Goal: Task Accomplishment & Management: Complete application form

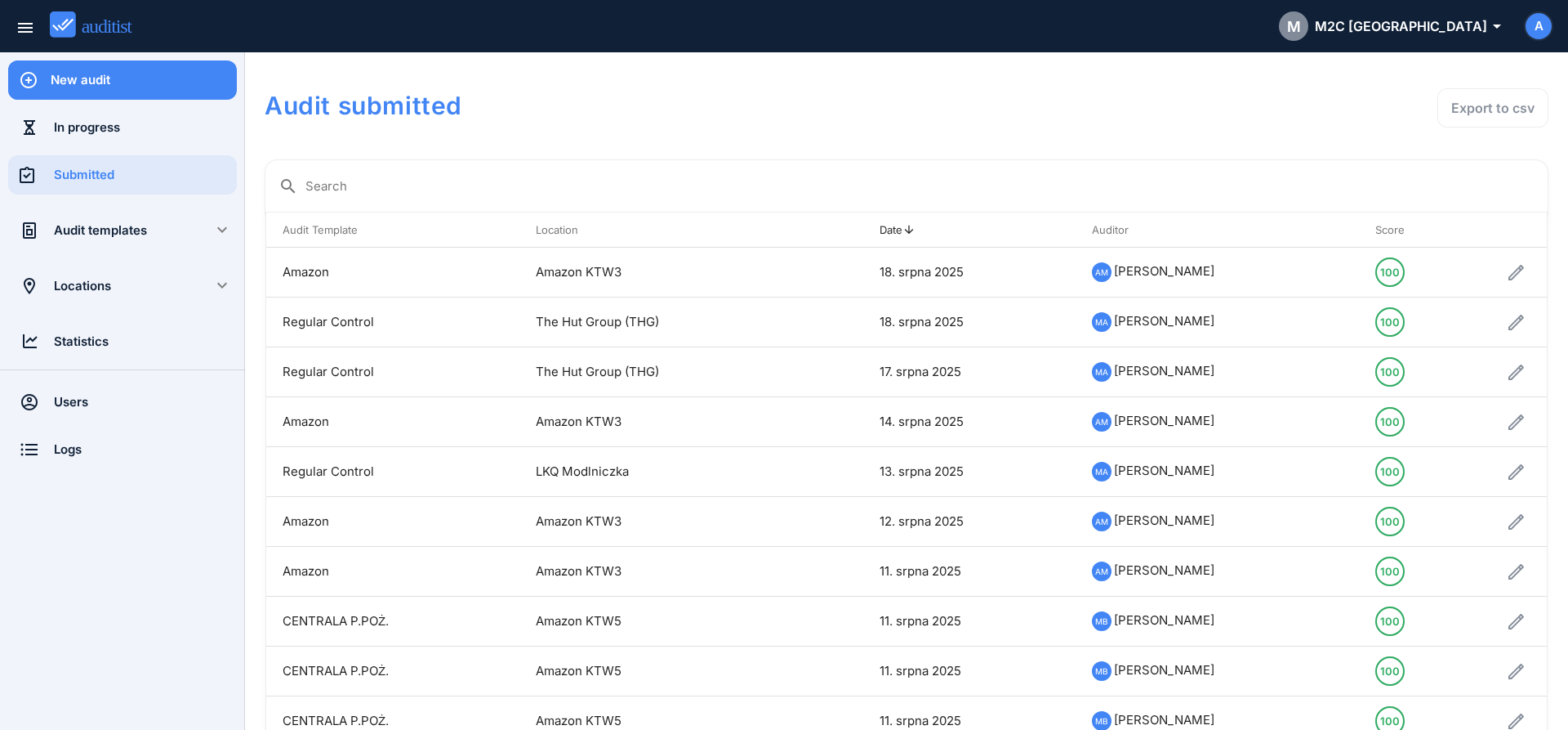
click at [133, 78] on div "New audit" at bounding box center [144, 80] width 187 height 18
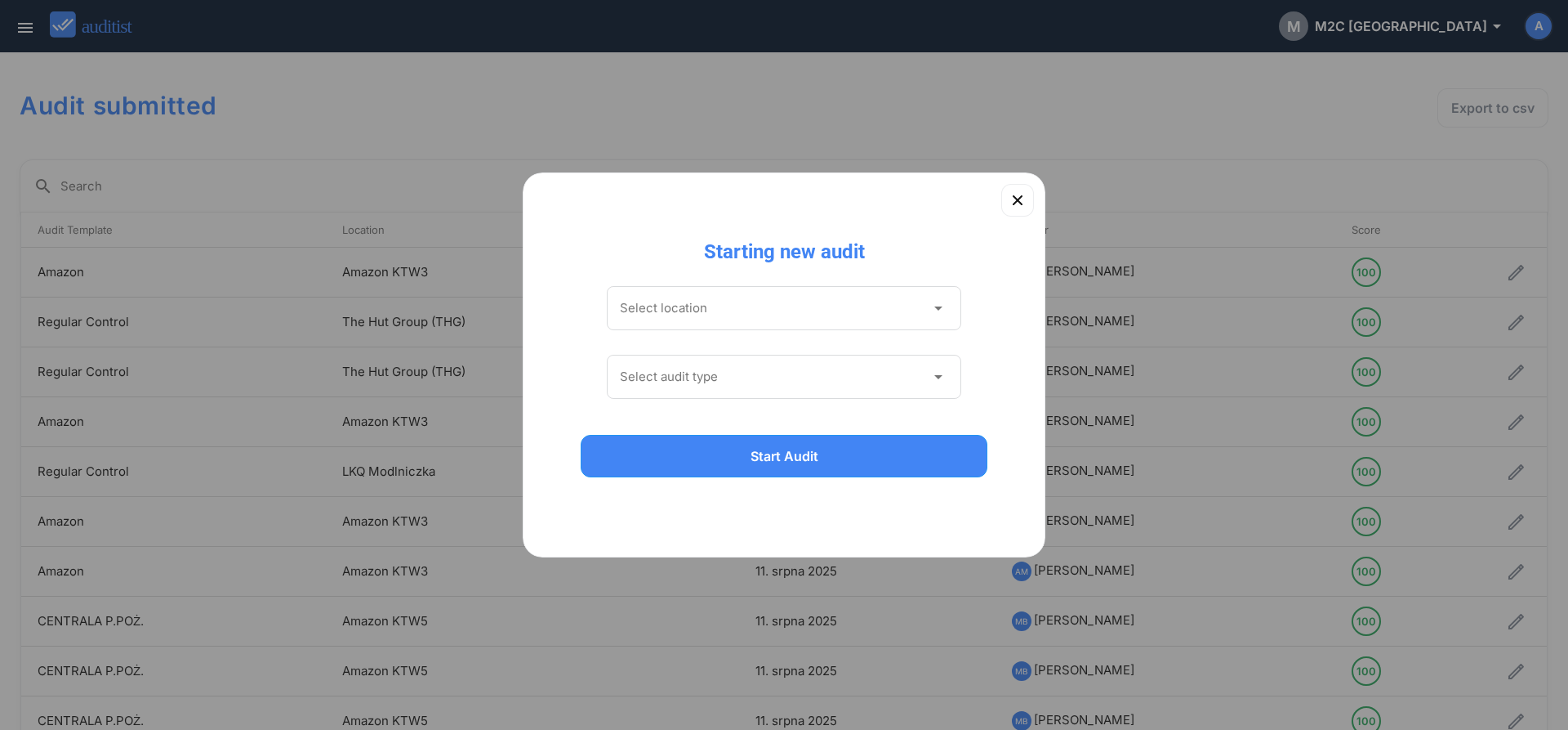
click at [682, 312] on input "Select location" at bounding box center [773, 308] width 306 height 26
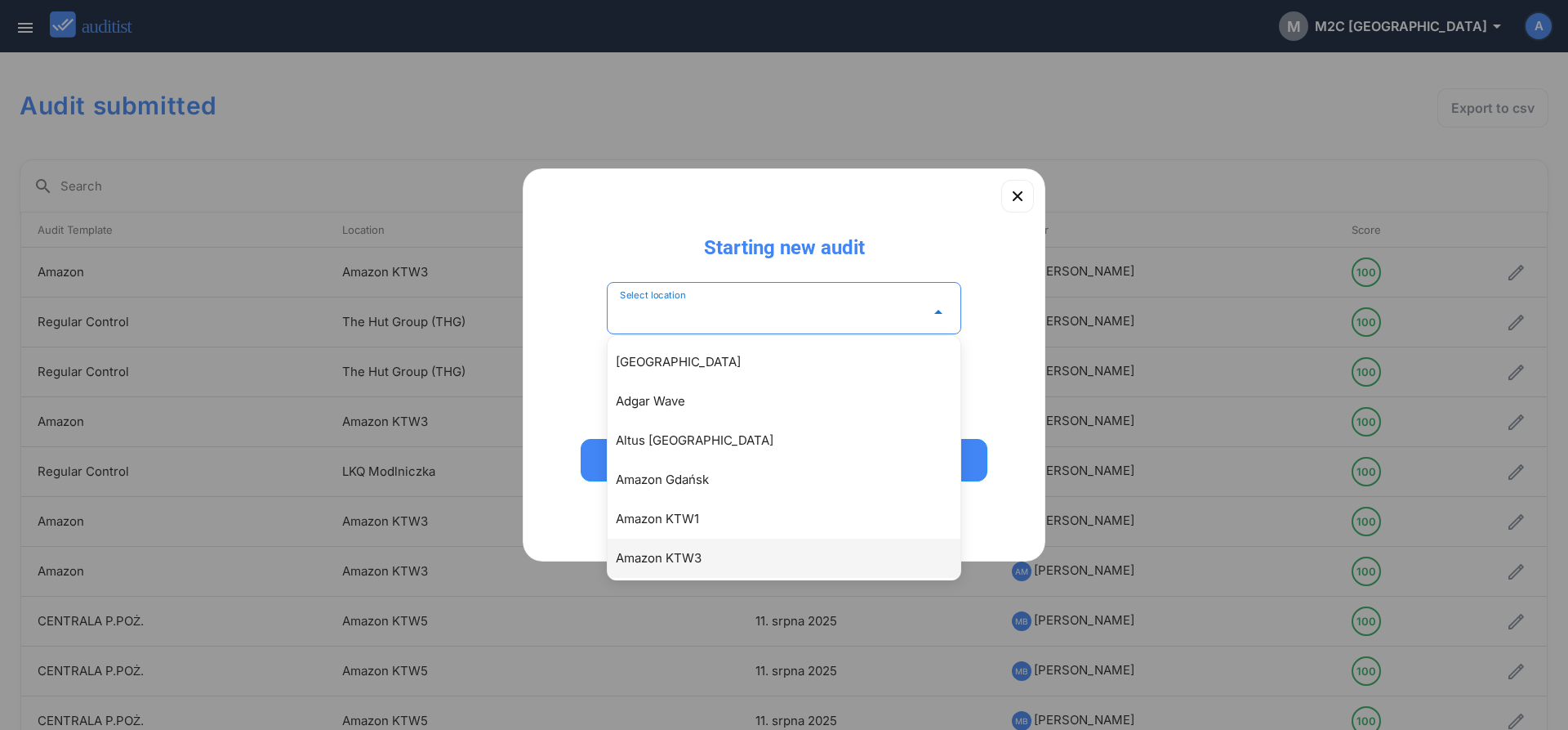
click at [695, 567] on div "Amazon KTW3" at bounding box center [792, 558] width 353 height 19
type input "**********"
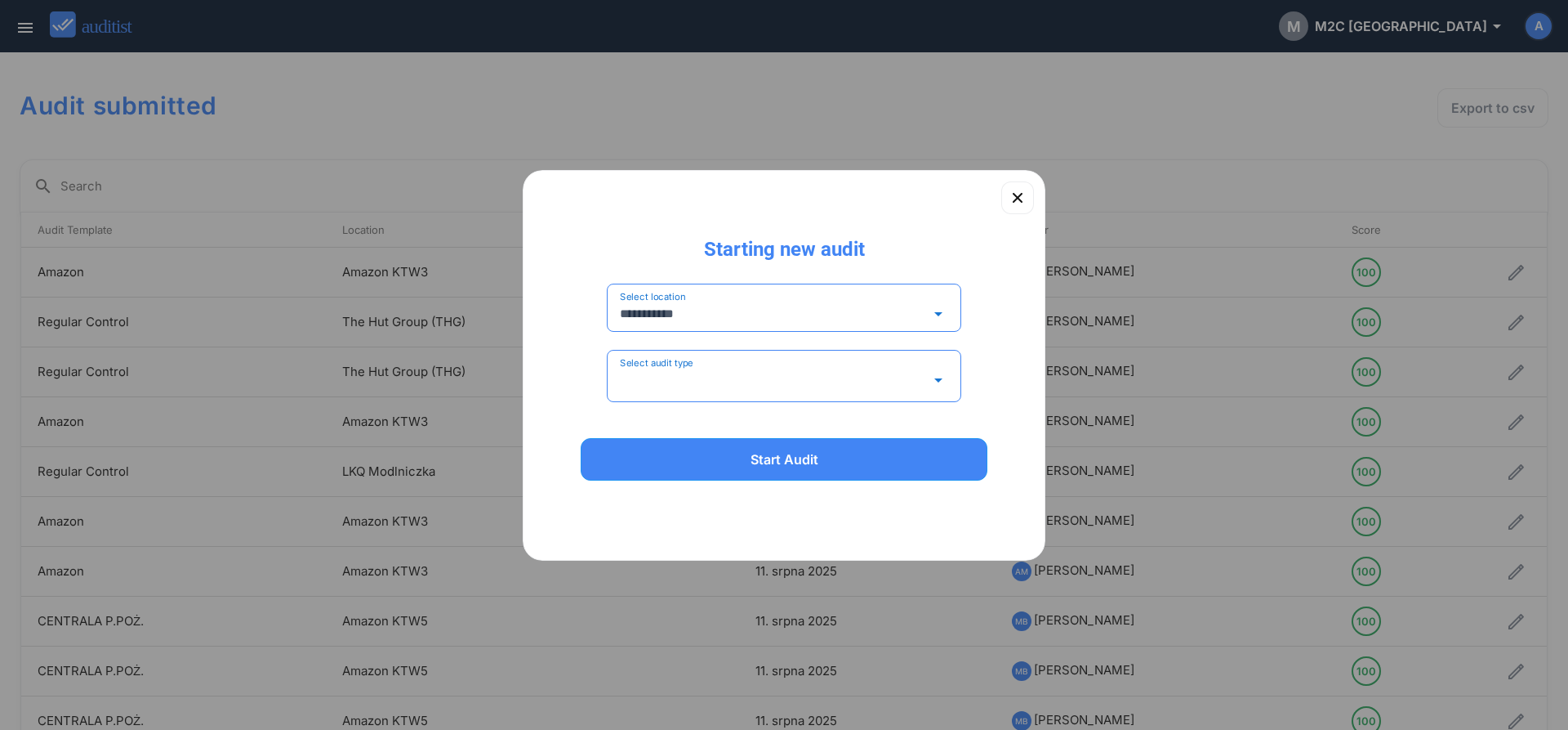
click at [671, 376] on input "Select audit type" at bounding box center [773, 379] width 306 height 26
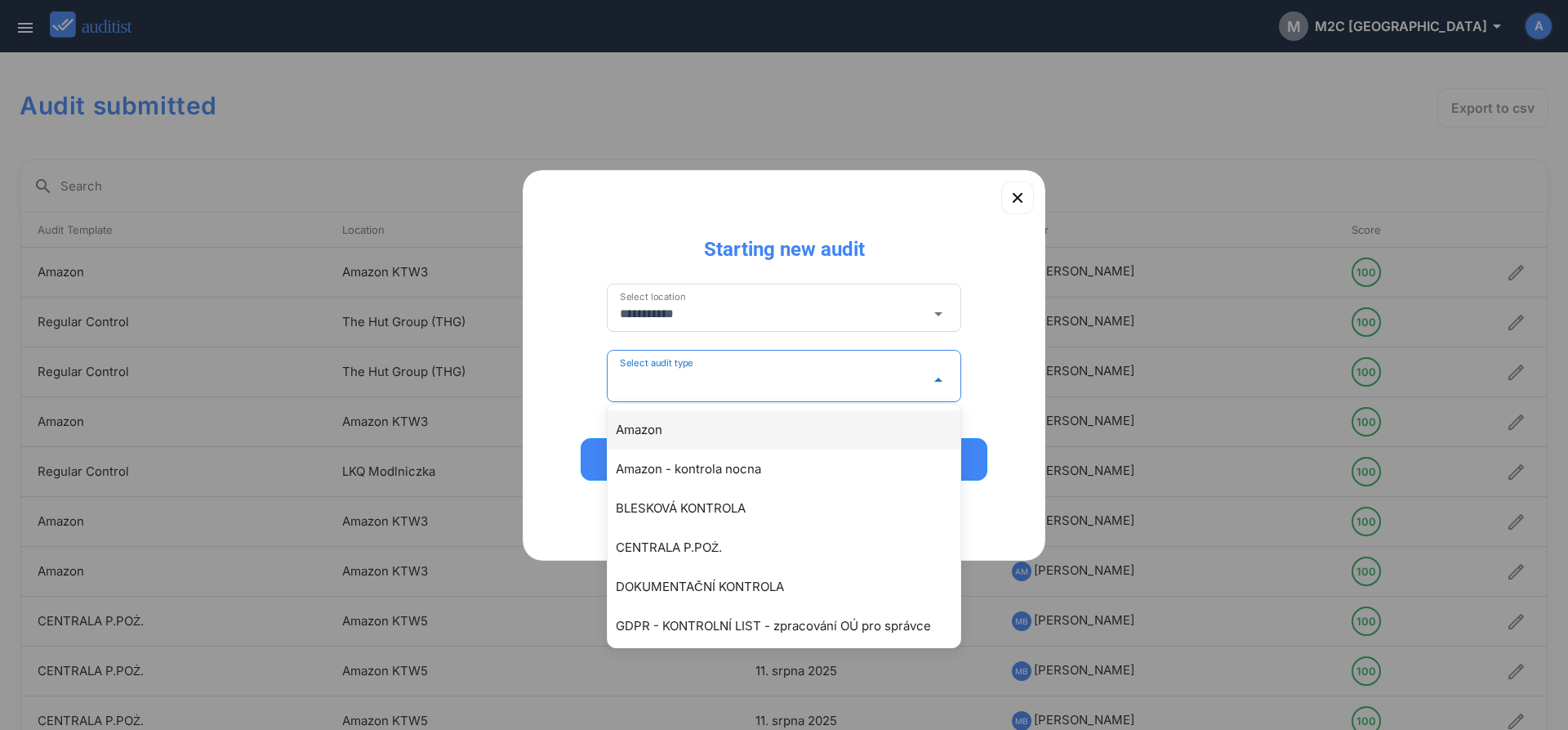
click at [676, 441] on div "Amazon" at bounding box center [784, 429] width 353 height 39
type input "******"
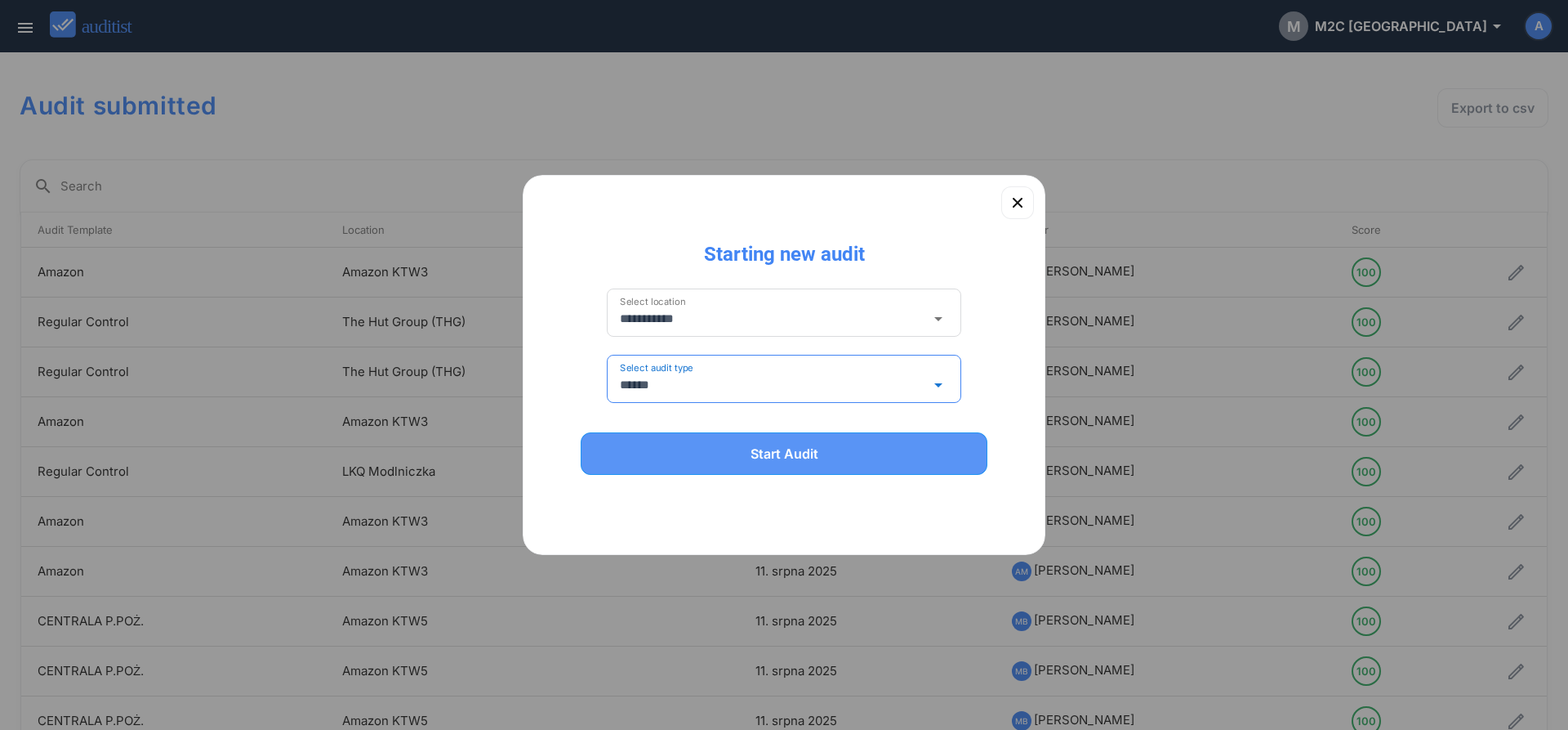
click at [677, 456] on div "Start Audit" at bounding box center [784, 453] width 364 height 19
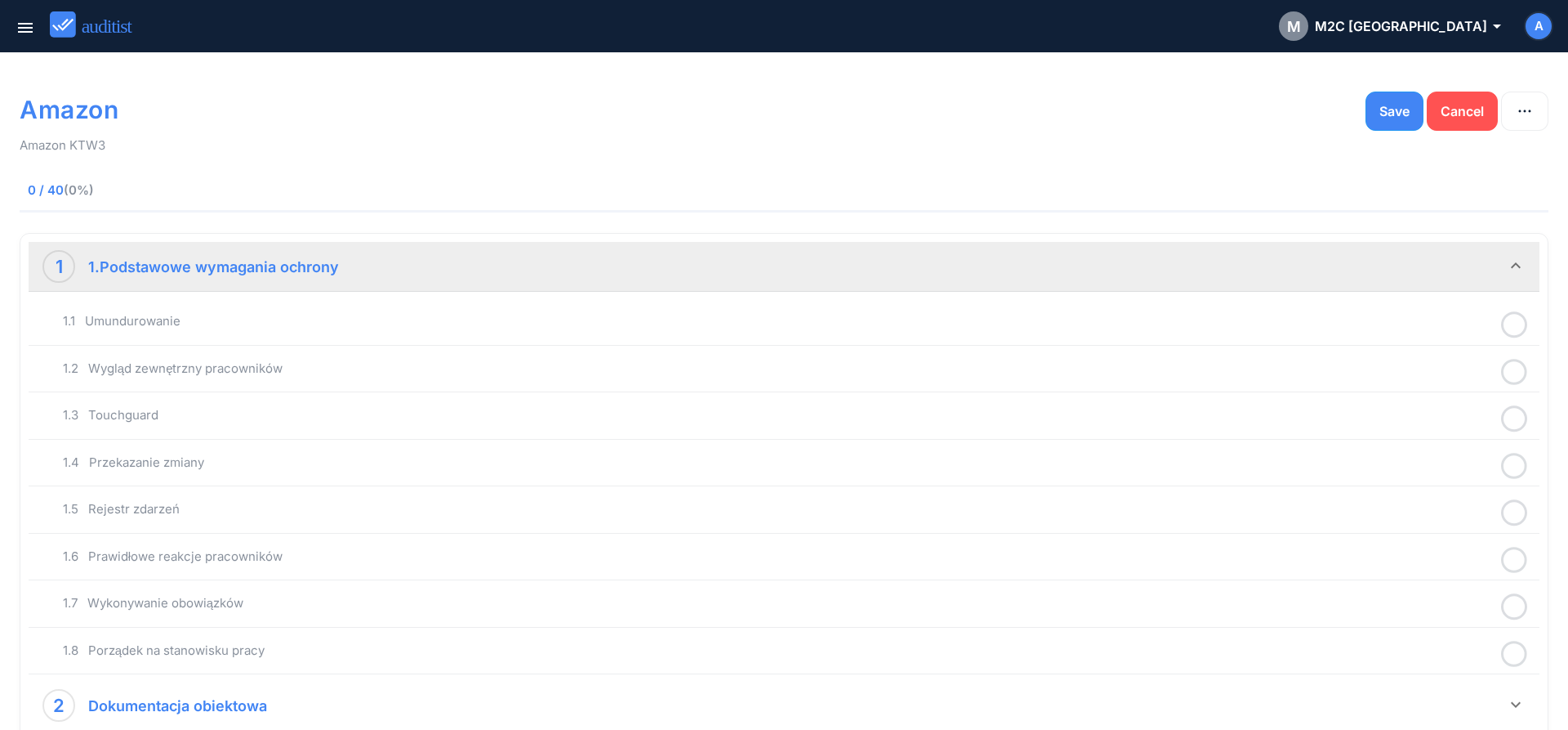
click at [1512, 329] on icon at bounding box center [1513, 324] width 26 height 32
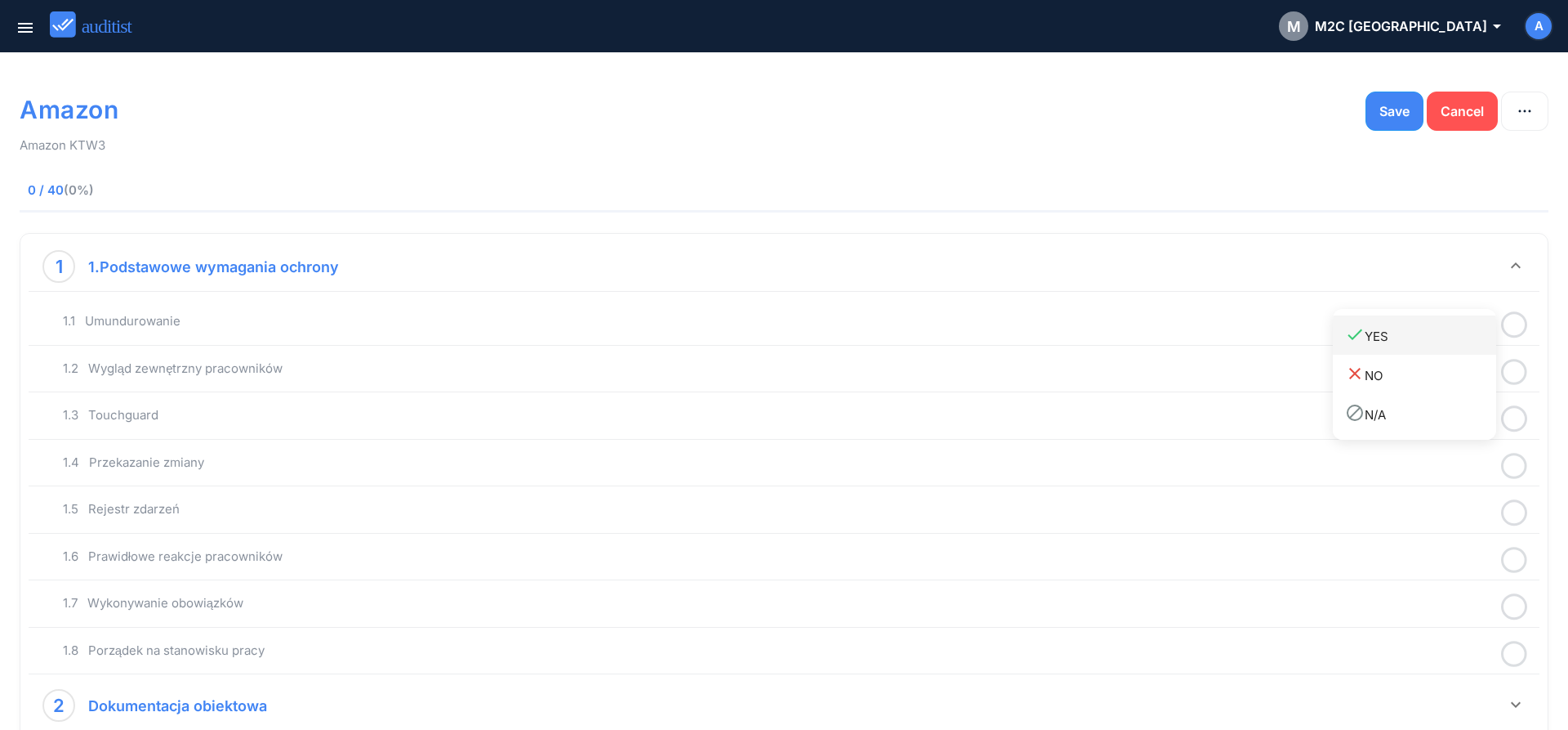
click at [1397, 340] on div "done YES" at bounding box center [1420, 335] width 151 height 22
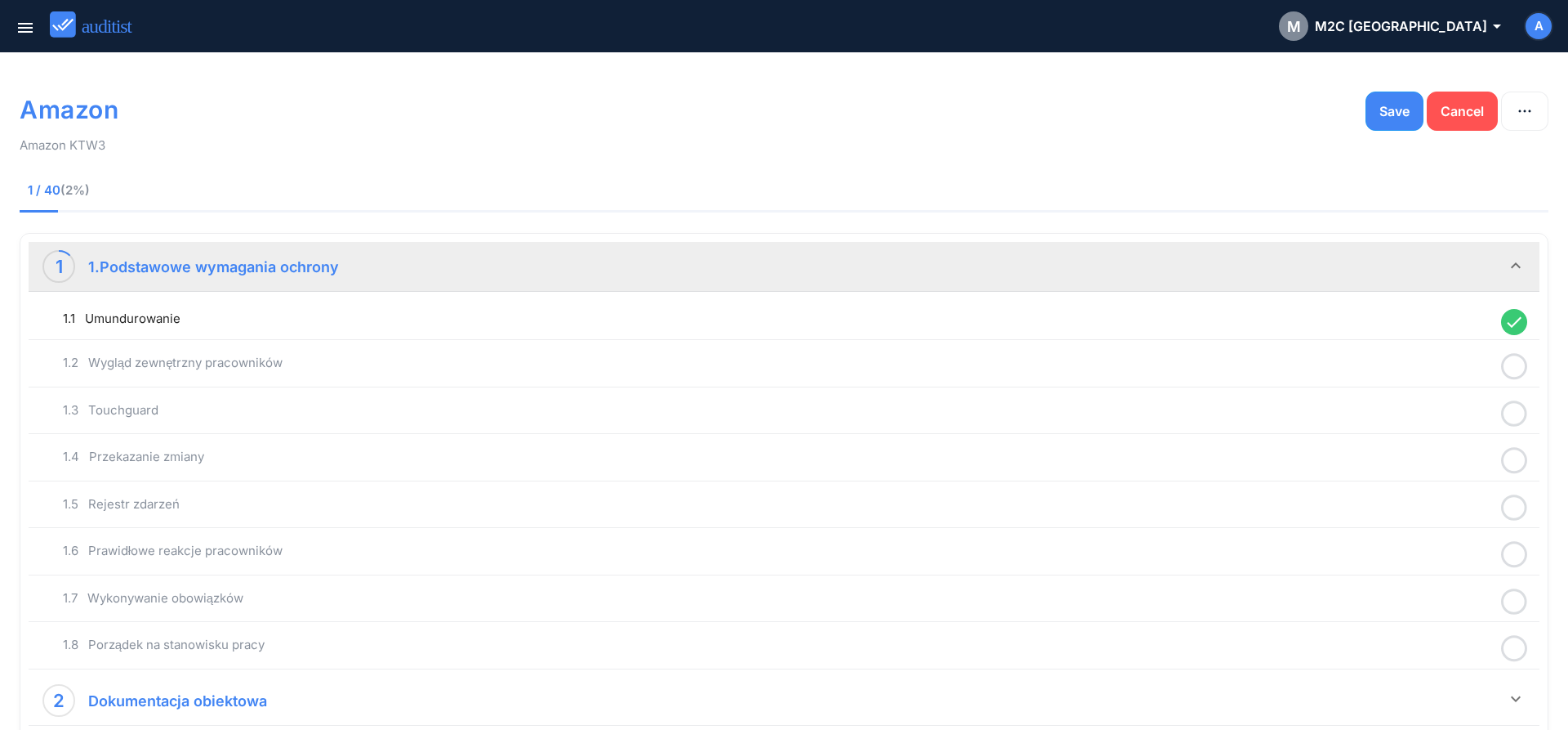
click at [1510, 364] on icon at bounding box center [1513, 365] width 26 height 32
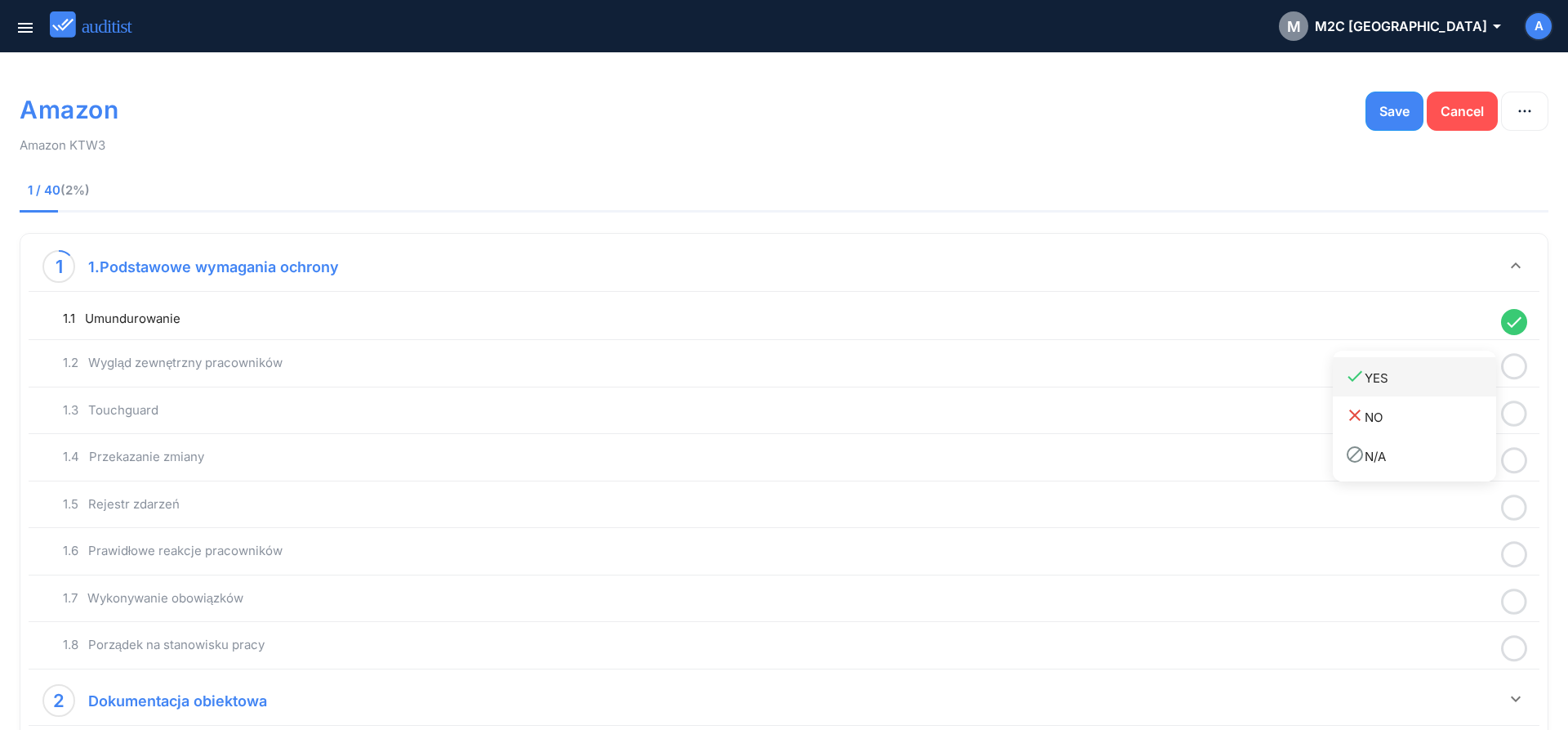
click at [1439, 385] on div "done YES" at bounding box center [1420, 377] width 151 height 22
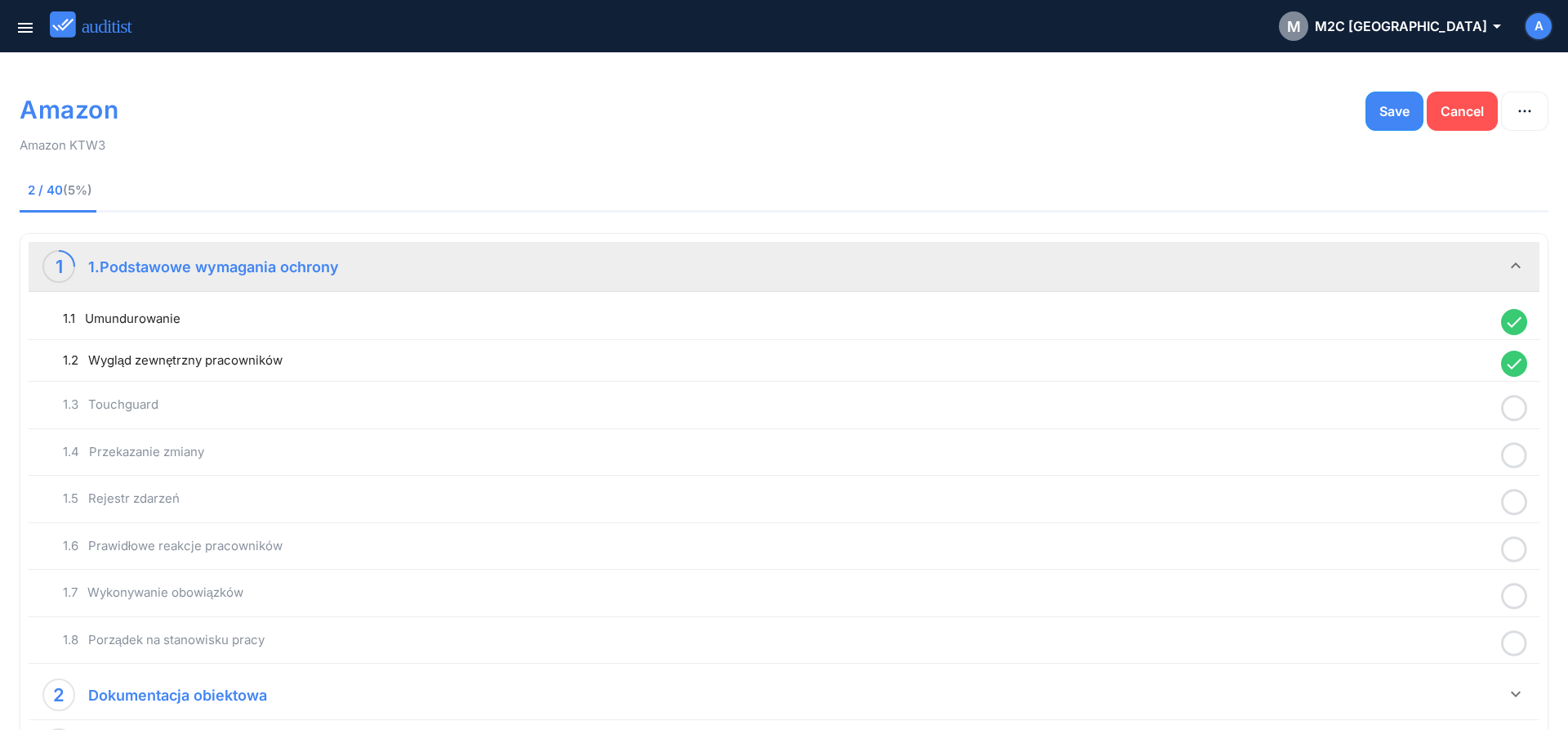
click at [1508, 415] on icon at bounding box center [1513, 408] width 26 height 32
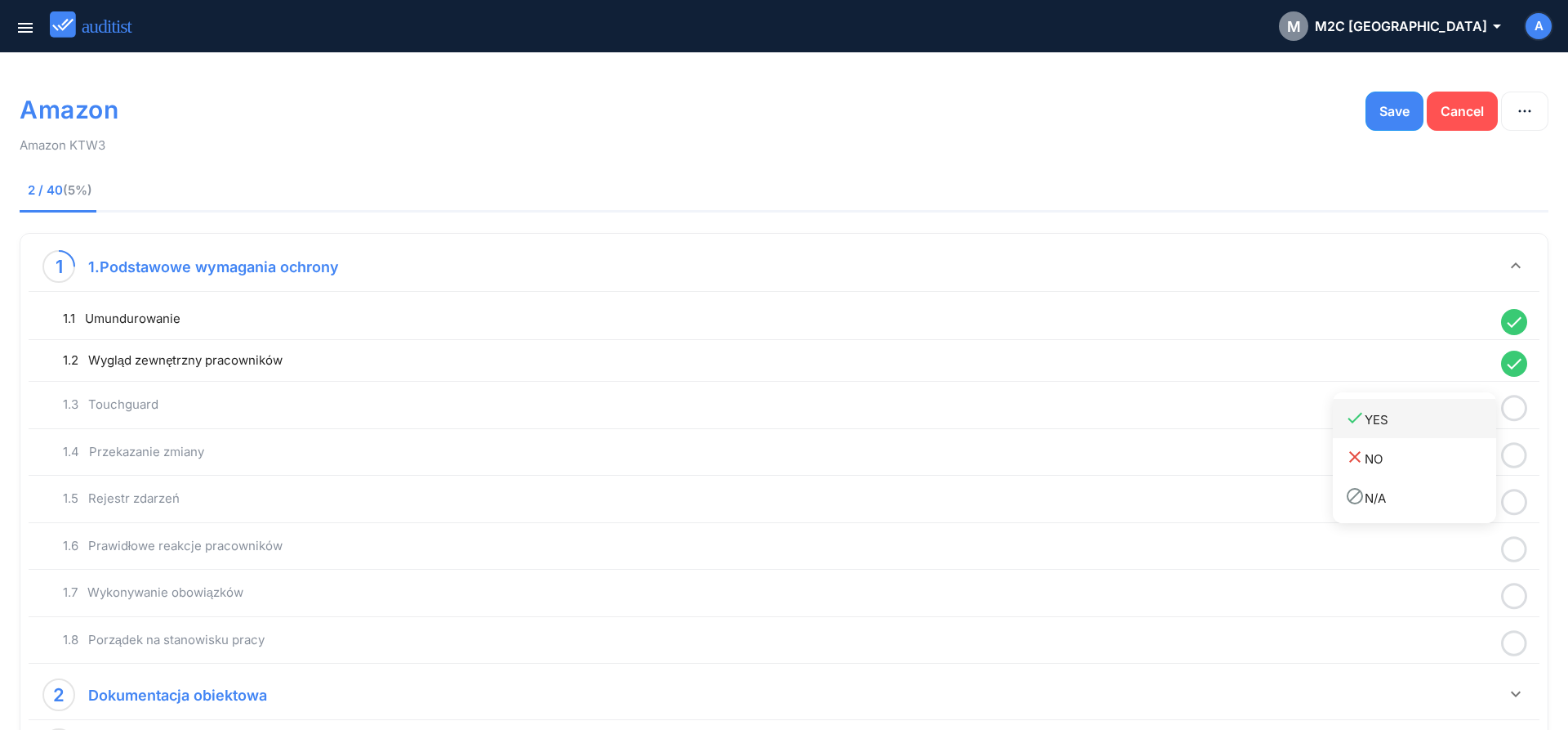
click at [1437, 429] on div "done YES" at bounding box center [1420, 418] width 151 height 22
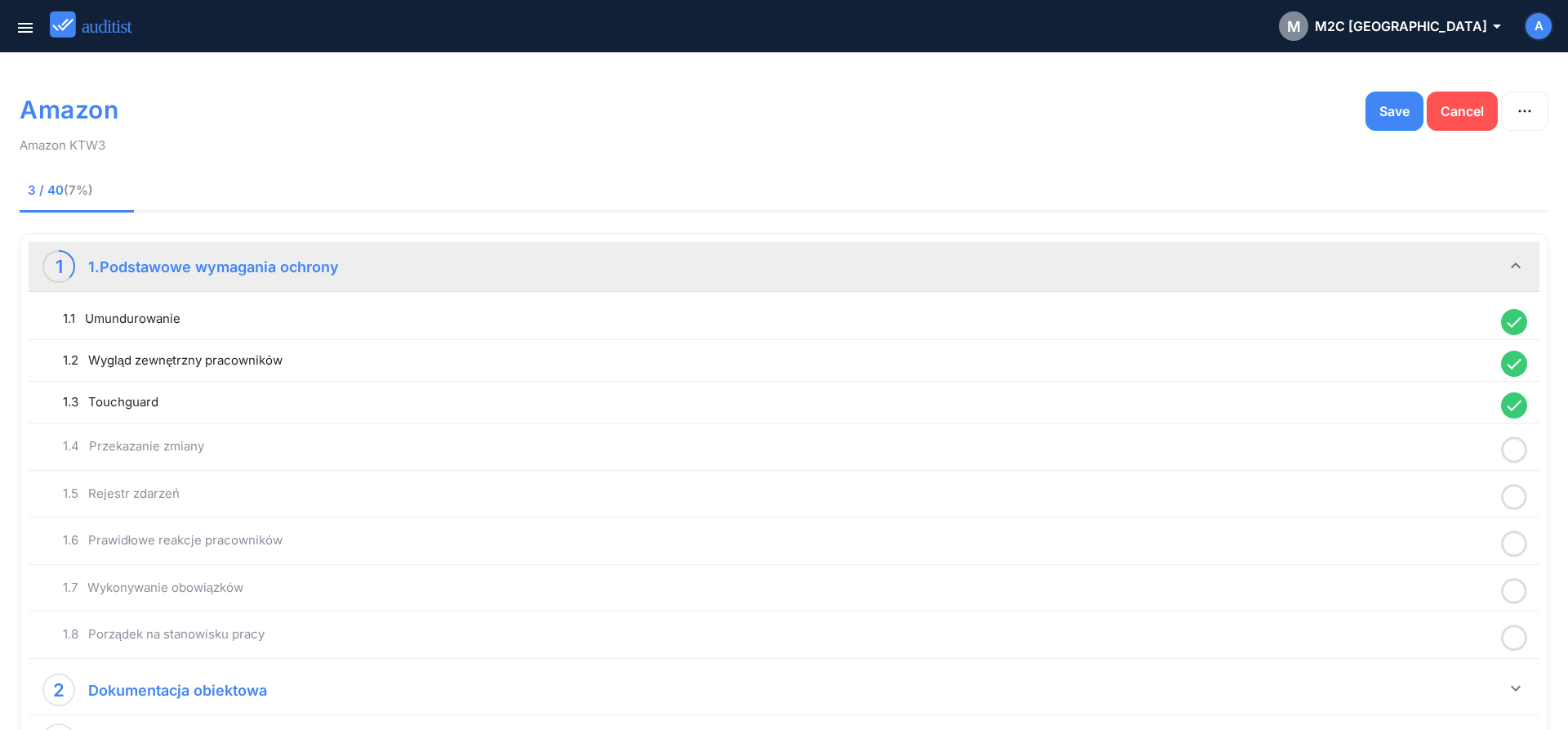
click at [1520, 454] on icon at bounding box center [1513, 449] width 26 height 32
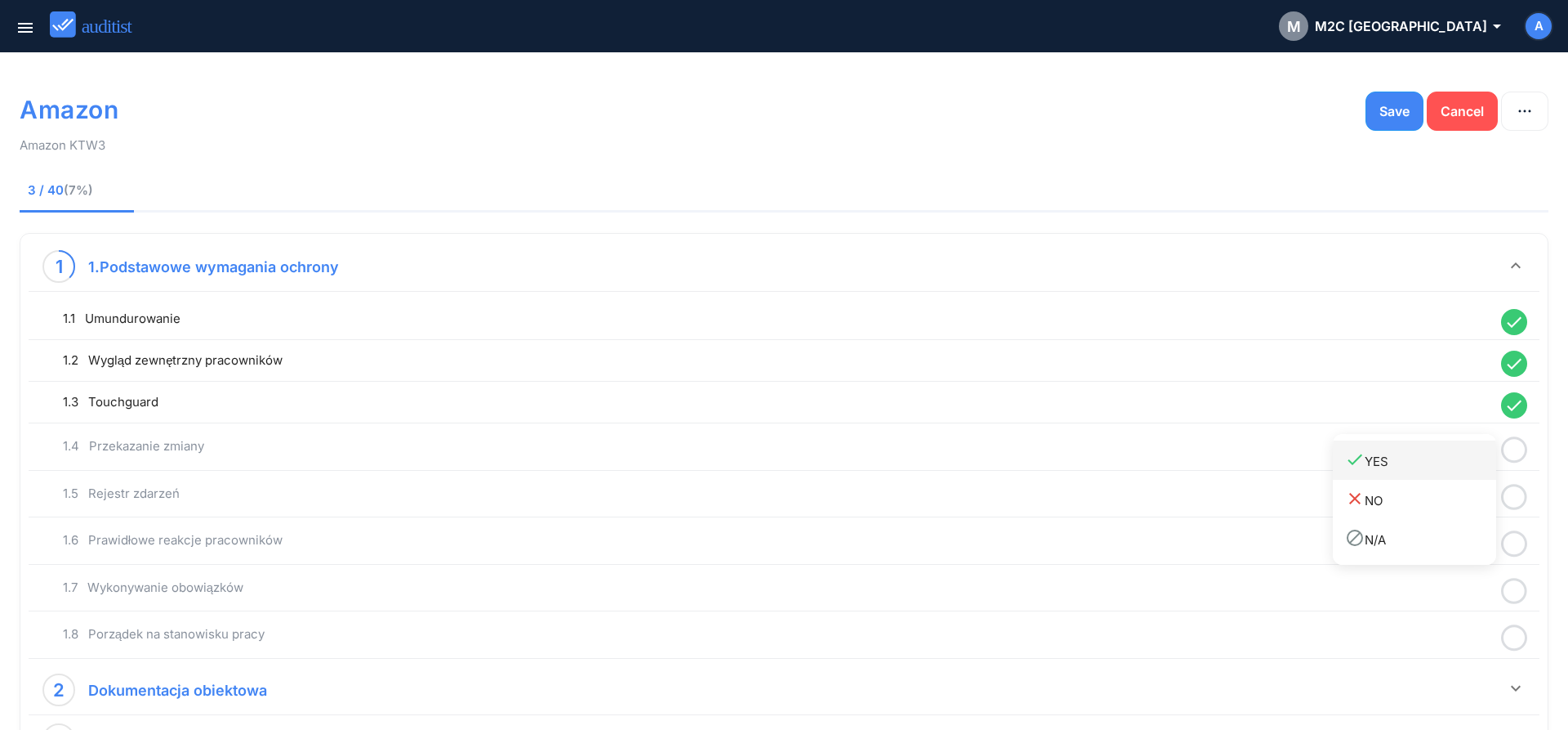
click at [1444, 470] on div "done YES" at bounding box center [1420, 460] width 151 height 22
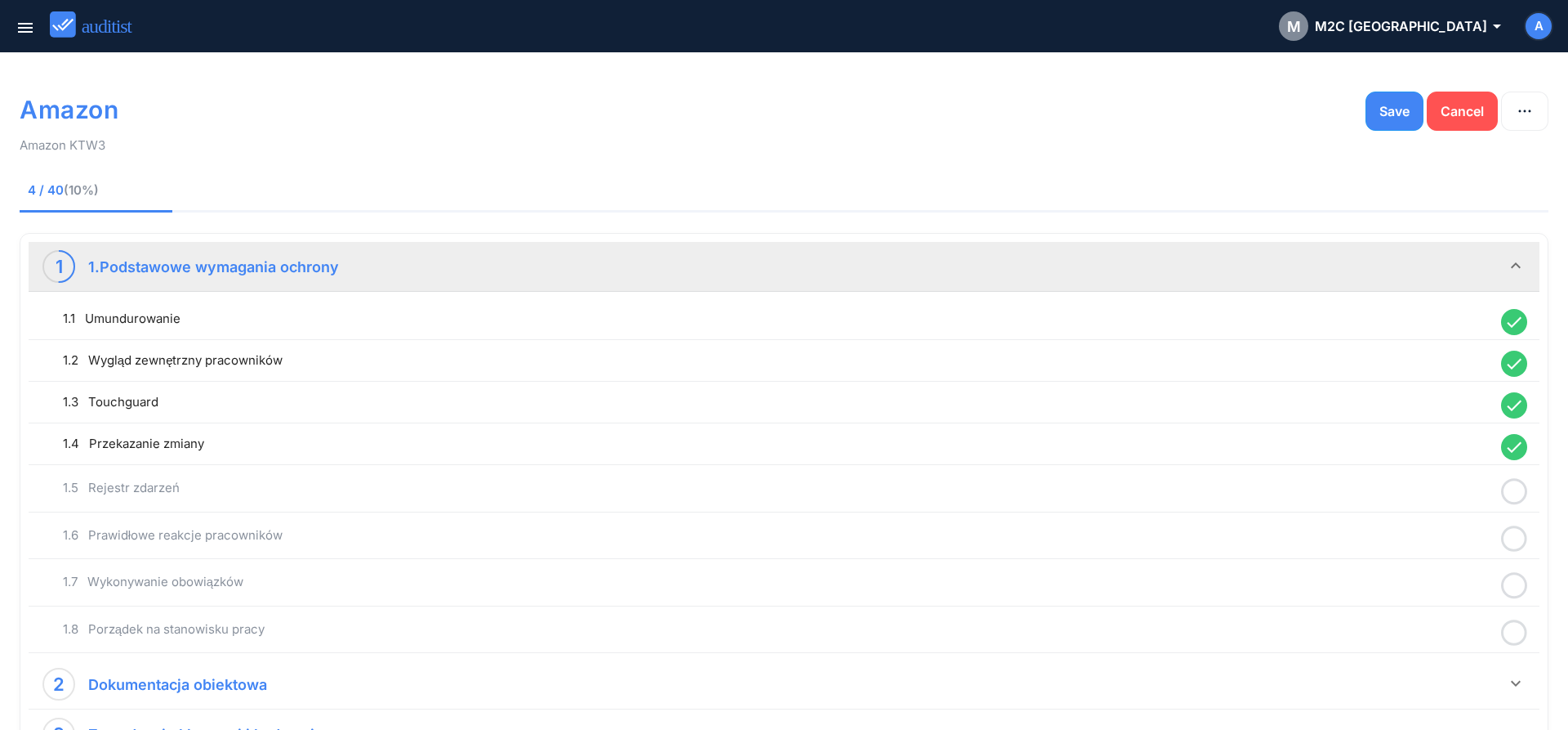
click at [1512, 491] on icon at bounding box center [1513, 491] width 26 height 32
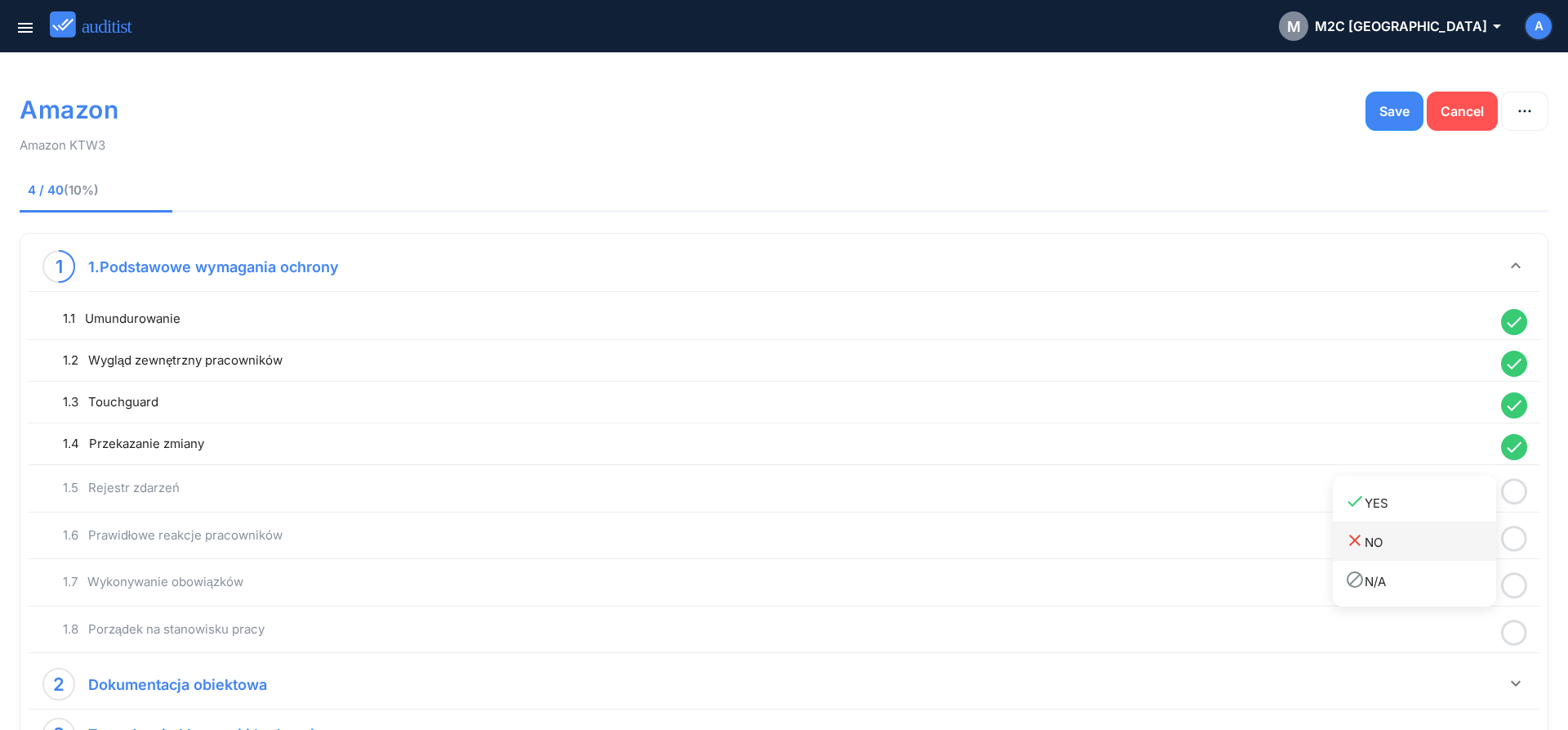
drag, startPoint x: 1441, startPoint y: 510, endPoint x: 1469, endPoint y: 524, distance: 31.3
click at [1442, 514] on link "done YES" at bounding box center [1414, 501] width 163 height 39
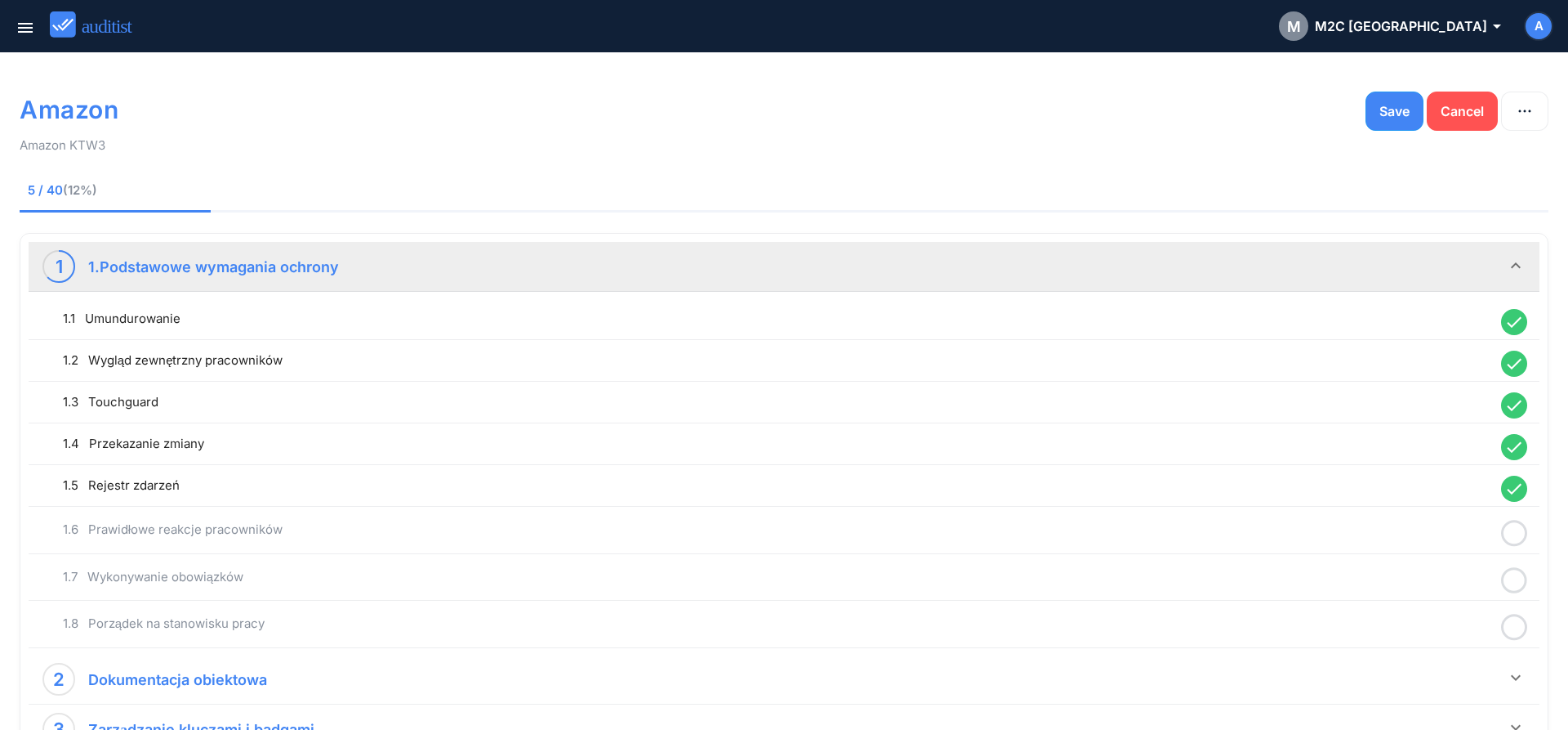
click at [1511, 535] on icon at bounding box center [1513, 533] width 26 height 32
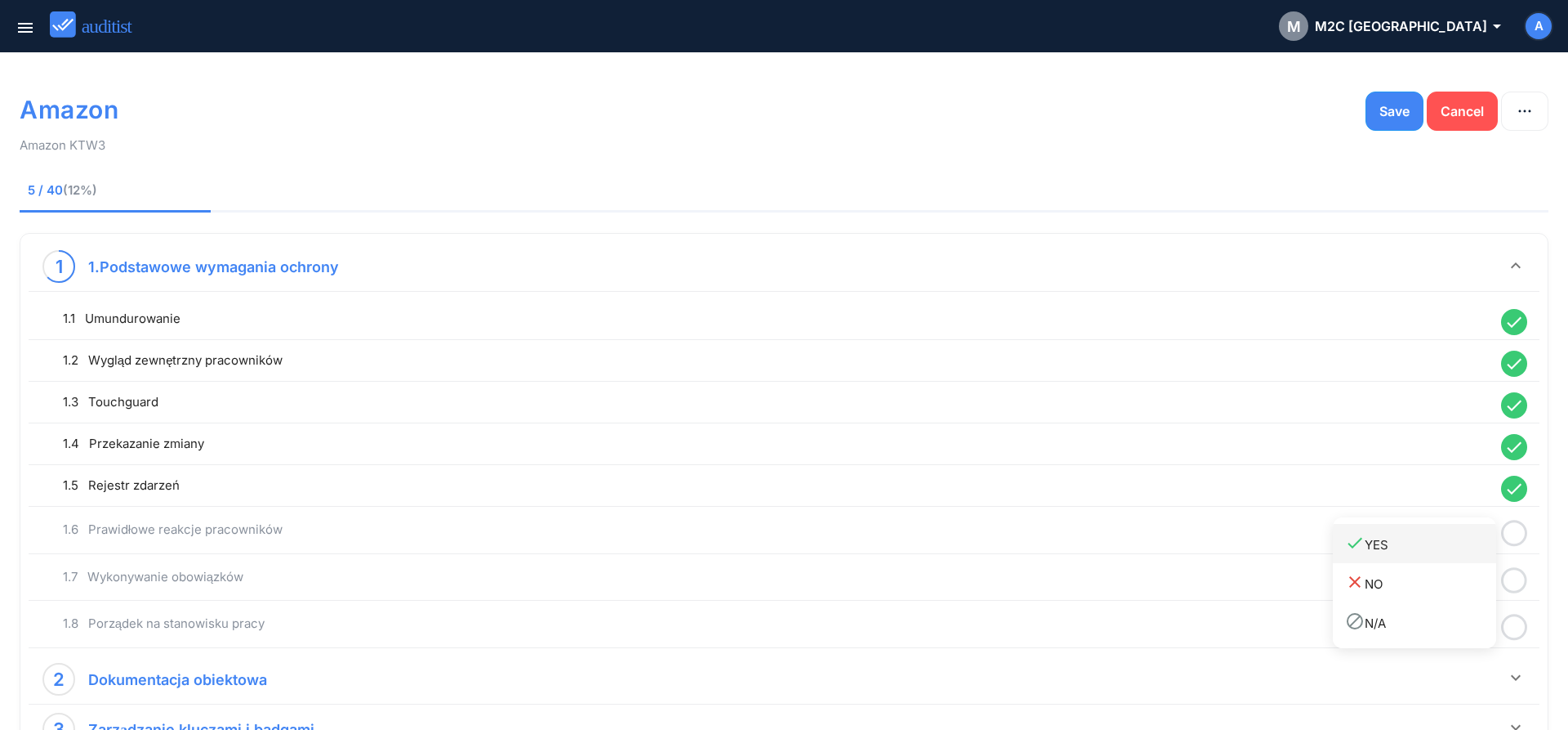
drag, startPoint x: 1447, startPoint y: 547, endPoint x: 1522, endPoint y: 572, distance: 79.1
click at [1456, 554] on div "done YES" at bounding box center [1420, 543] width 151 height 22
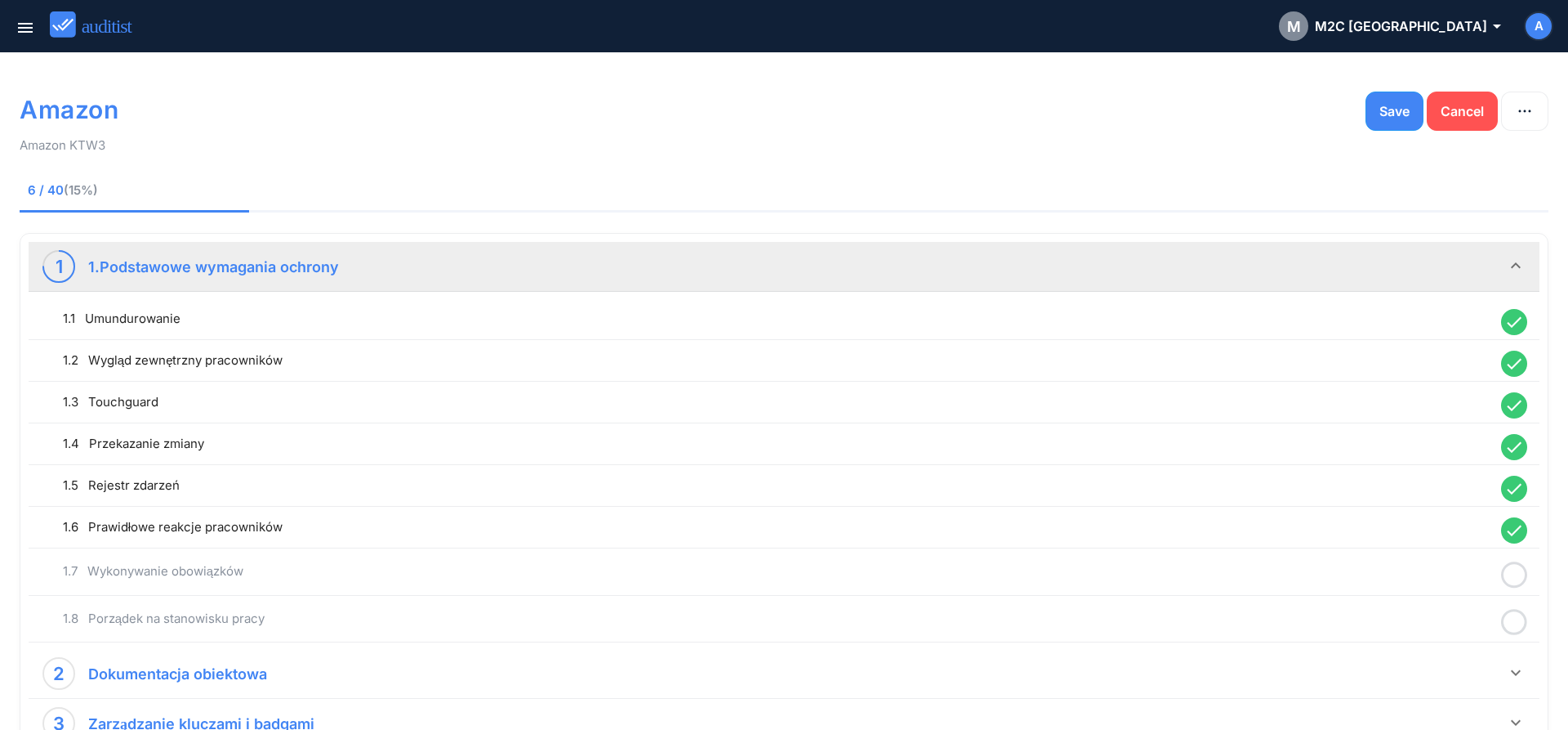
click at [1526, 575] on circle at bounding box center [1514, 574] width 24 height 24
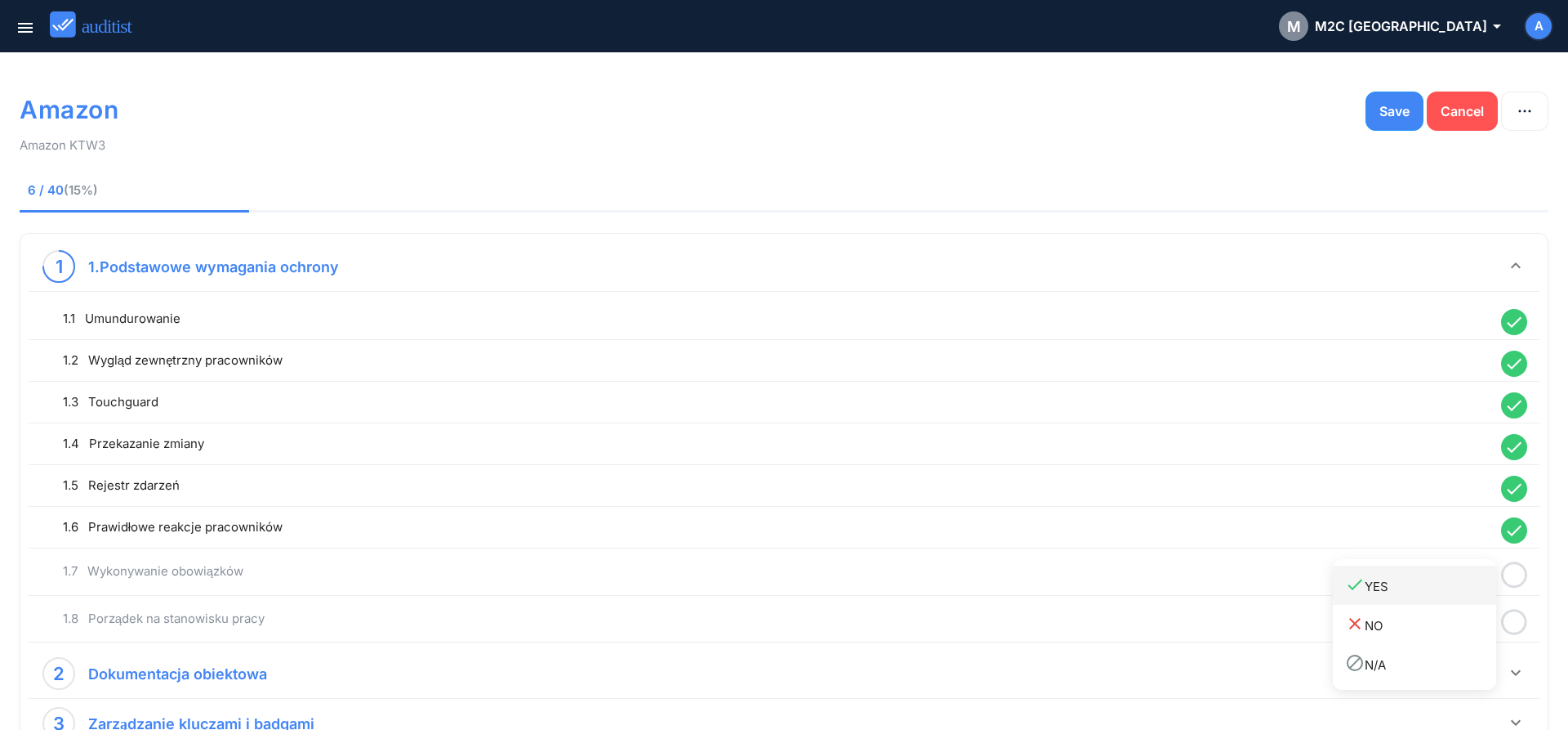
click at [1387, 580] on div "done YES" at bounding box center [1420, 585] width 151 height 22
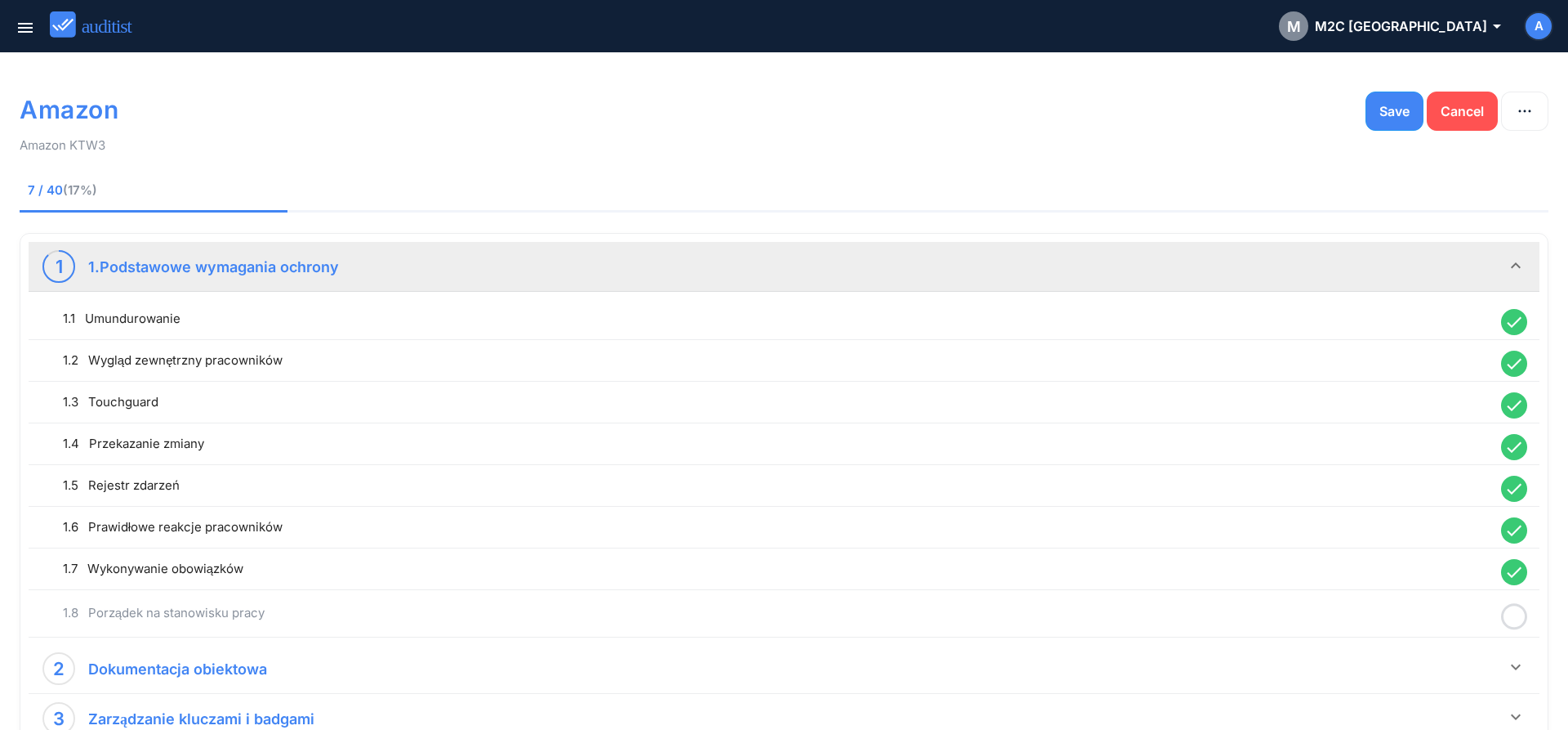
click at [1512, 618] on icon at bounding box center [1513, 616] width 26 height 32
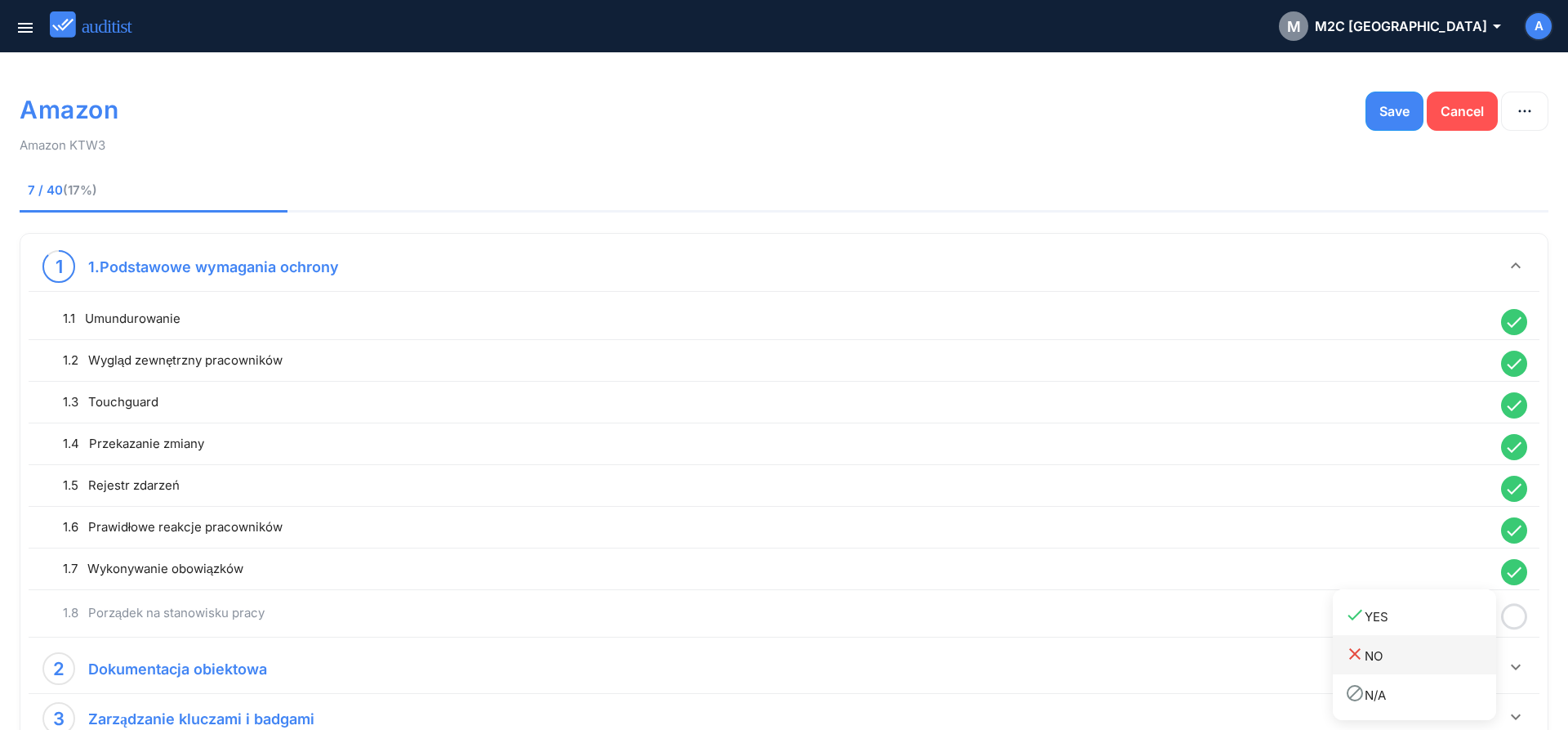
click at [1429, 642] on link "close NO" at bounding box center [1414, 654] width 163 height 39
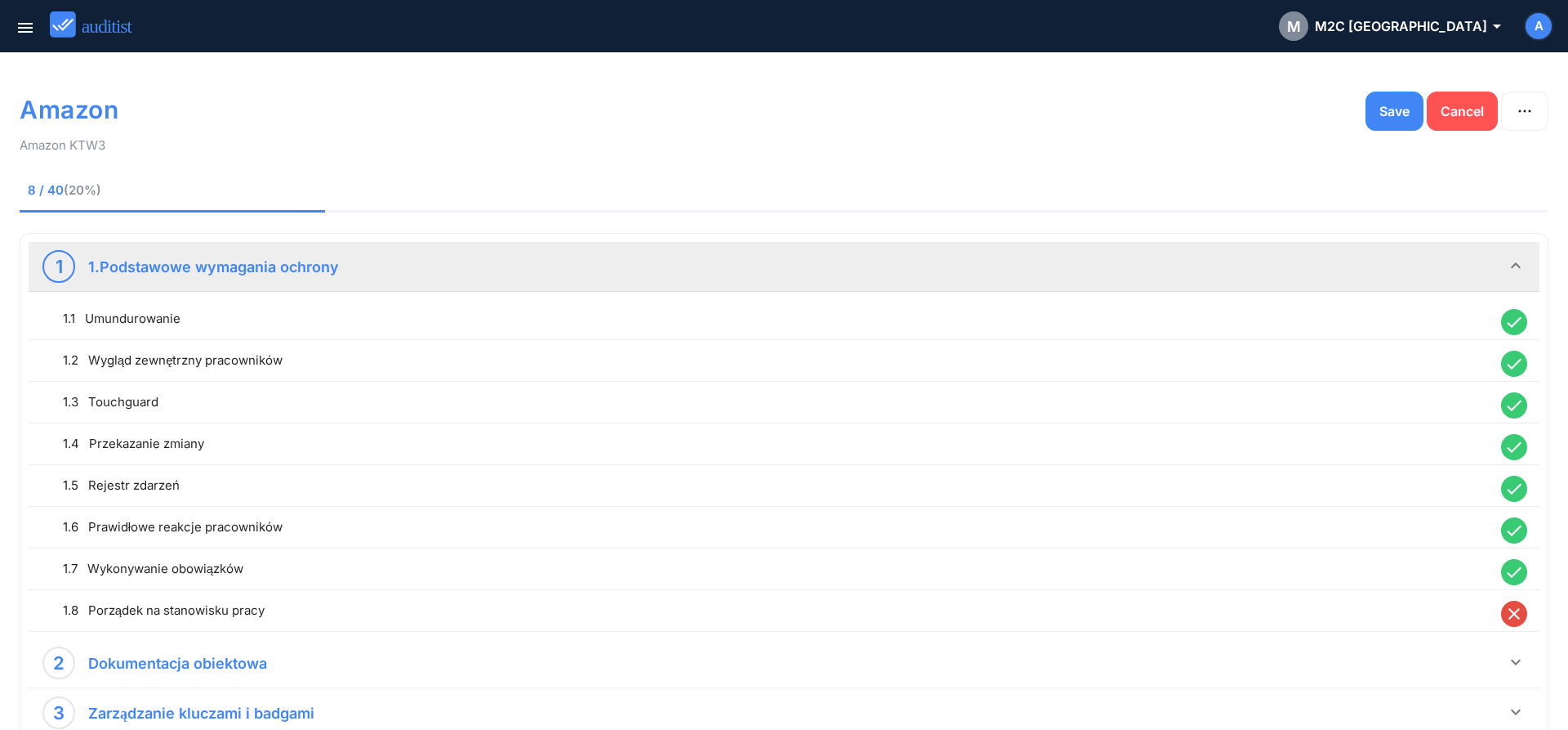
click at [1510, 616] on icon "close" at bounding box center [1513, 613] width 26 height 26
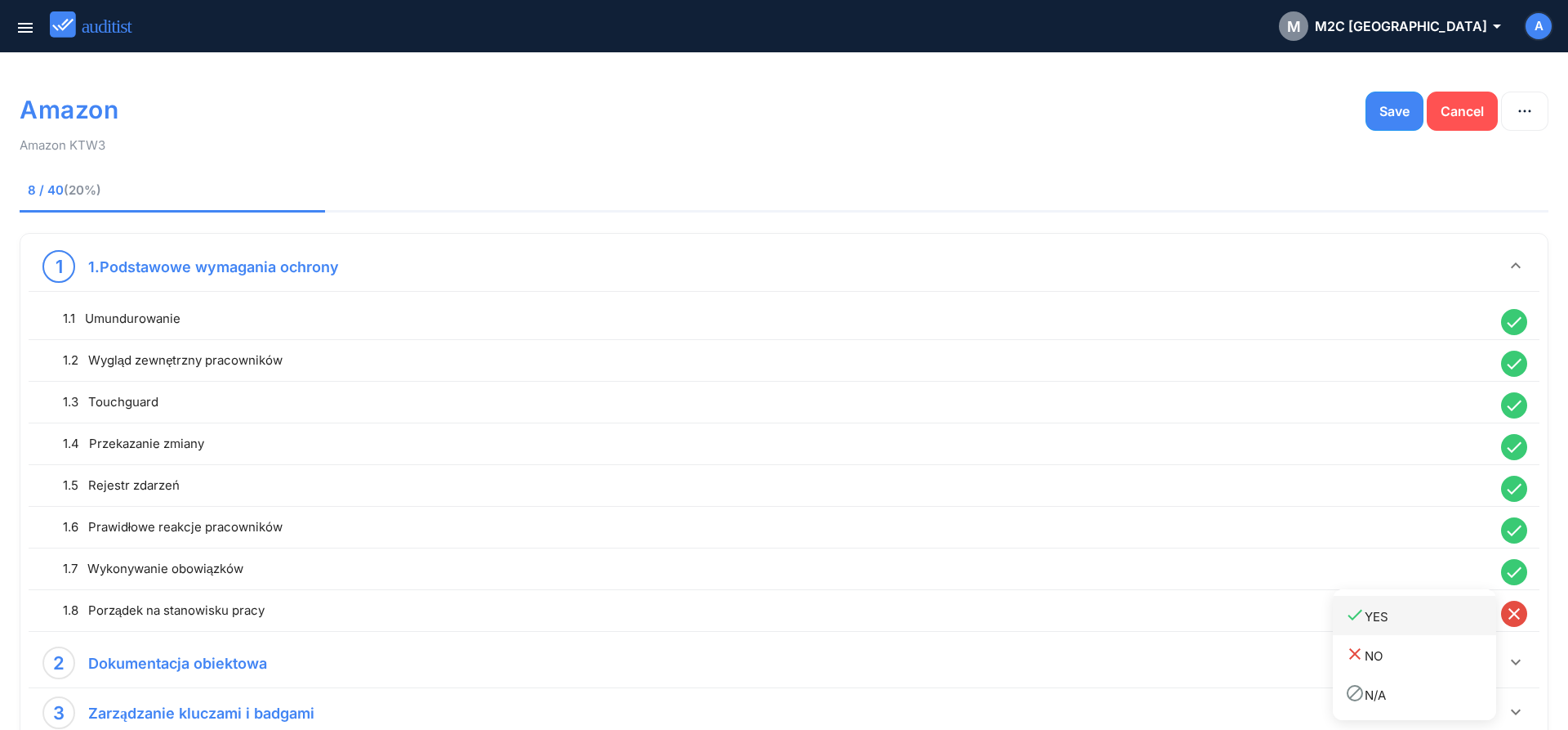
click at [1431, 631] on link "done YES" at bounding box center [1414, 615] width 163 height 39
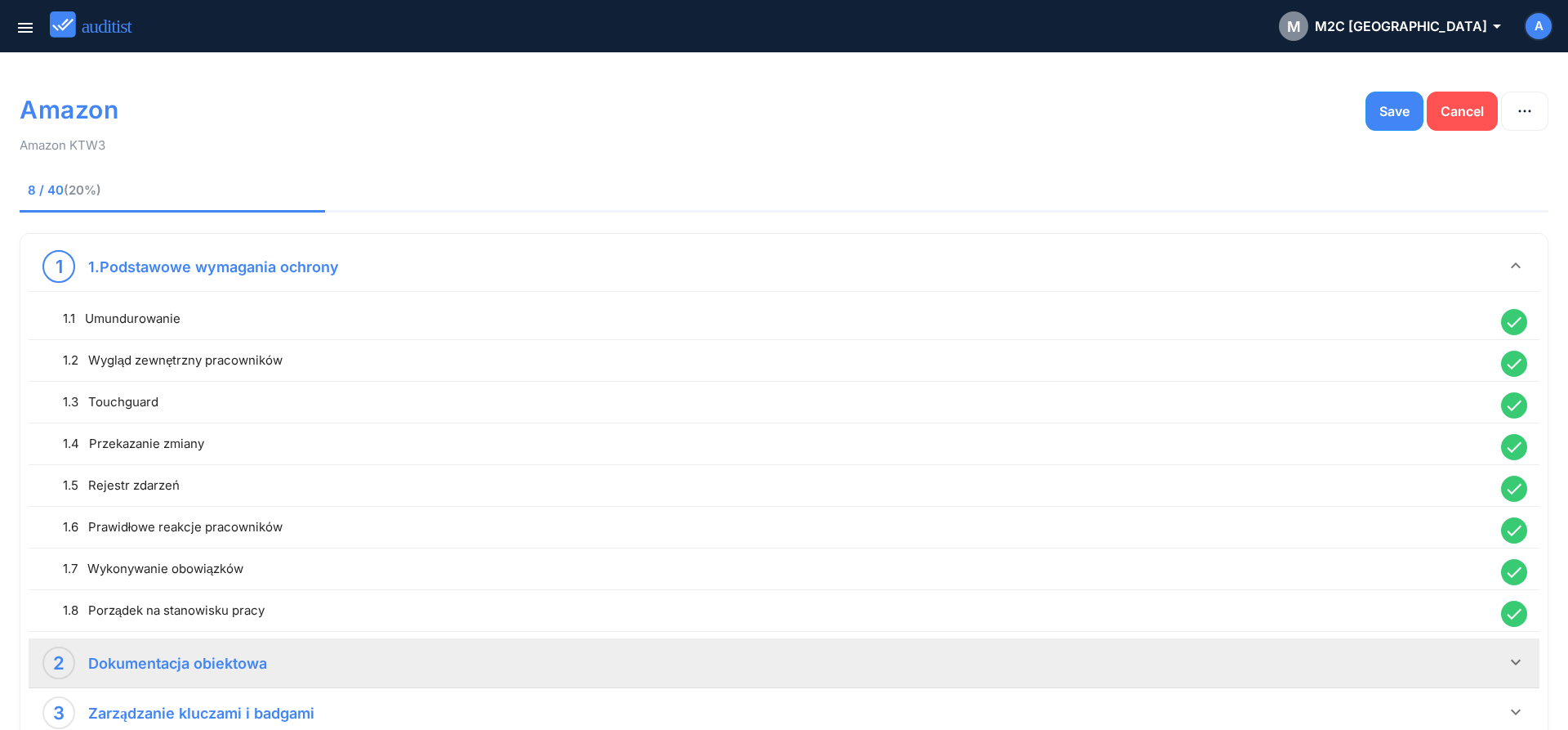
click at [1515, 660] on icon "keyboard_arrow_down" at bounding box center [1516, 662] width 19 height 19
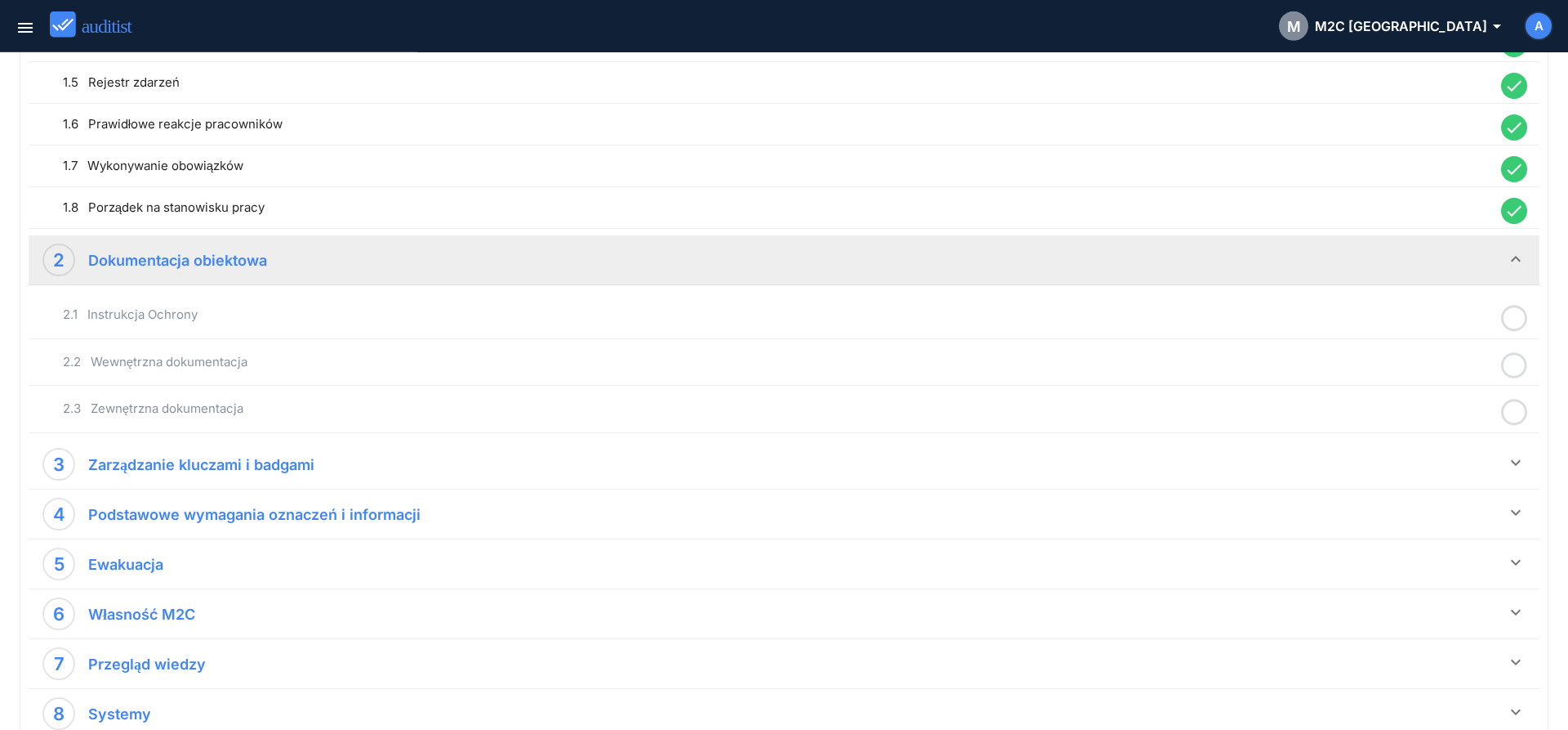
scroll to position [500, 0]
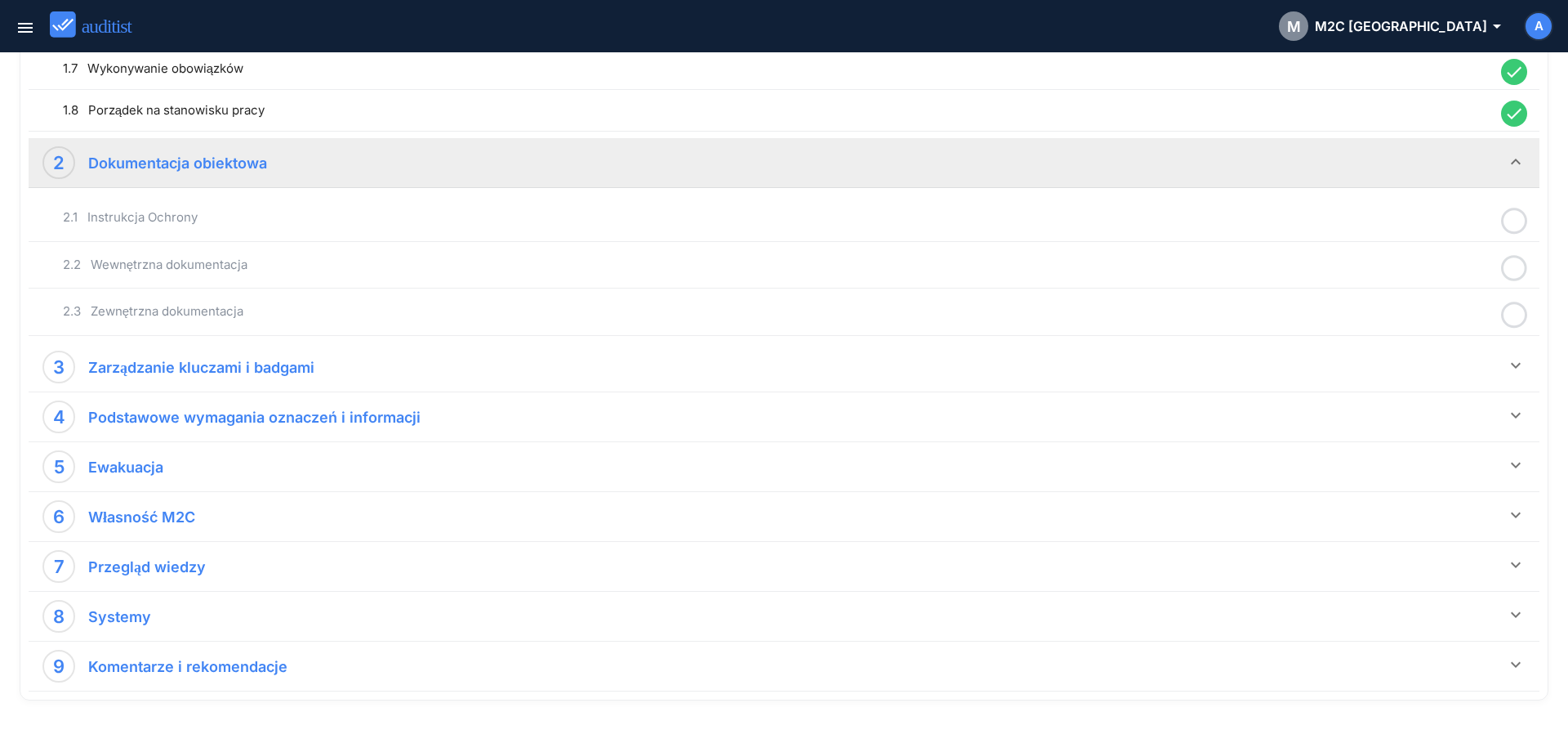
click at [1507, 231] on circle at bounding box center [1514, 220] width 24 height 24
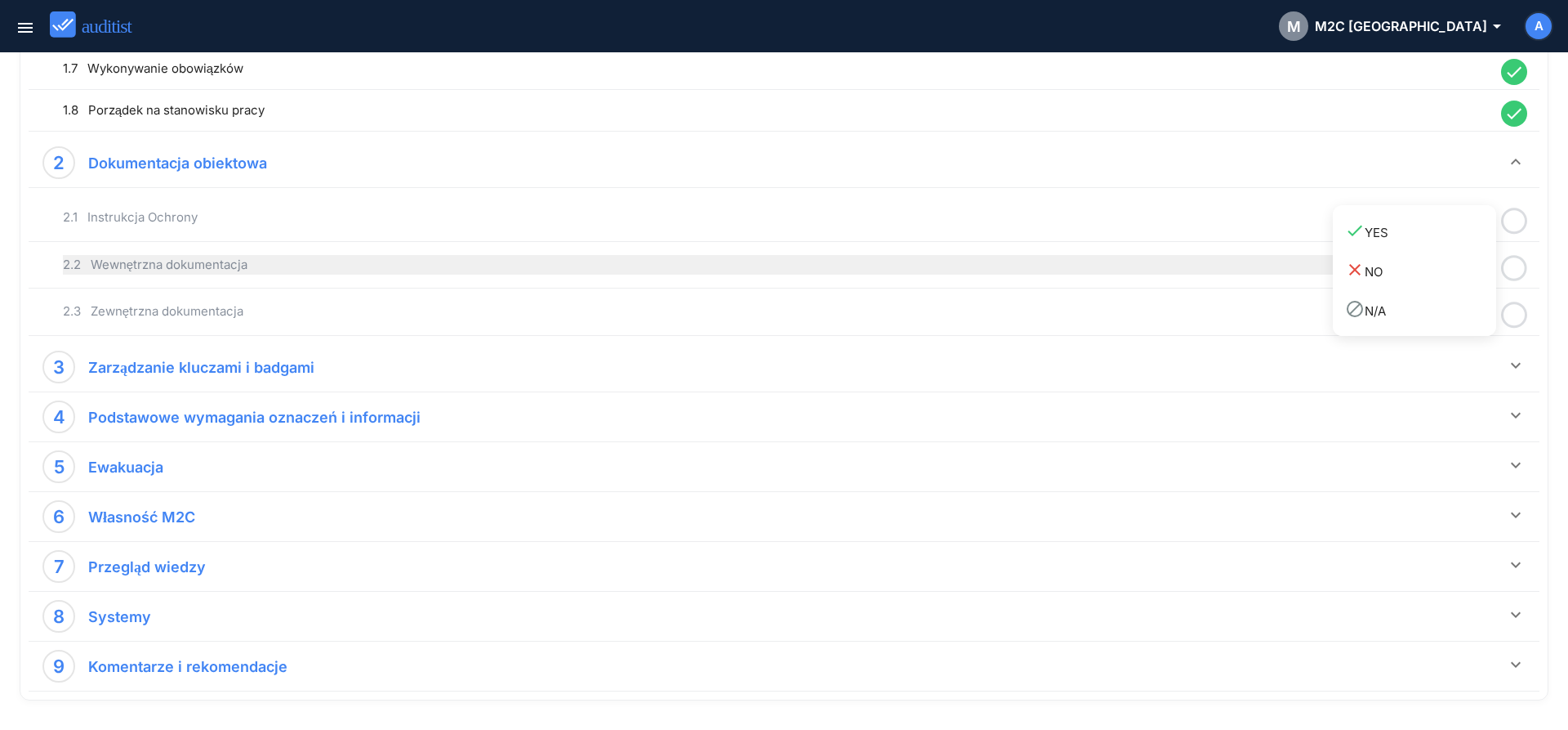
drag, startPoint x: 1407, startPoint y: 244, endPoint x: 1447, endPoint y: 263, distance: 44.3
click at [1410, 244] on link "done YES" at bounding box center [1414, 231] width 163 height 39
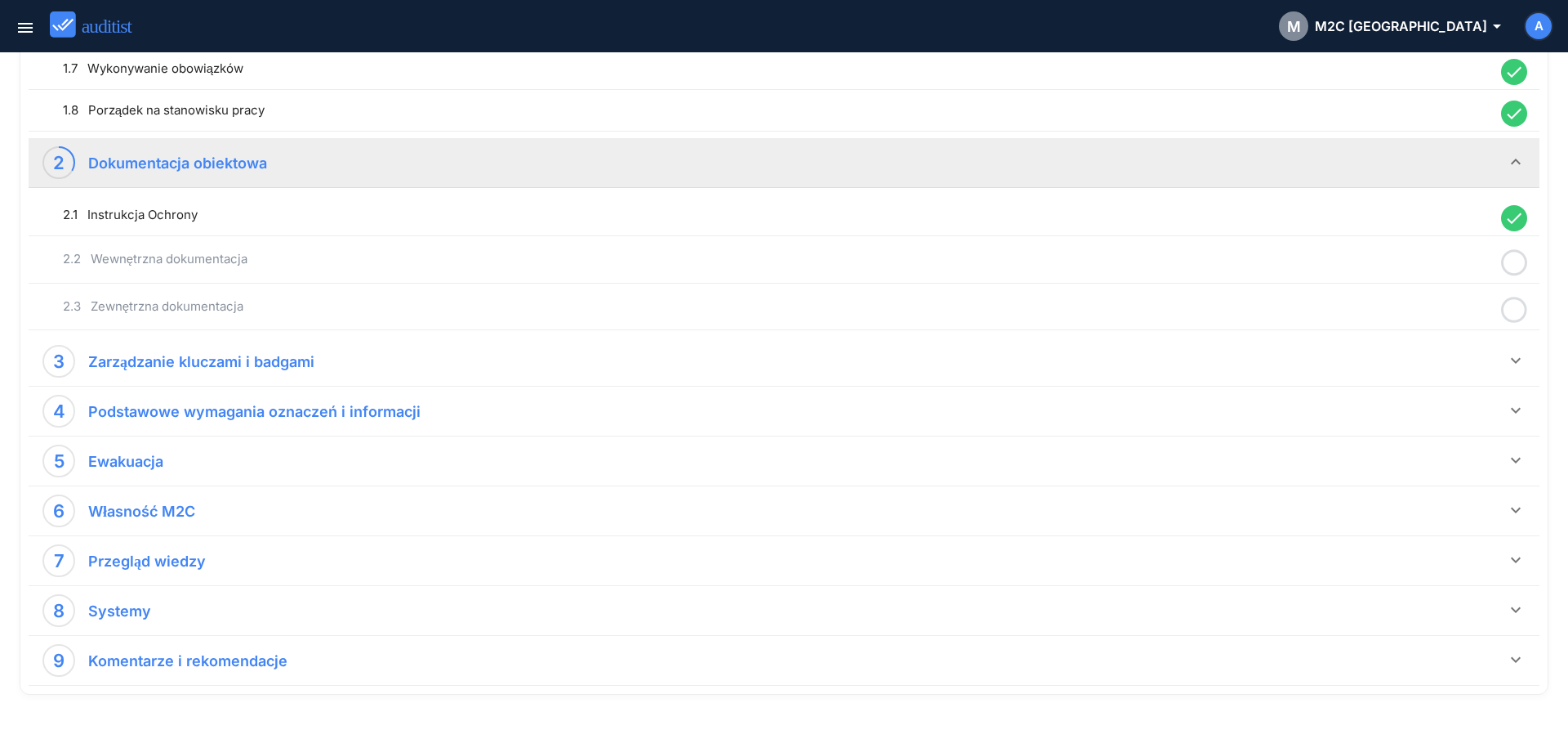
click at [1507, 264] on icon at bounding box center [1513, 263] width 26 height 32
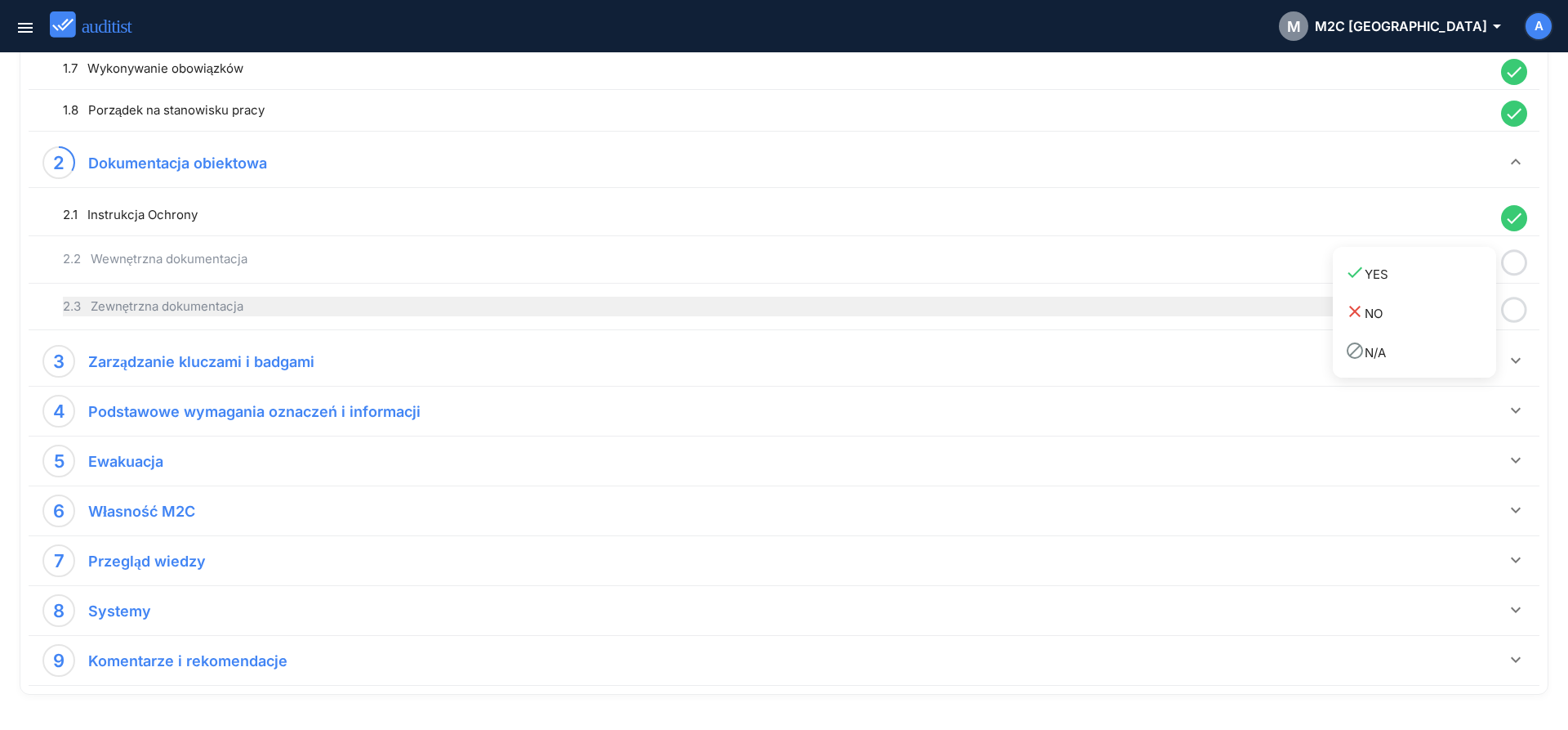
drag, startPoint x: 1444, startPoint y: 282, endPoint x: 1471, endPoint y: 298, distance: 31.4
click at [1451, 287] on link "done YES" at bounding box center [1414, 272] width 163 height 39
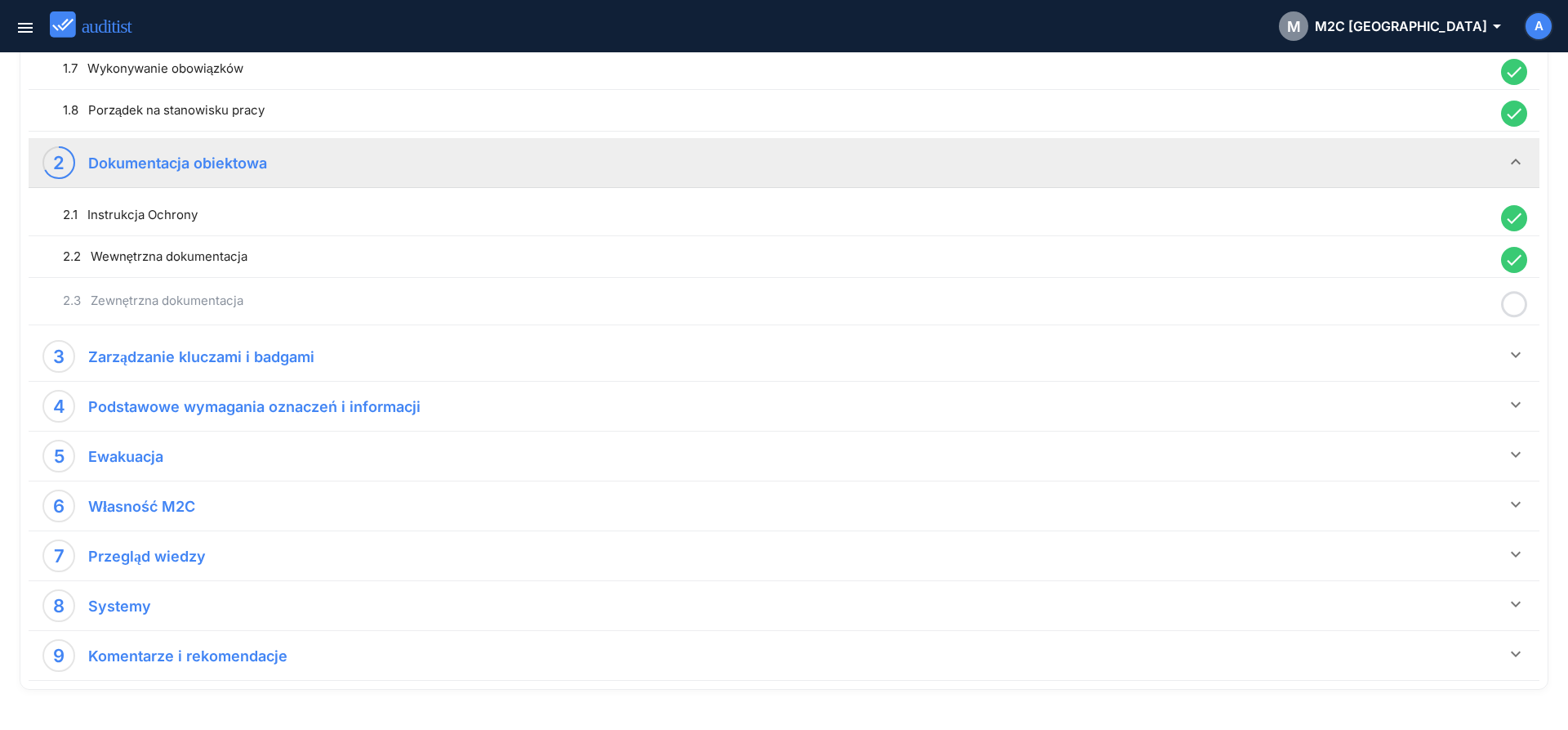
click at [1505, 308] on circle at bounding box center [1514, 304] width 24 height 24
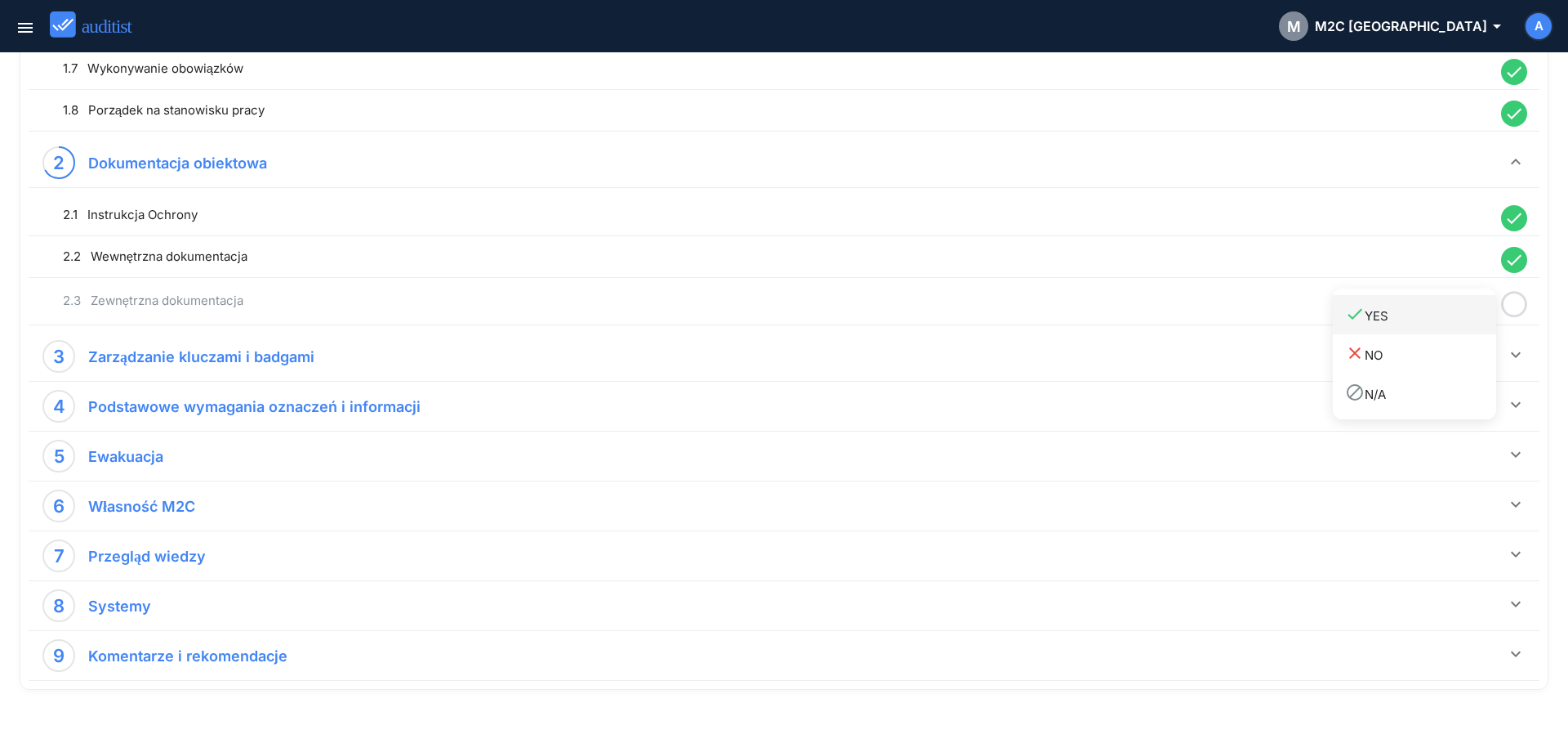
click at [1426, 321] on div "done YES" at bounding box center [1420, 315] width 151 height 22
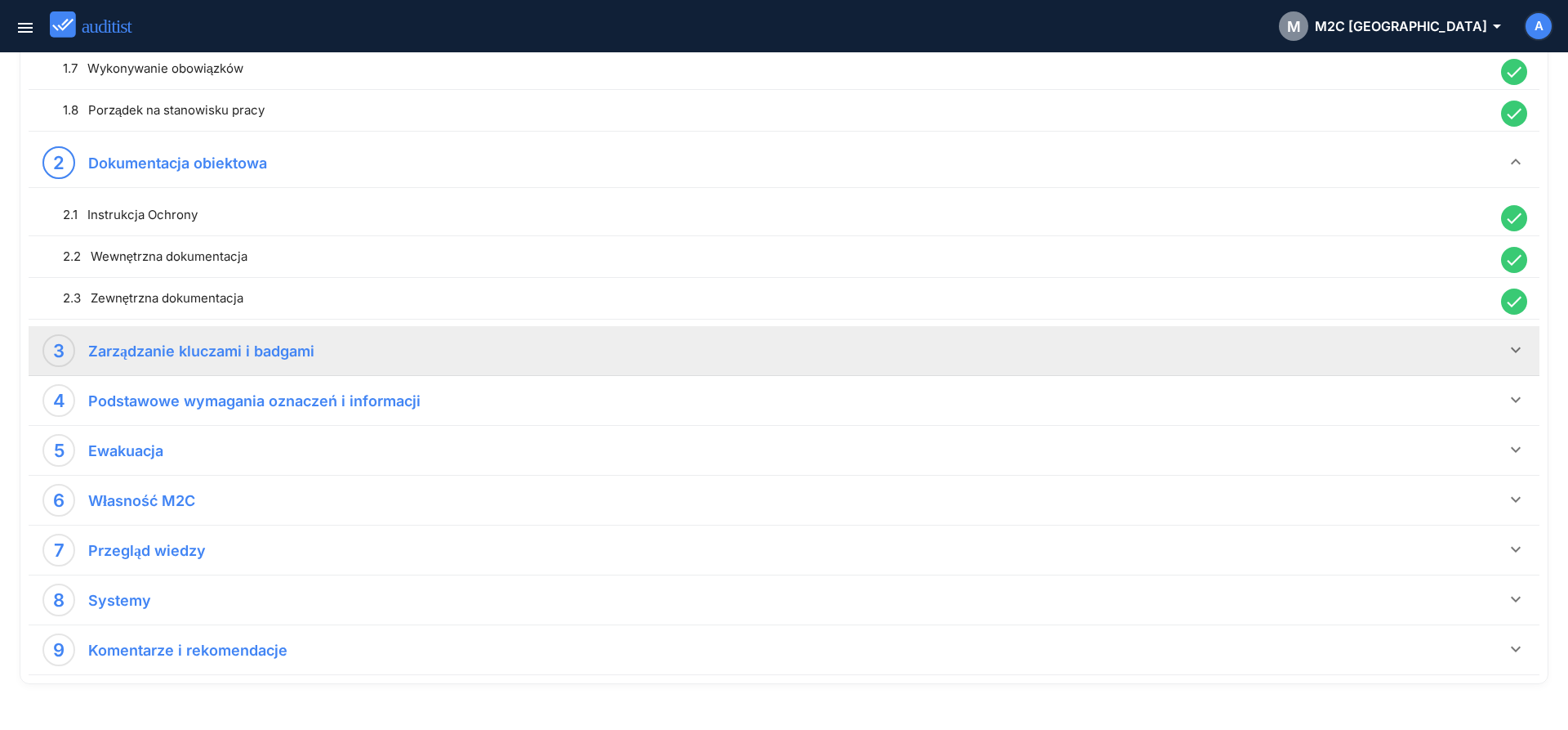
click at [1513, 356] on icon "keyboard_arrow_down" at bounding box center [1516, 349] width 19 height 19
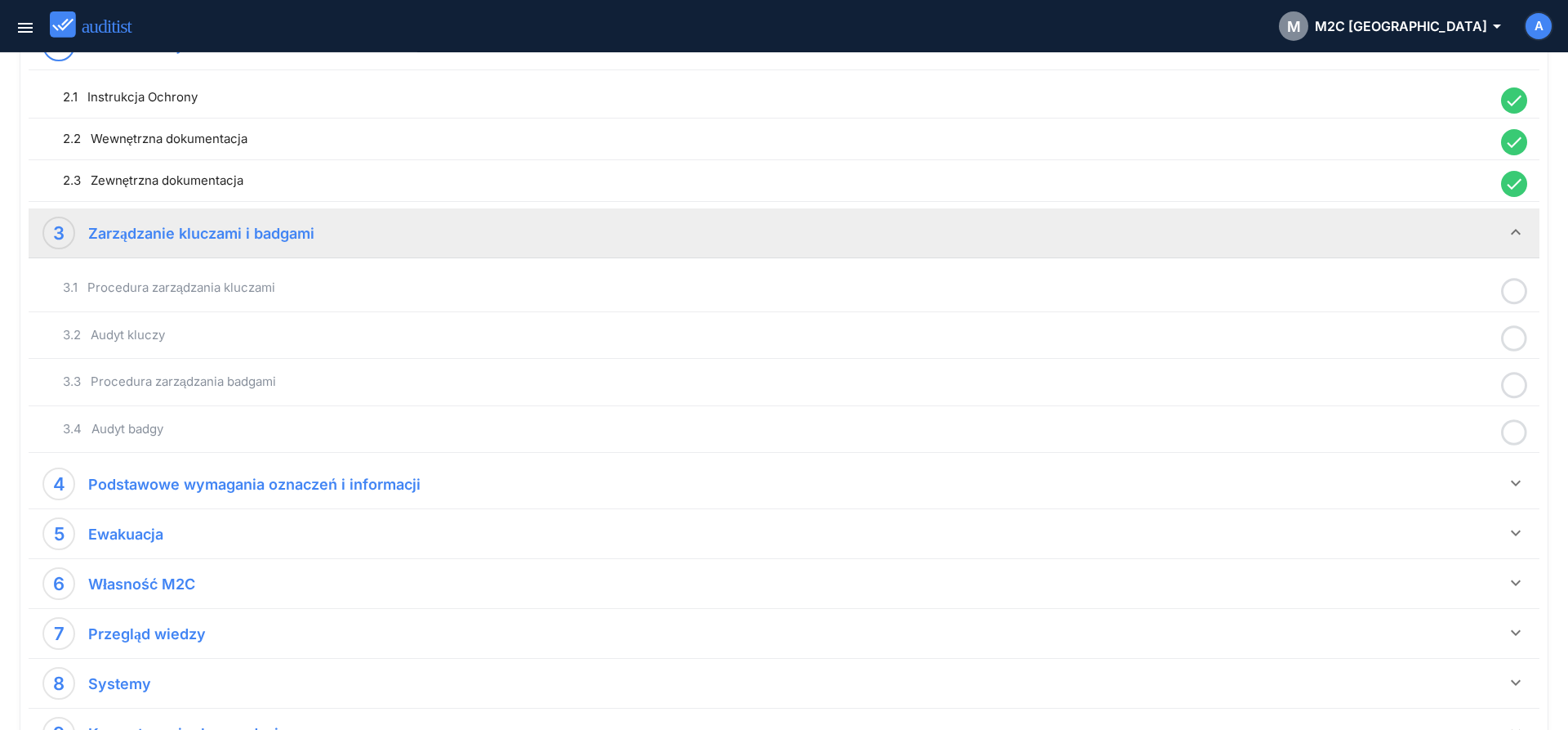
scroll to position [741, 0]
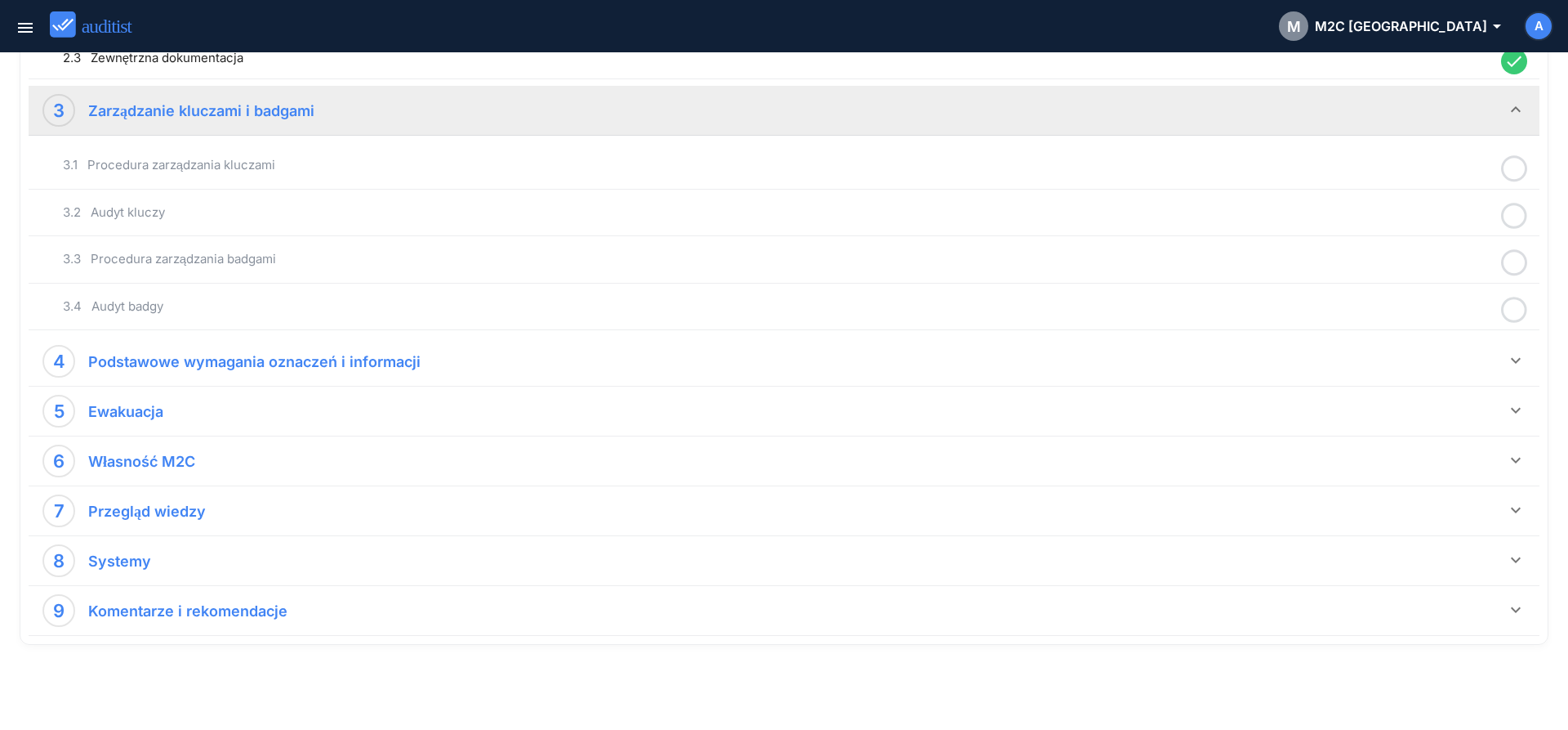
click at [1508, 172] on icon at bounding box center [1513, 168] width 26 height 32
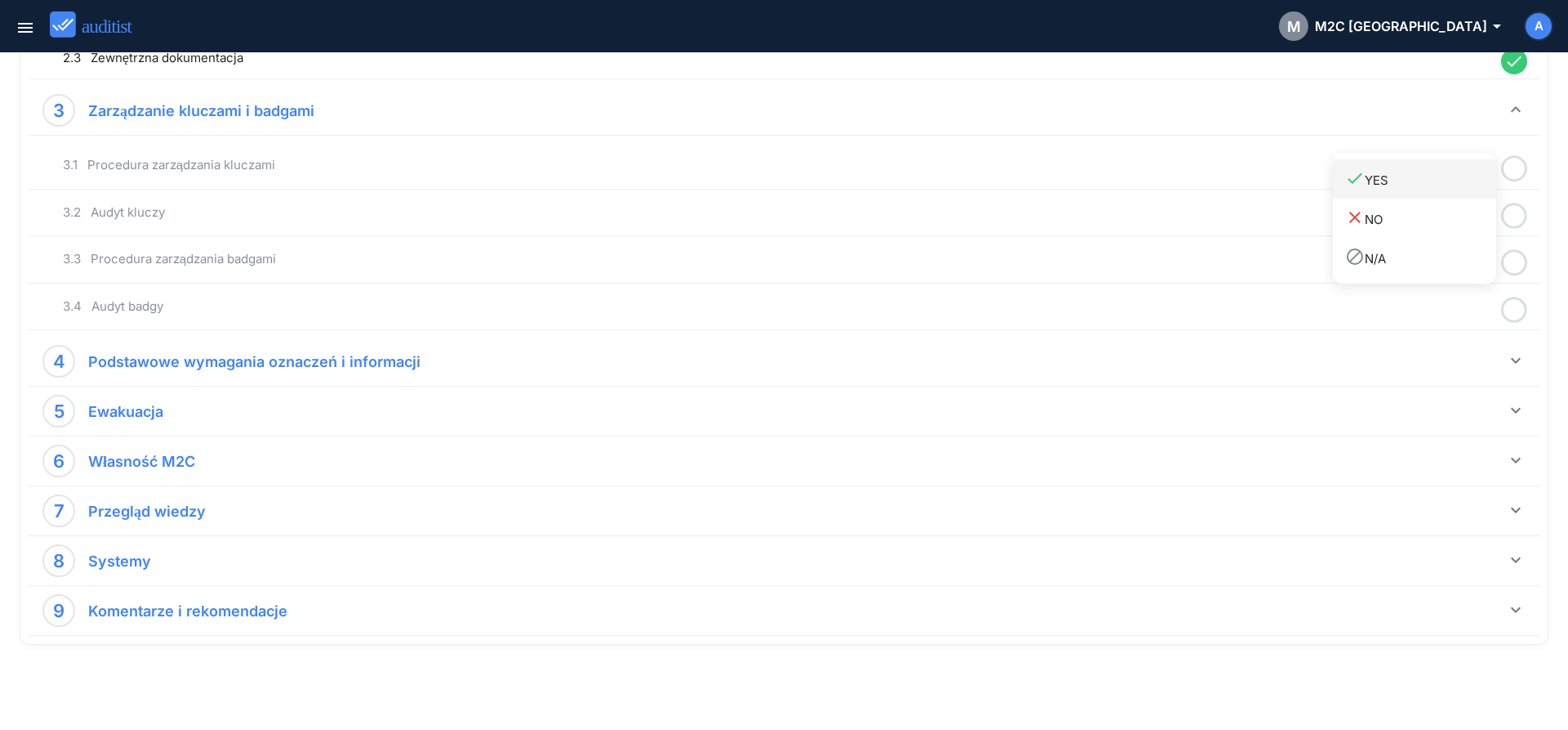
drag, startPoint x: 1410, startPoint y: 179, endPoint x: 1462, endPoint y: 188, distance: 52.8
click at [1418, 183] on div "done YES" at bounding box center [1420, 179] width 151 height 22
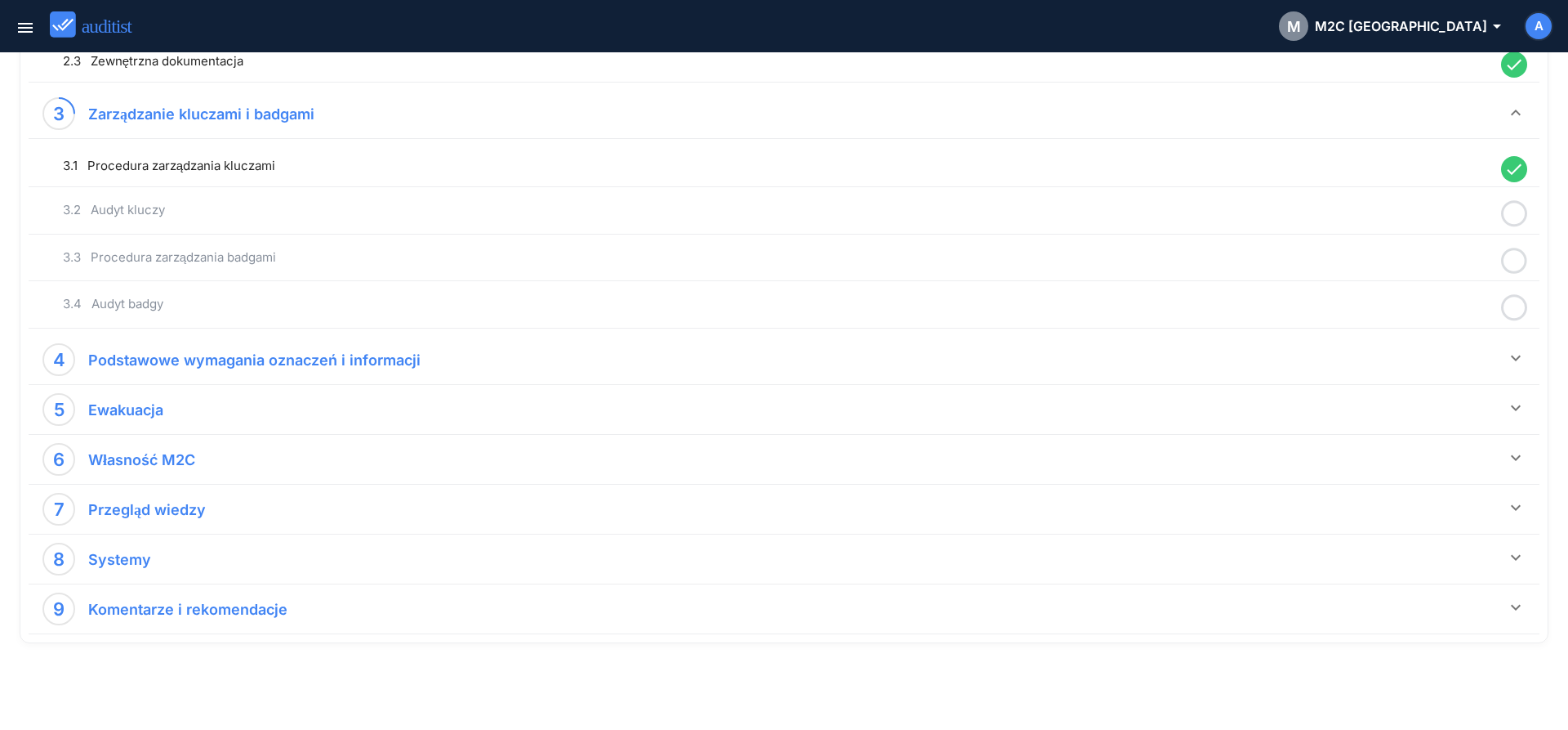
scroll to position [736, 0]
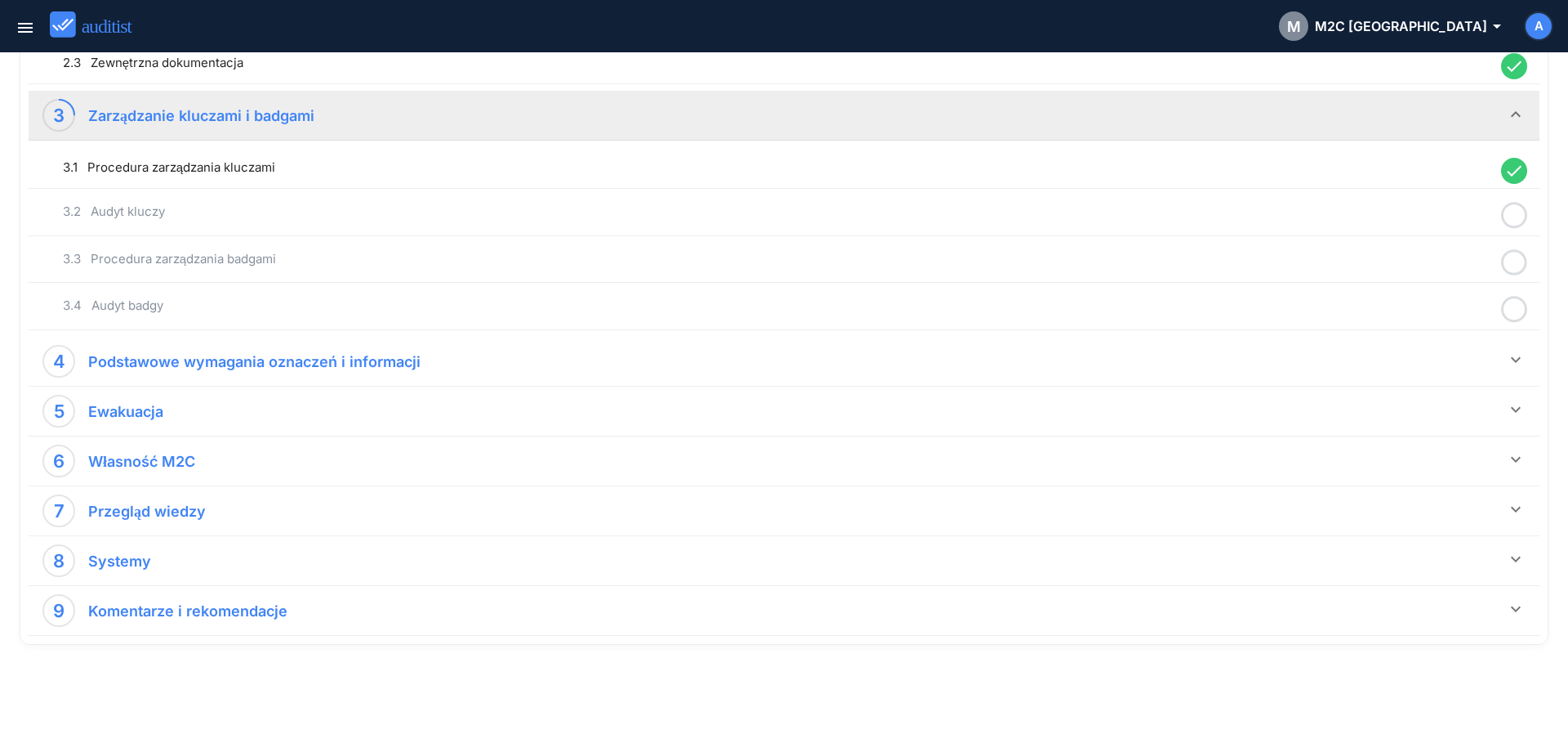
click at [1509, 220] on icon at bounding box center [1513, 214] width 26 height 32
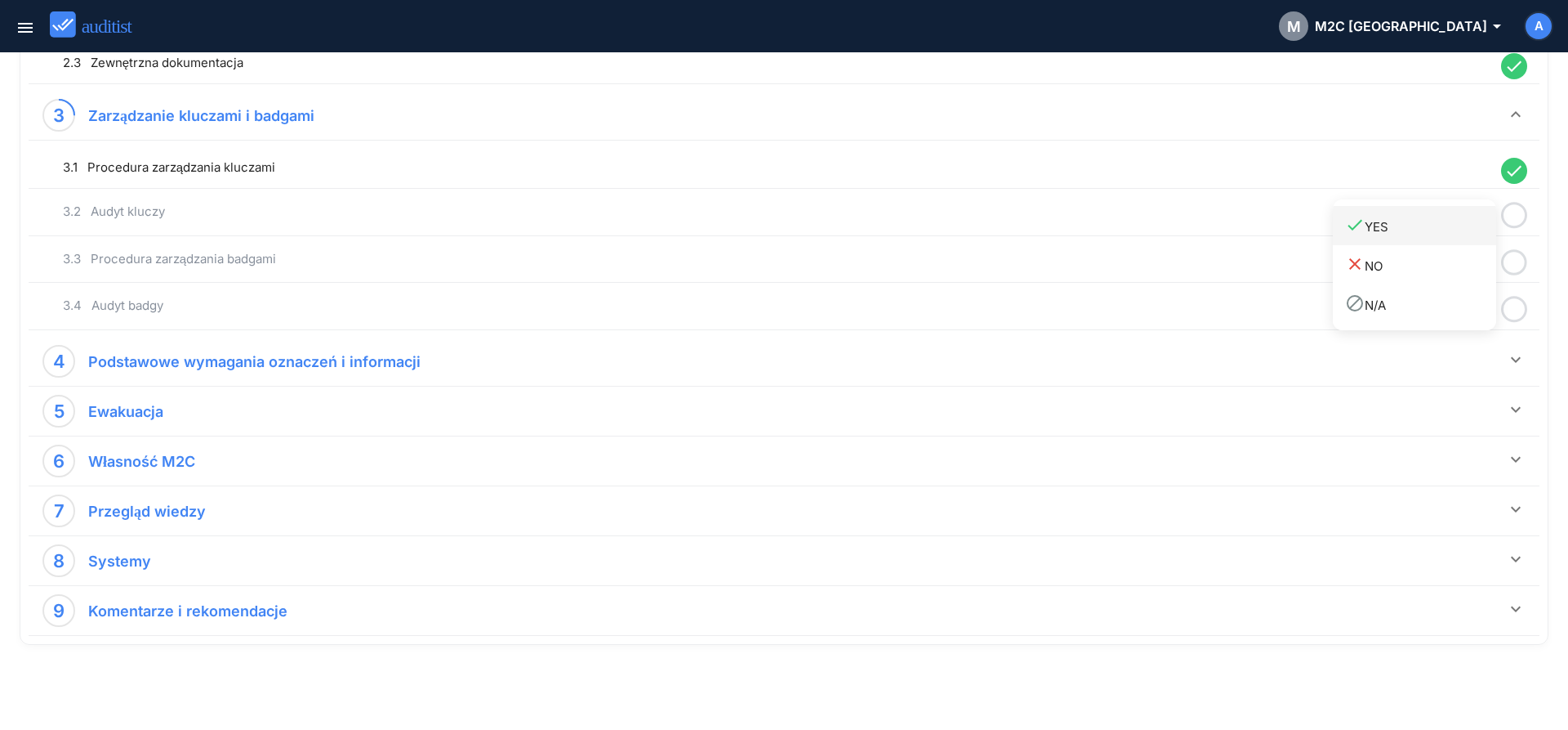
click at [1424, 231] on div "done YES" at bounding box center [1420, 225] width 151 height 22
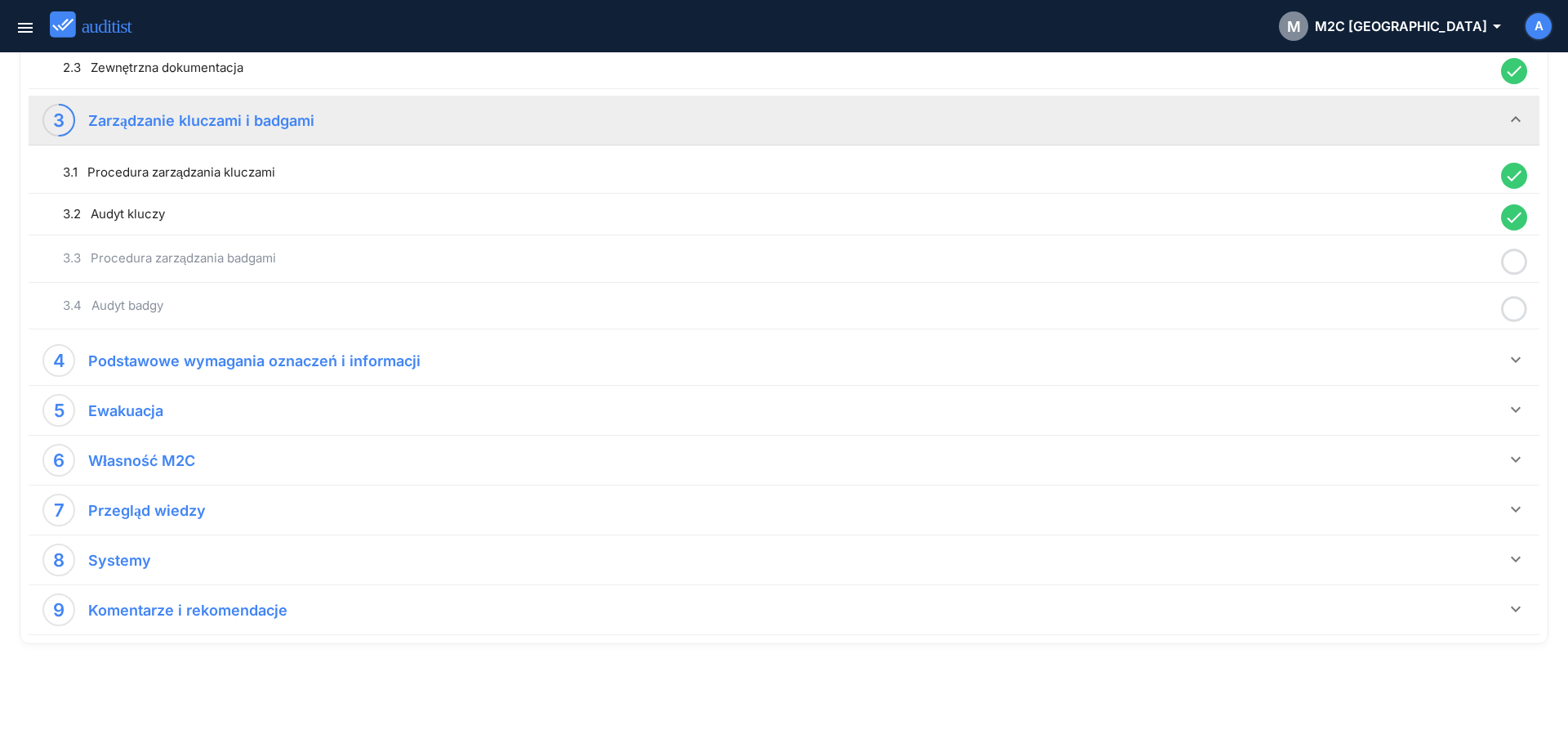
drag, startPoint x: 1507, startPoint y: 262, endPoint x: 1443, endPoint y: 289, distance: 69.5
click at [1507, 265] on icon at bounding box center [1513, 262] width 26 height 32
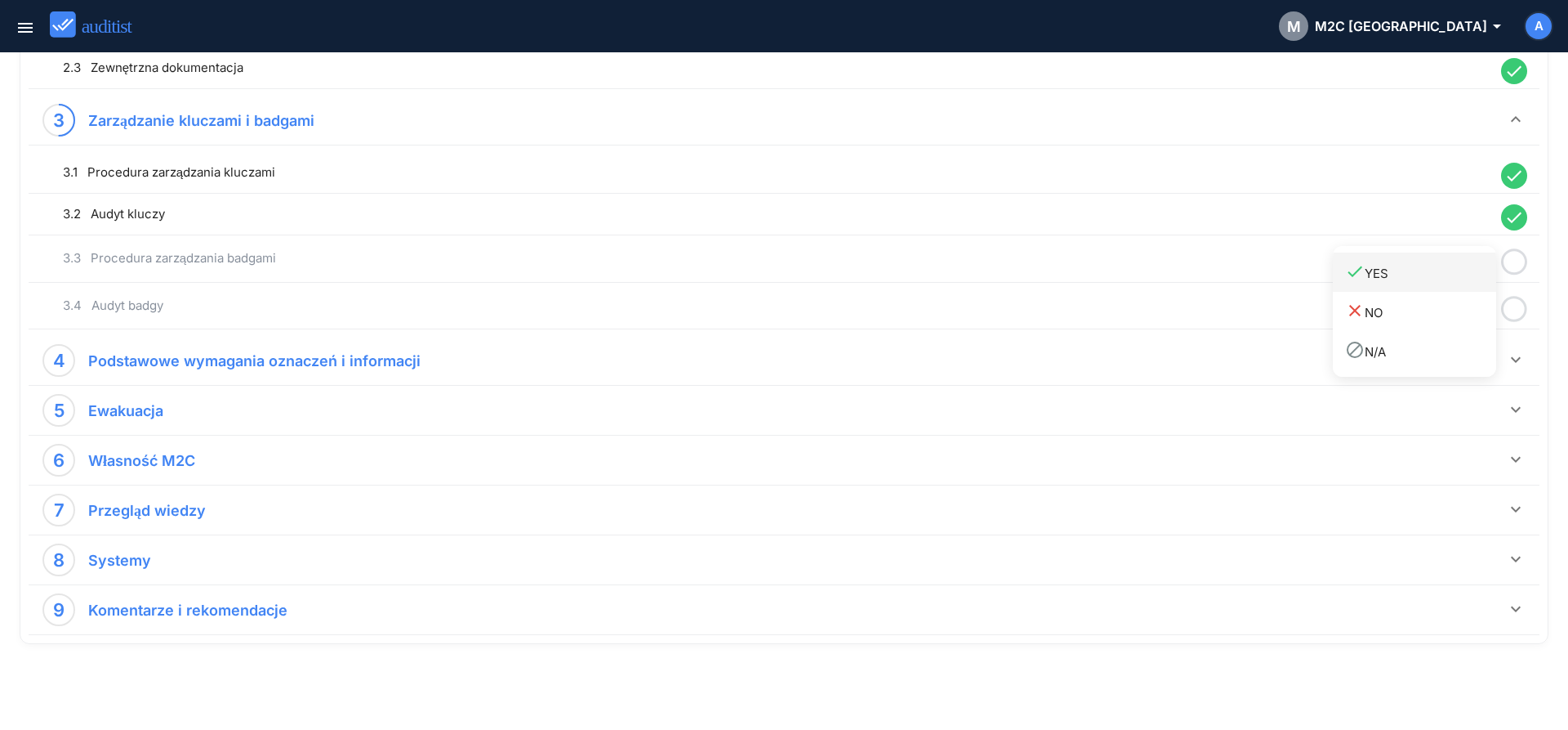
drag, startPoint x: 1419, startPoint y: 280, endPoint x: 1486, endPoint y: 301, distance: 70.2
click at [1423, 285] on link "done YES" at bounding box center [1414, 272] width 163 height 39
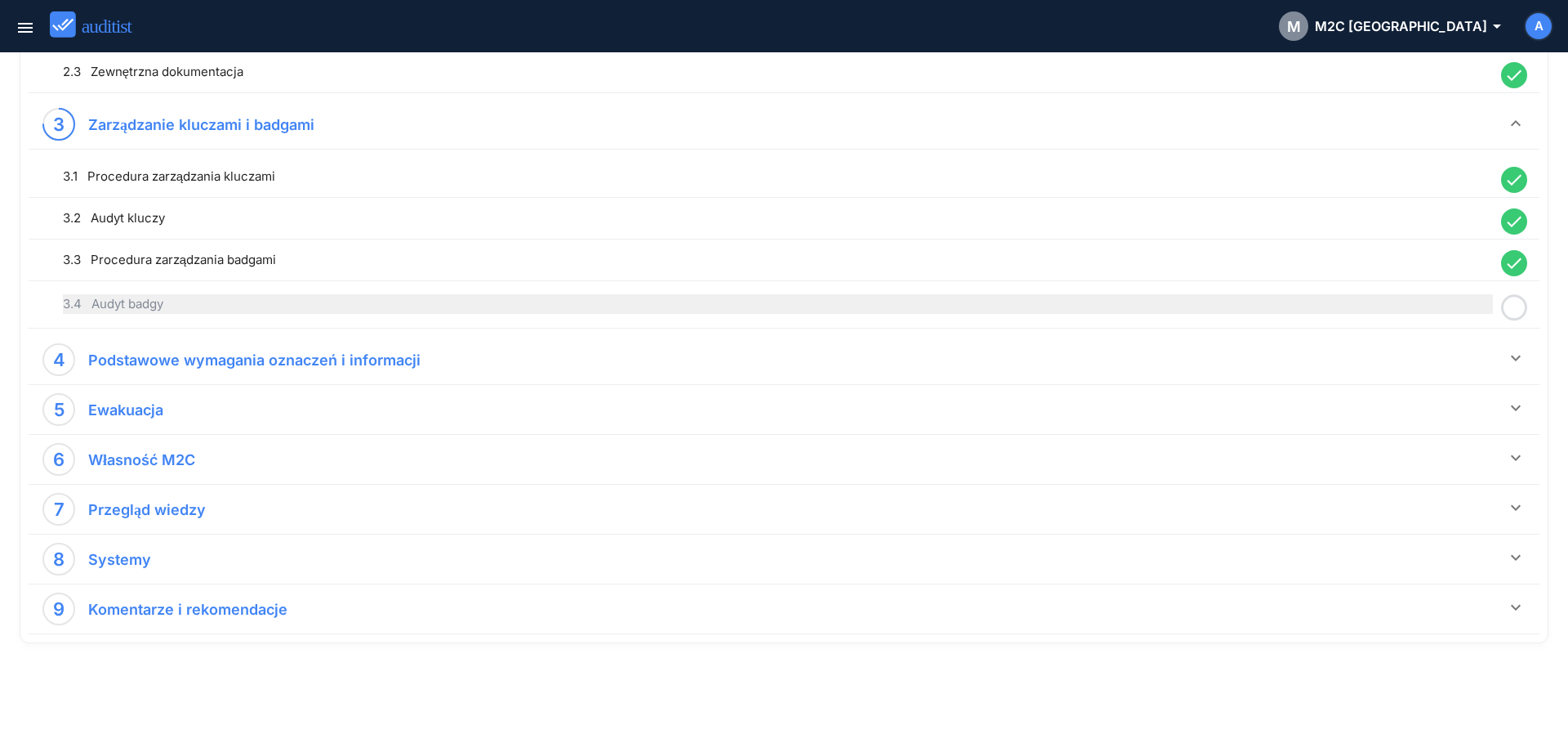
scroll to position [725, 0]
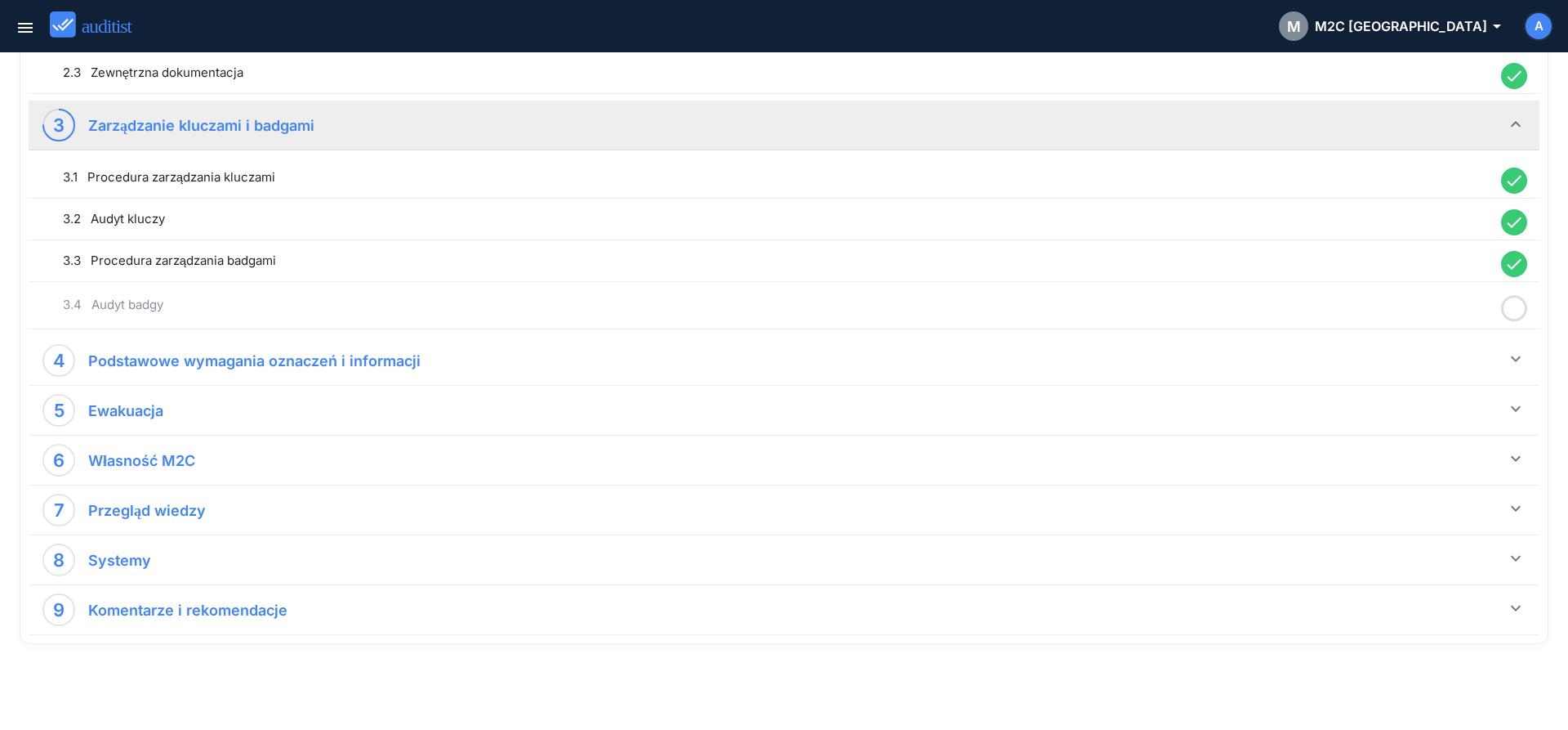
click at [1512, 307] on icon at bounding box center [1513, 308] width 26 height 32
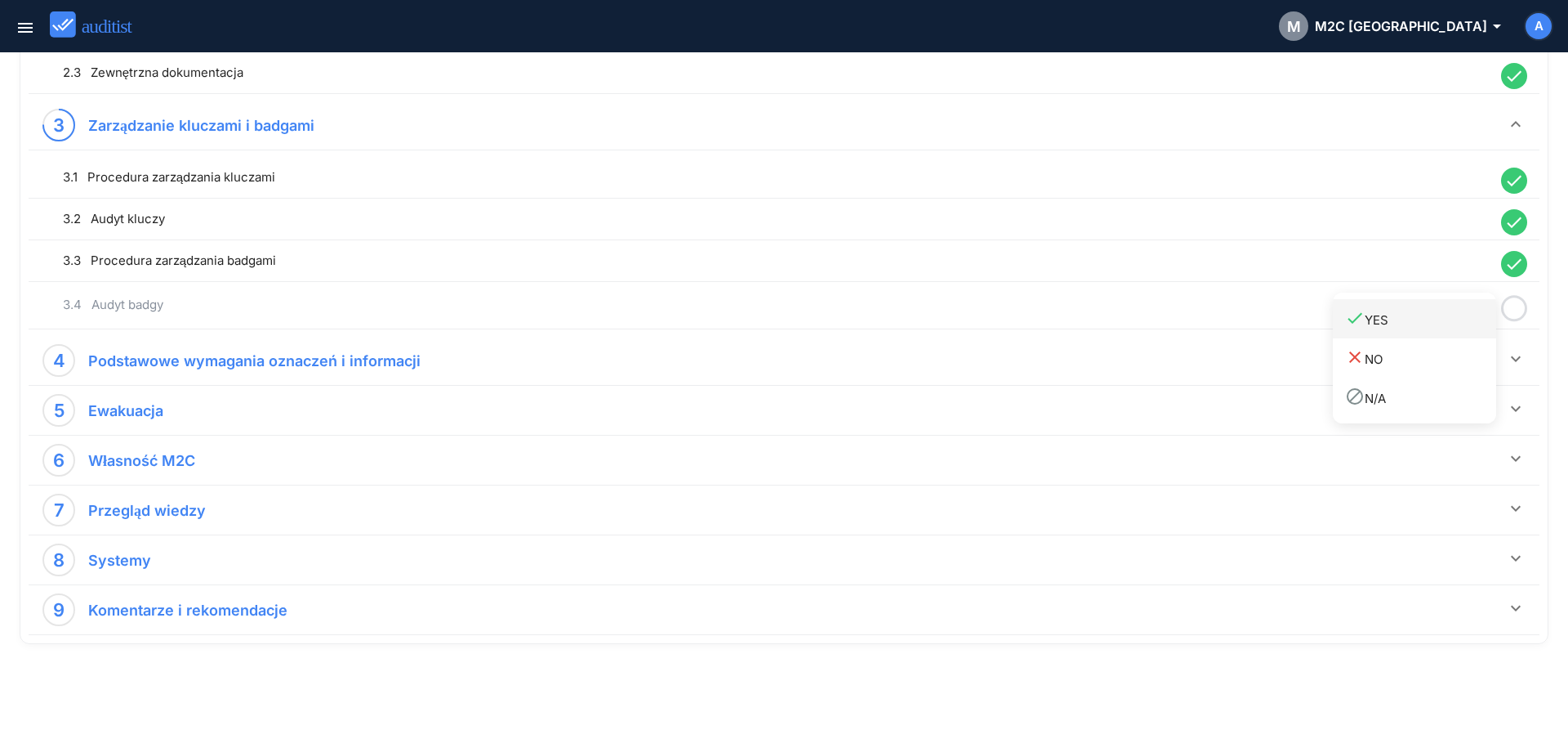
click at [1443, 328] on div "done YES" at bounding box center [1420, 318] width 151 height 22
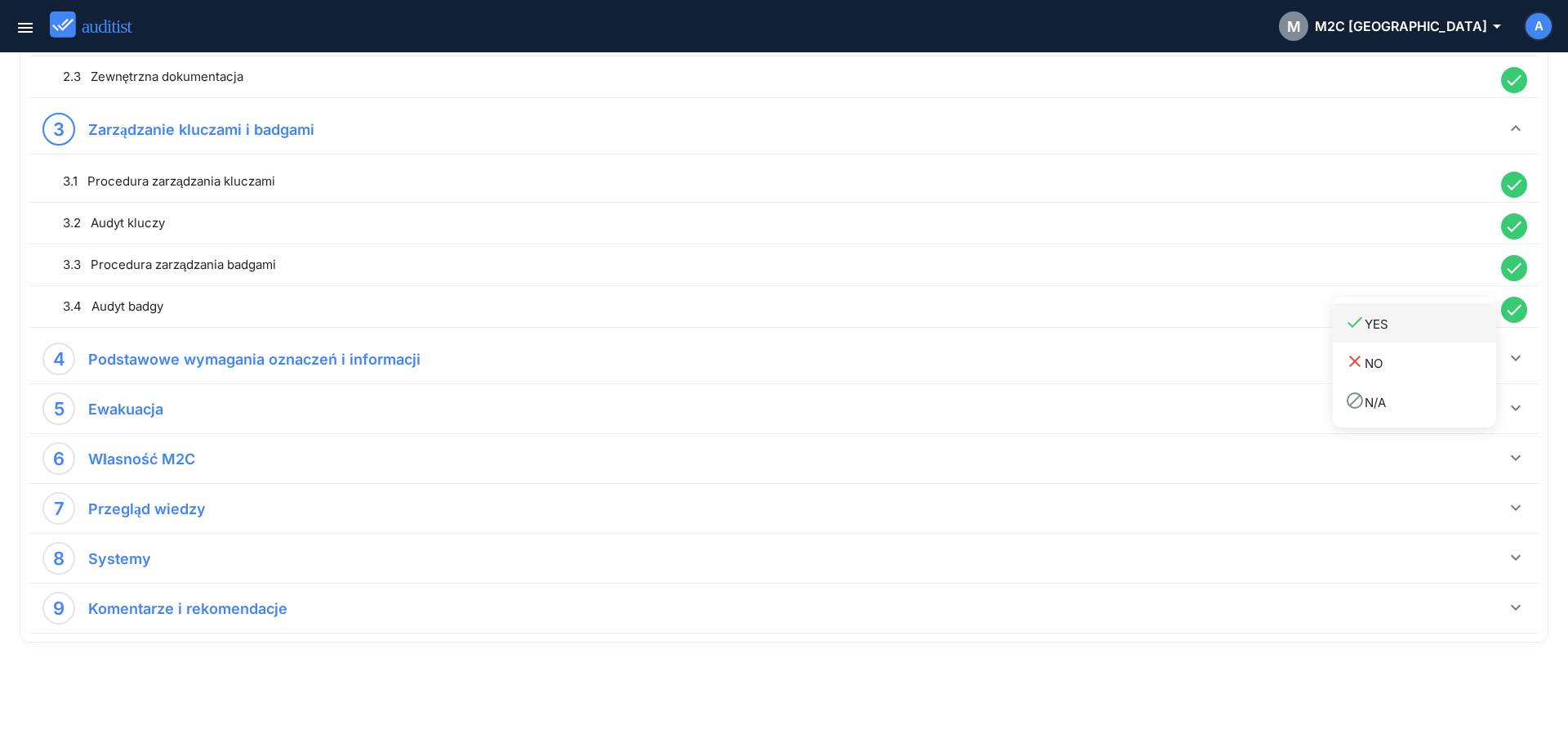
scroll to position [721, 0]
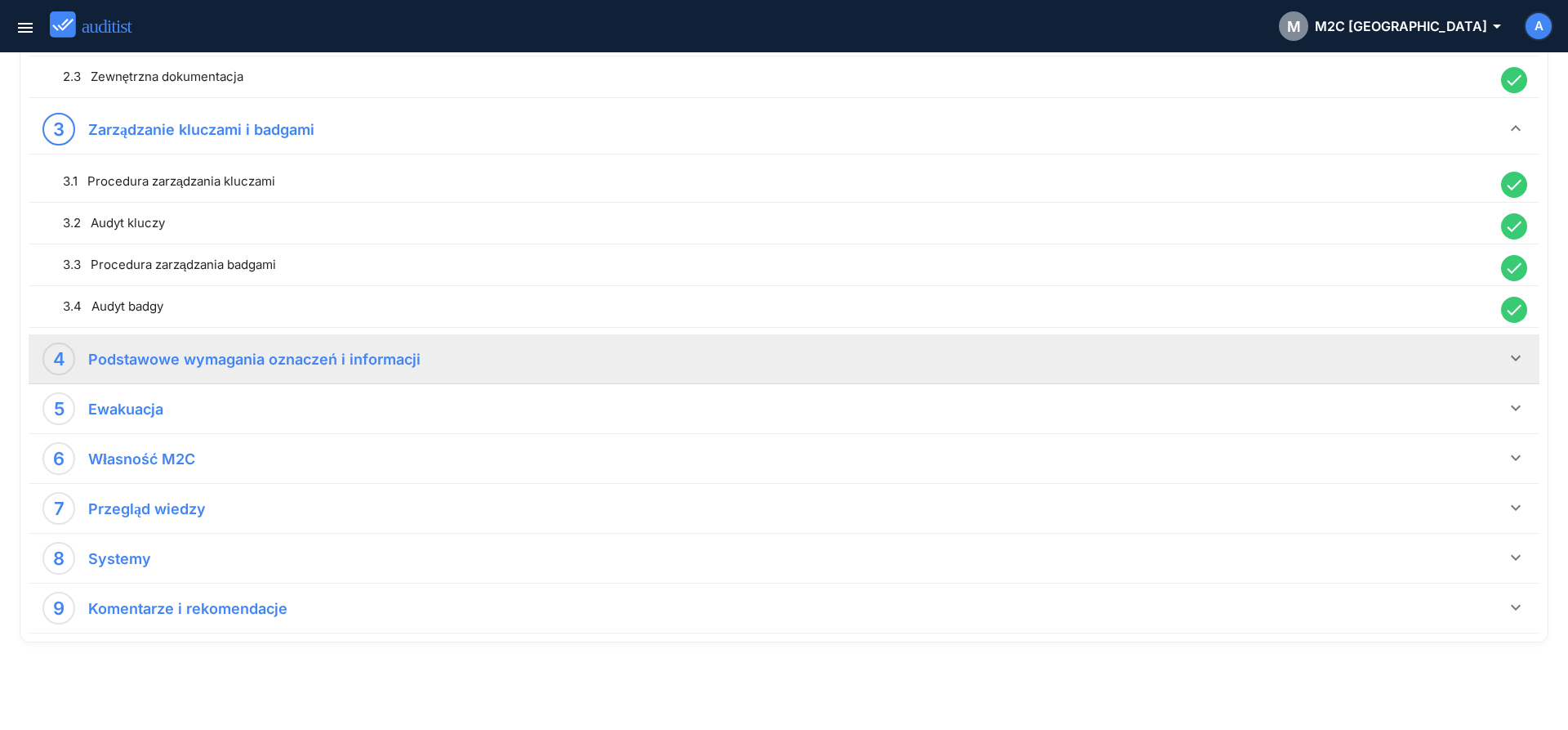
click at [1514, 358] on icon "keyboard_arrow_down" at bounding box center [1516, 358] width 19 height 19
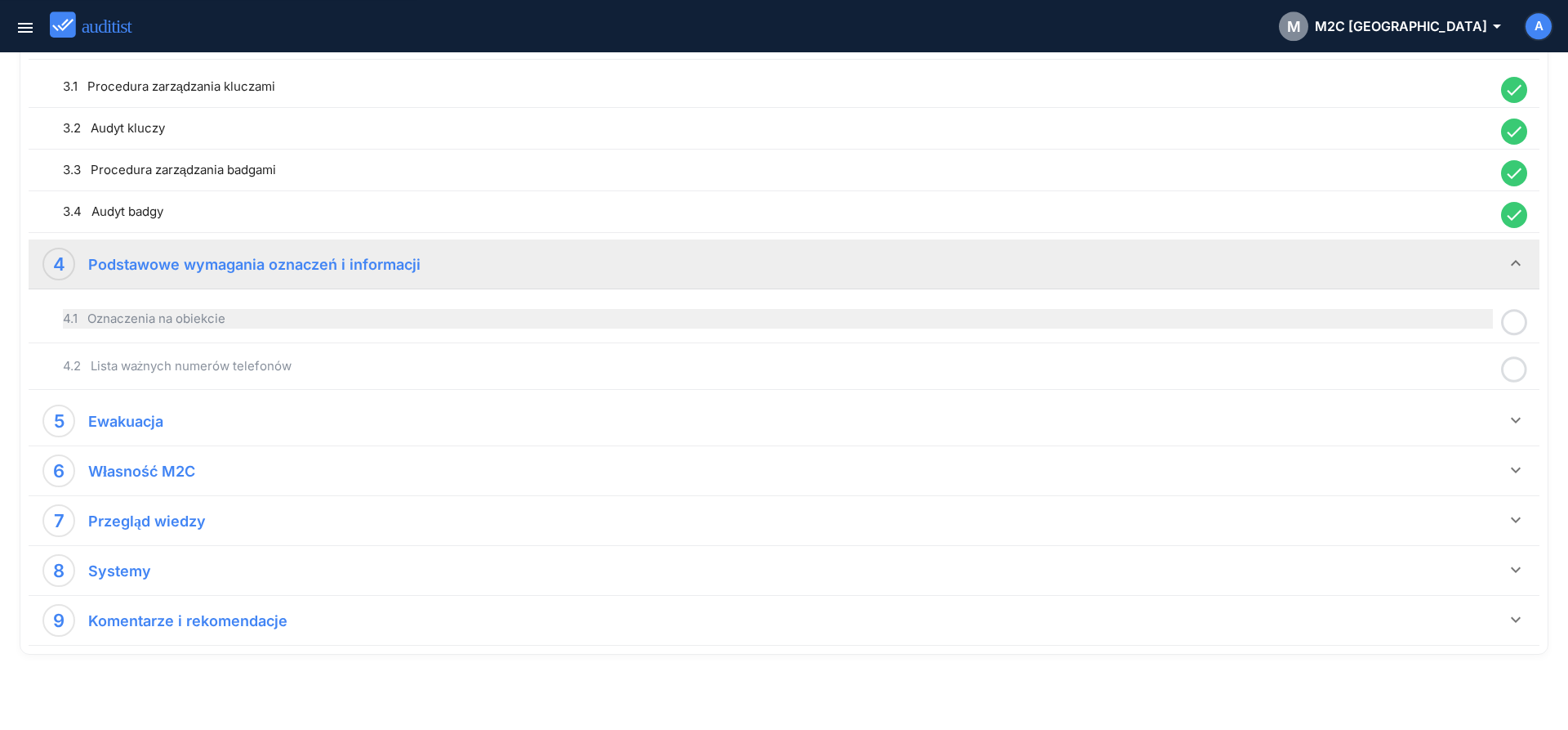
scroll to position [827, 0]
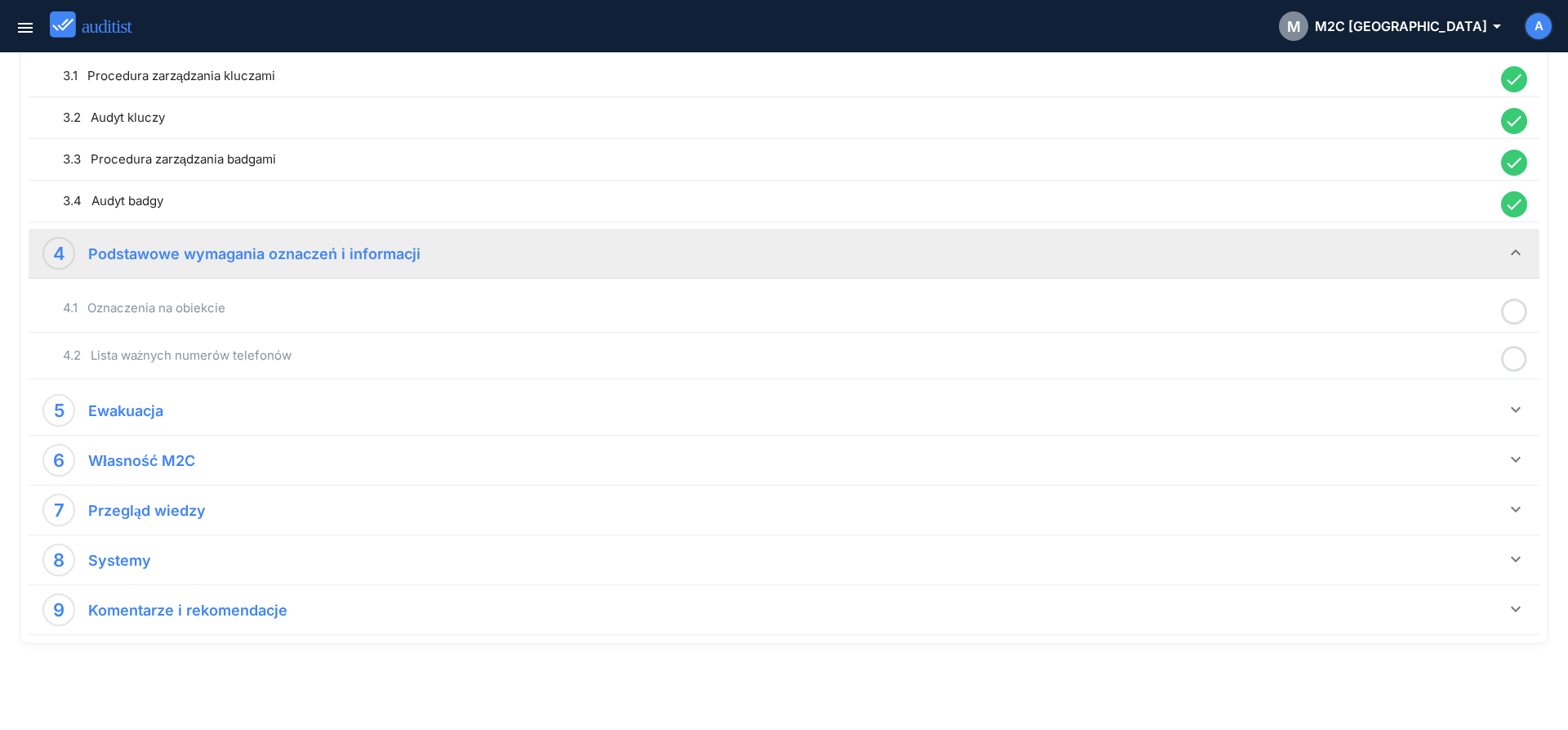
click at [1518, 312] on icon at bounding box center [1513, 312] width 26 height 32
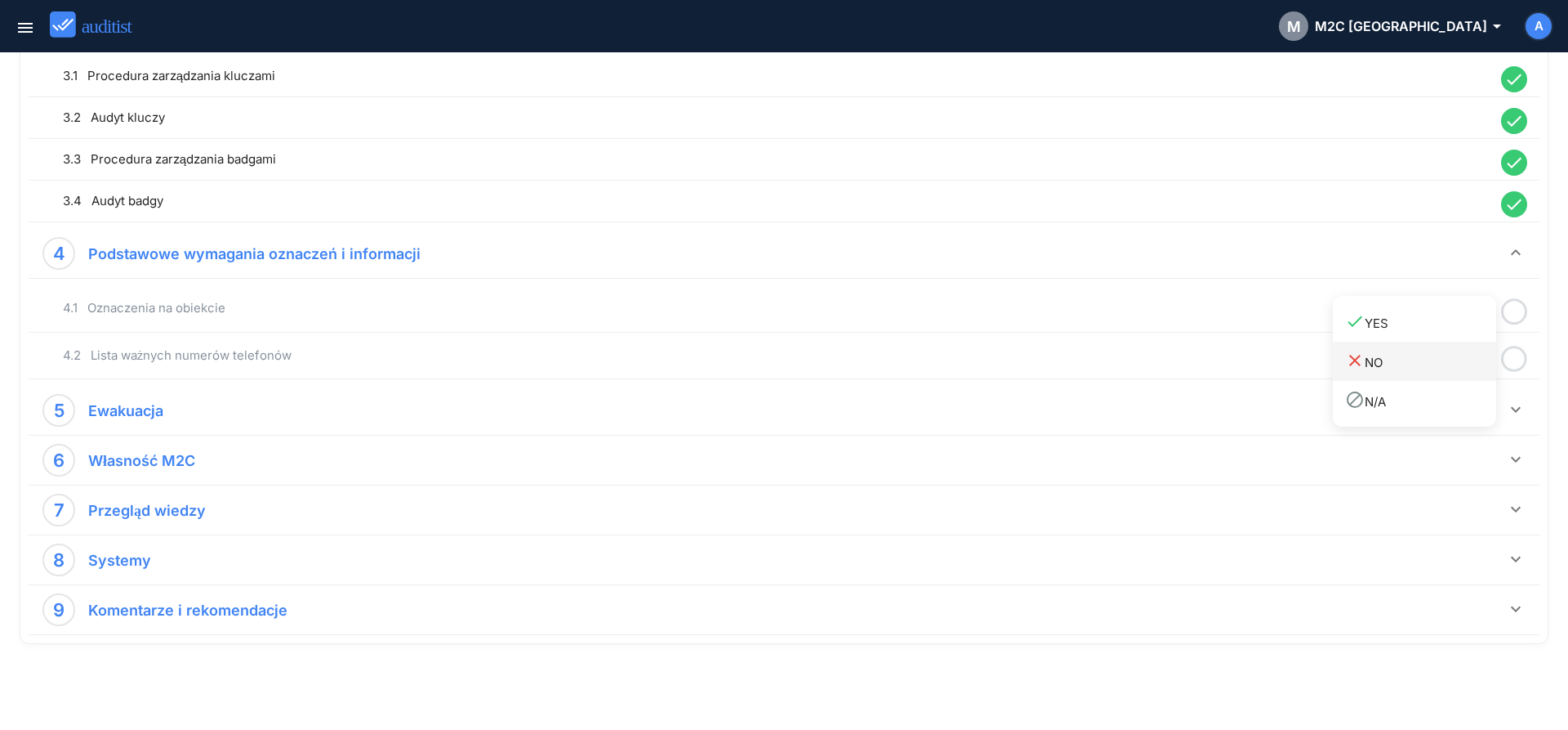
drag, startPoint x: 1467, startPoint y: 332, endPoint x: 1490, endPoint y: 345, distance: 26.4
click at [1470, 332] on div "done YES" at bounding box center [1420, 322] width 151 height 22
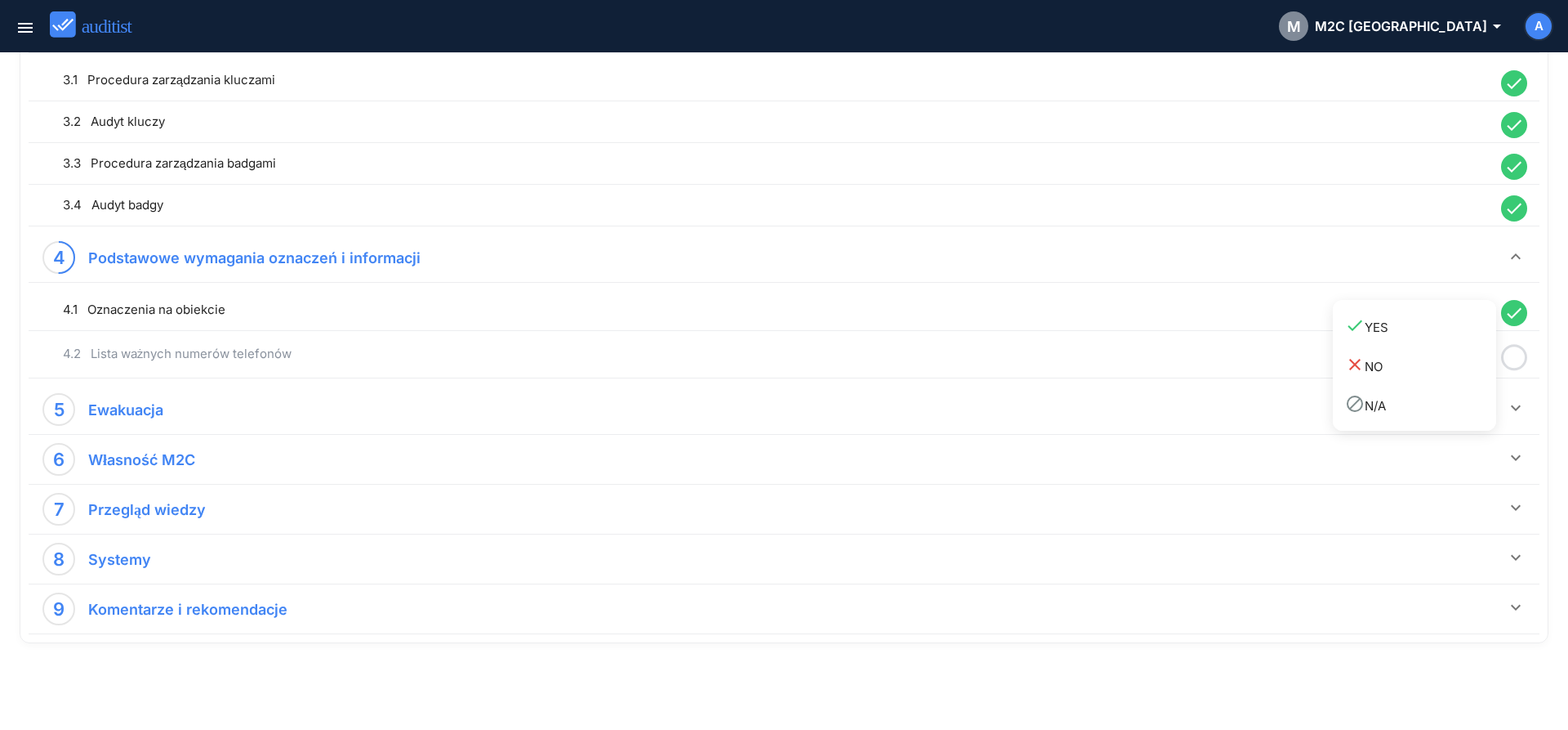
scroll to position [822, 0]
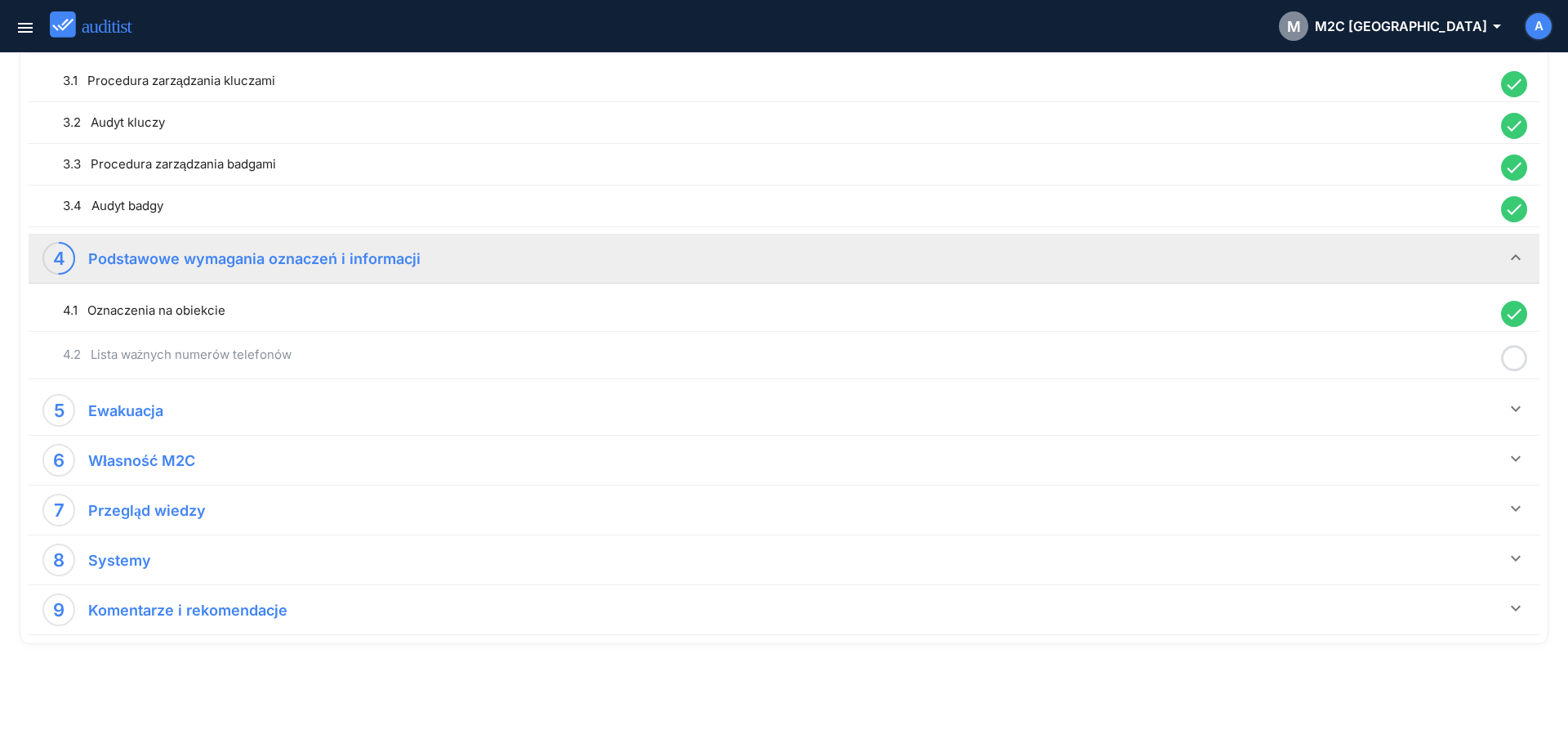
drag, startPoint x: 1520, startPoint y: 362, endPoint x: 1481, endPoint y: 370, distance: 39.8
click at [1518, 362] on icon at bounding box center [1513, 358] width 26 height 32
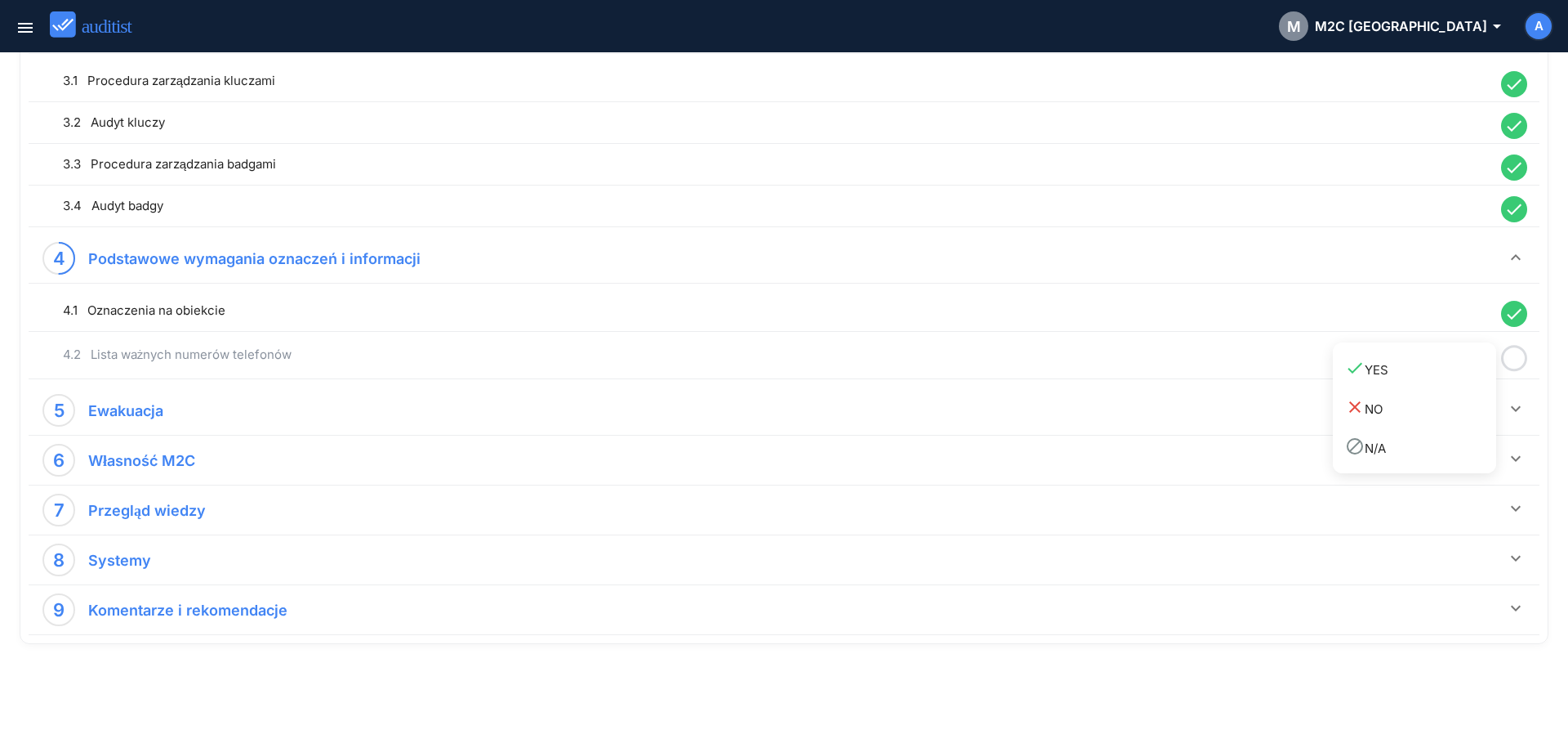
drag, startPoint x: 1457, startPoint y: 370, endPoint x: 1512, endPoint y: 397, distance: 61.3
click at [1458, 373] on div "done YES" at bounding box center [1420, 368] width 151 height 22
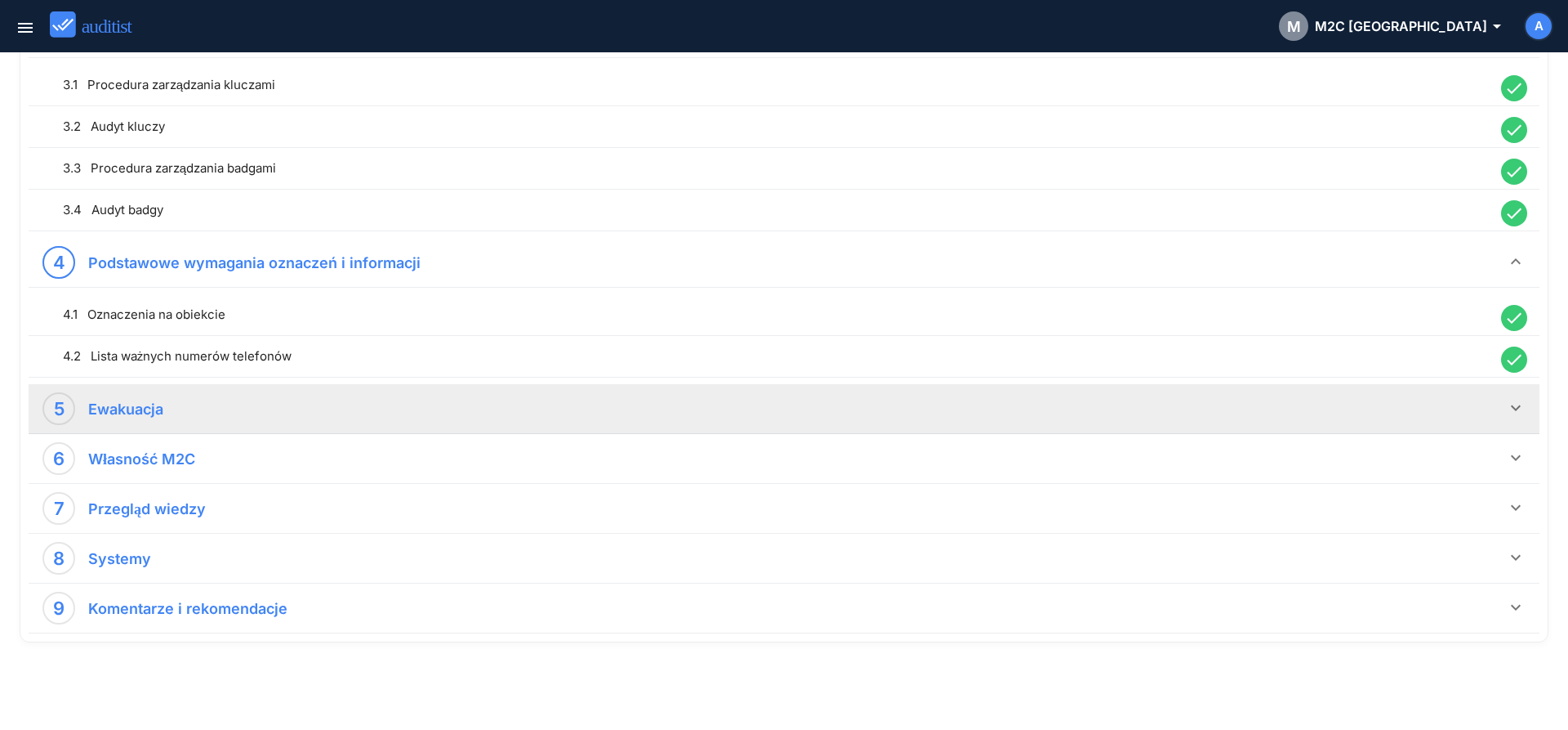
click at [1517, 408] on icon "keyboard_arrow_down" at bounding box center [1516, 408] width 19 height 19
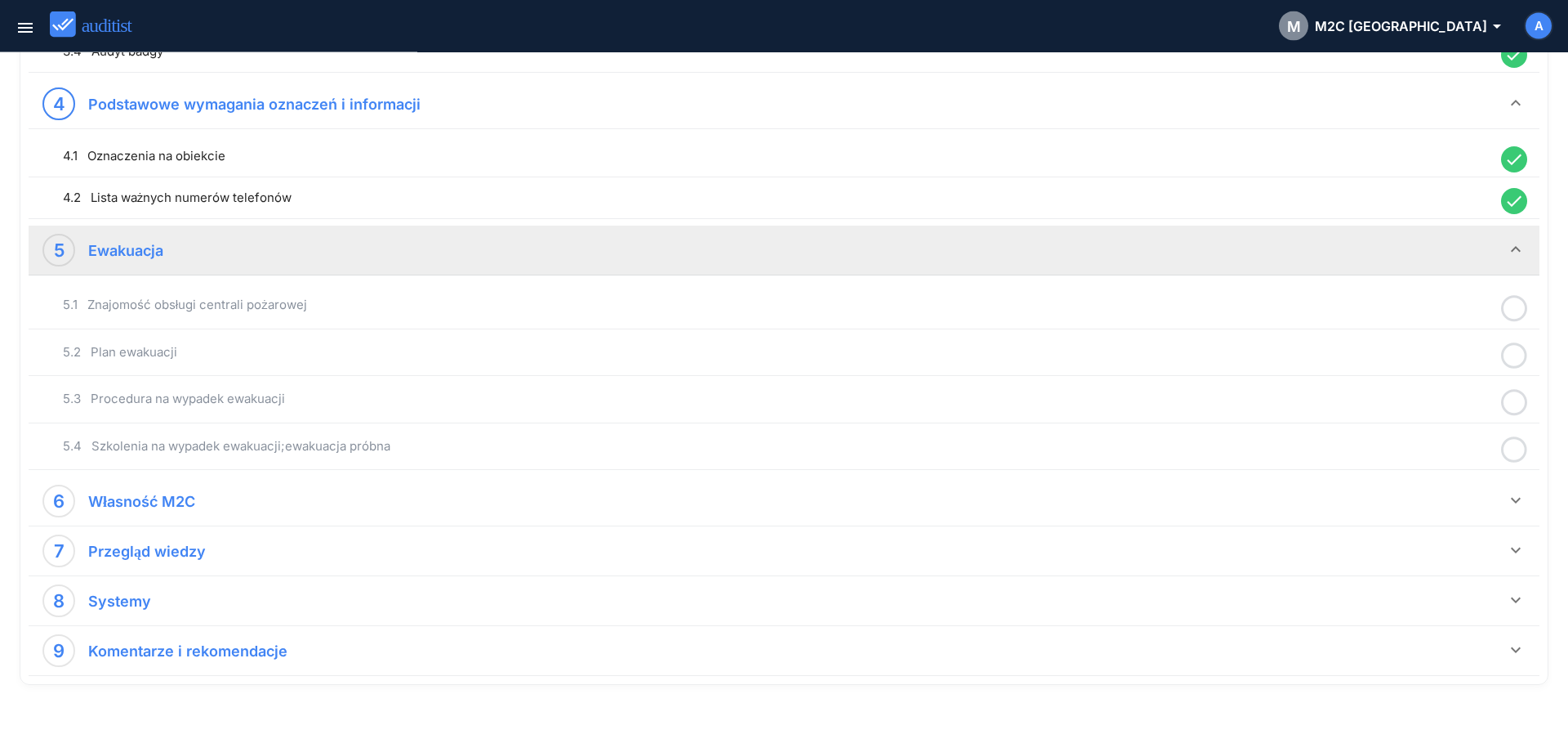
scroll to position [985, 0]
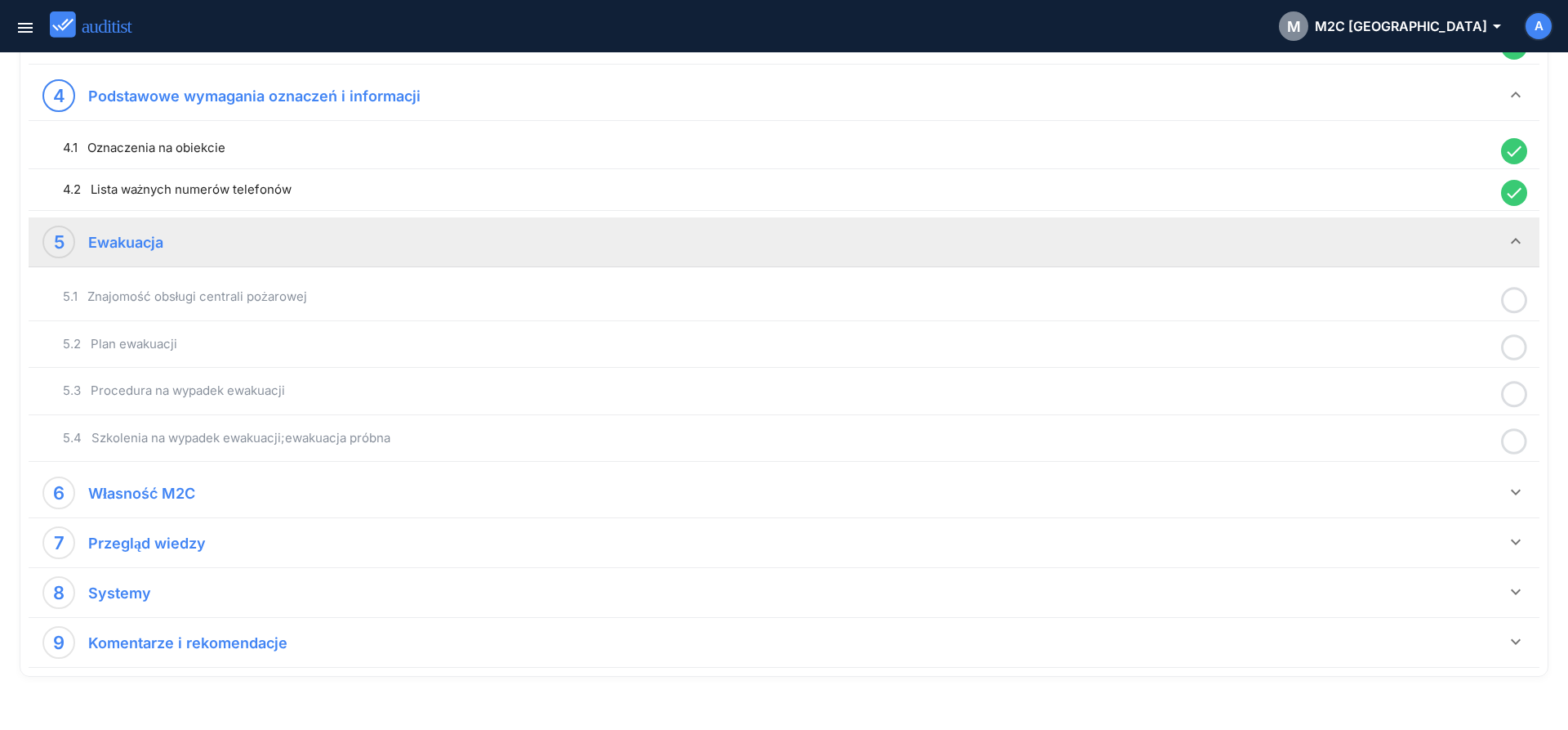
click at [1512, 294] on icon at bounding box center [1513, 300] width 26 height 32
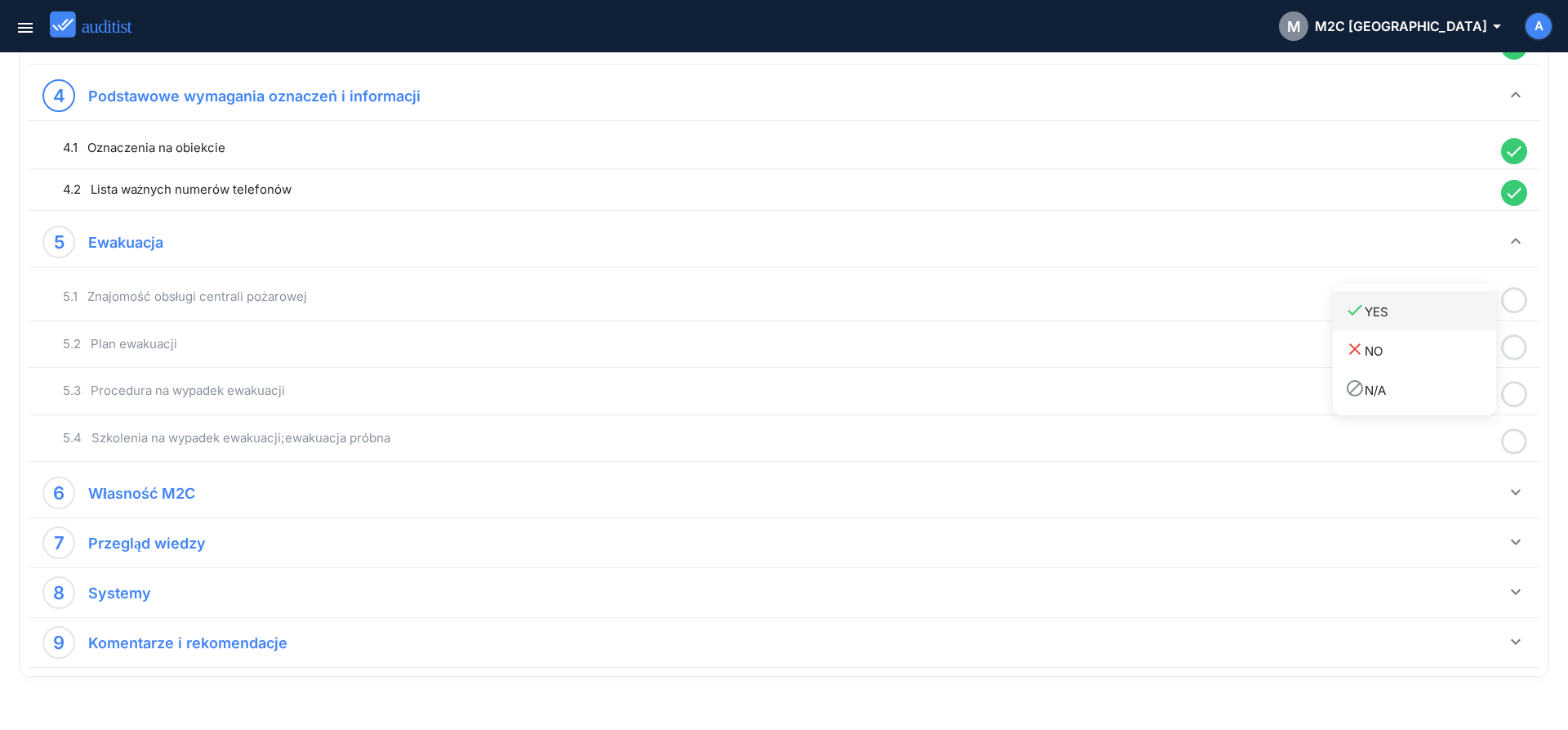
drag, startPoint x: 1452, startPoint y: 321, endPoint x: 1472, endPoint y: 329, distance: 21.5
click at [1453, 319] on div "done YES" at bounding box center [1420, 311] width 151 height 22
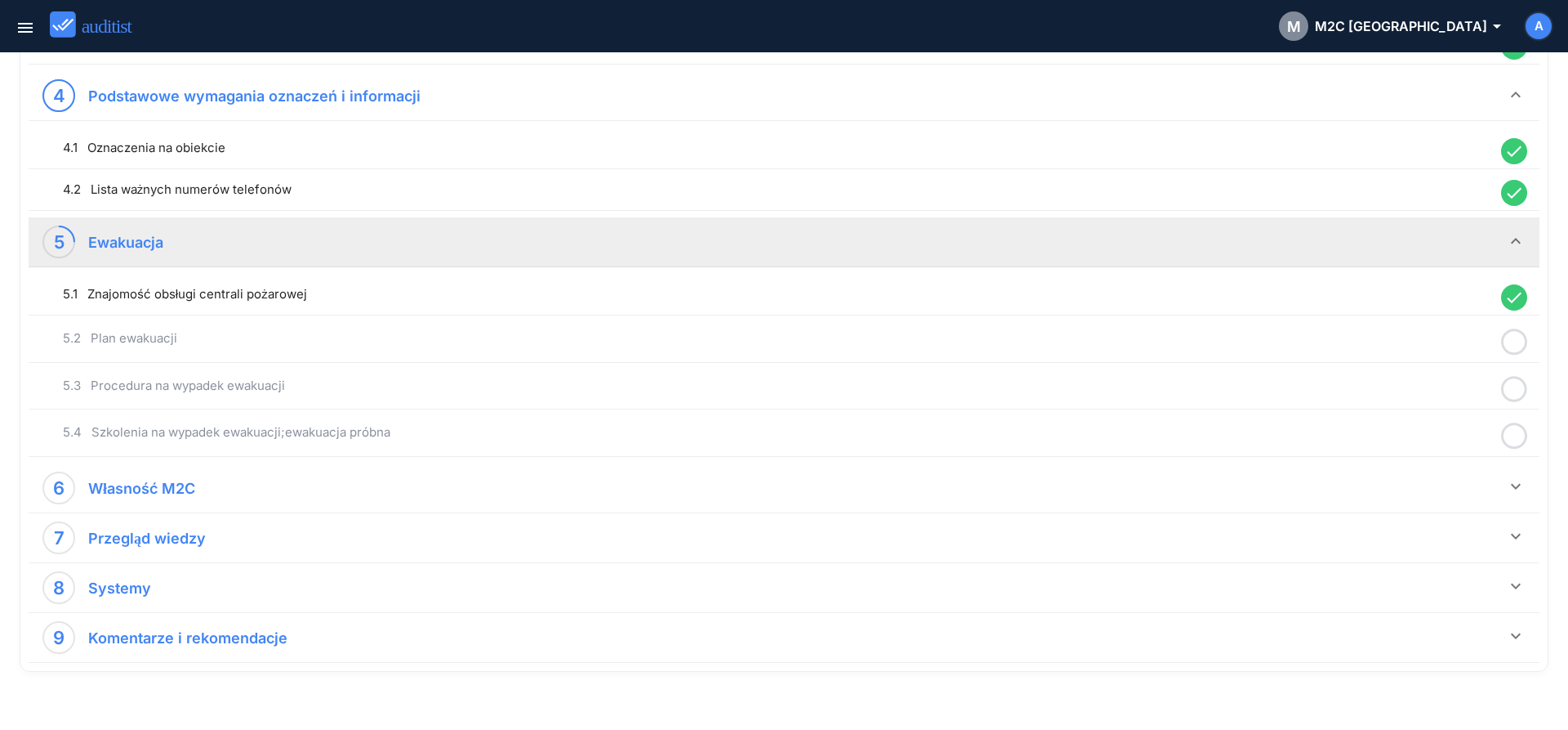
click at [1508, 350] on icon at bounding box center [1513, 341] width 26 height 32
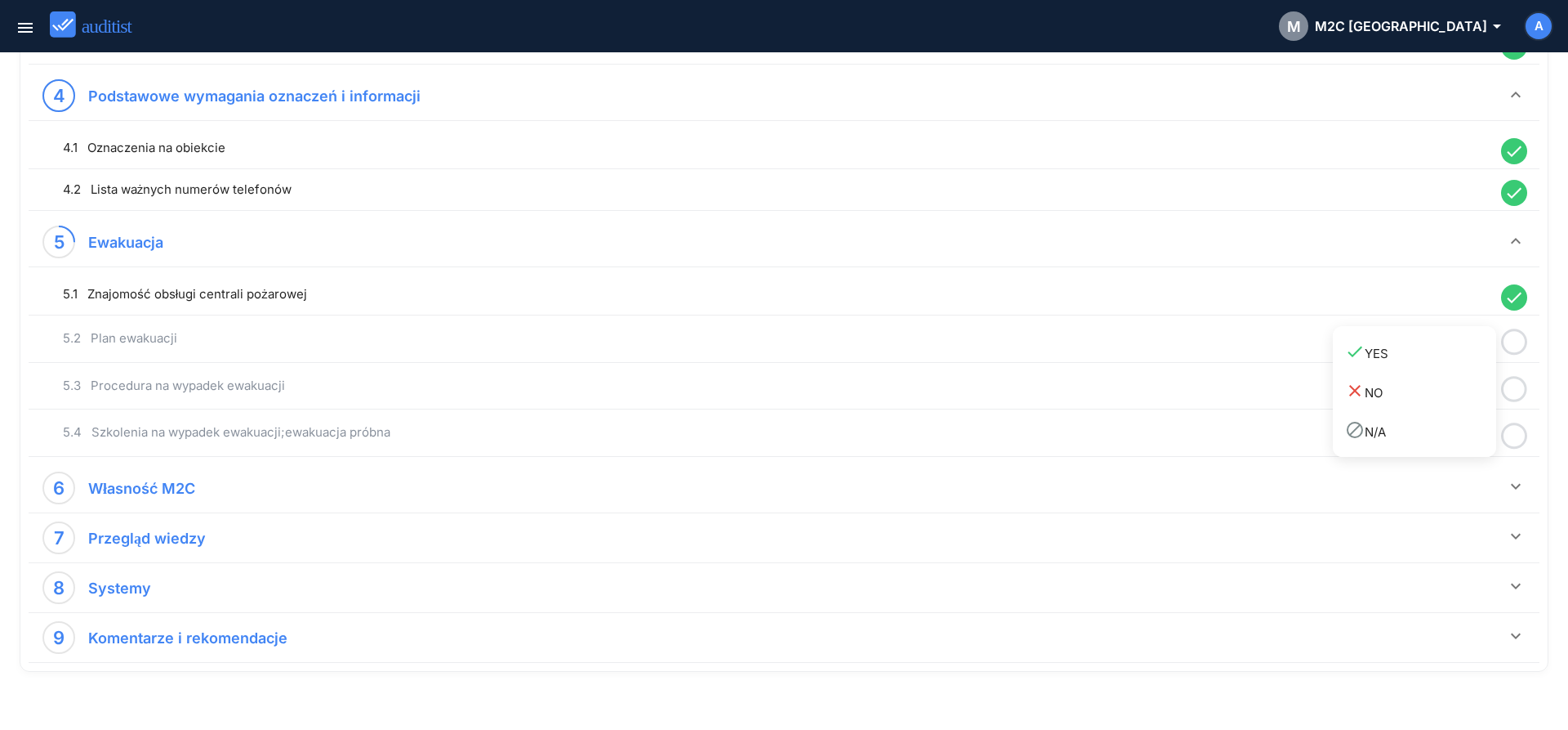
drag, startPoint x: 1442, startPoint y: 363, endPoint x: 1504, endPoint y: 393, distance: 68.9
click at [1447, 366] on link "done YES" at bounding box center [1414, 352] width 163 height 39
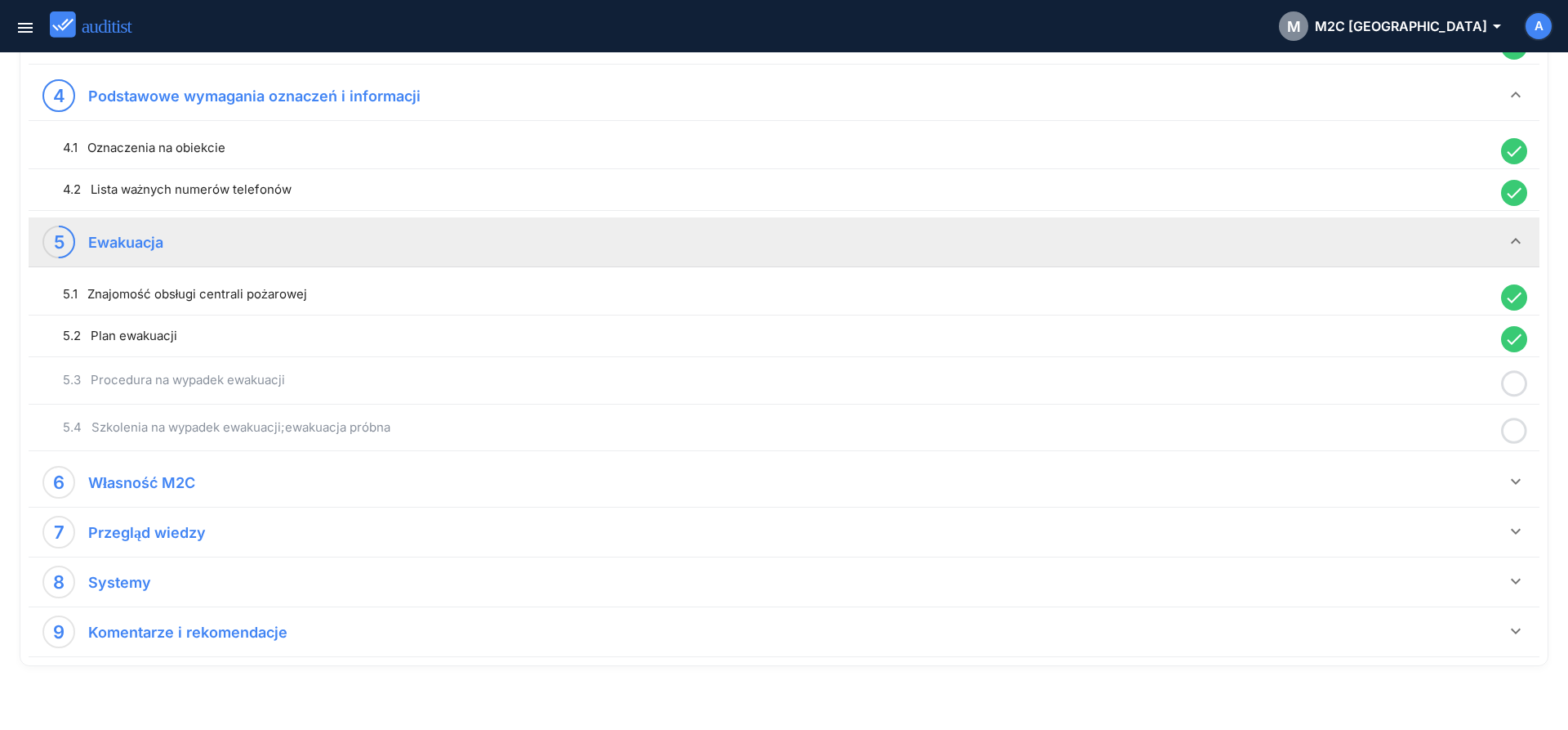
click at [1511, 395] on circle at bounding box center [1514, 384] width 24 height 24
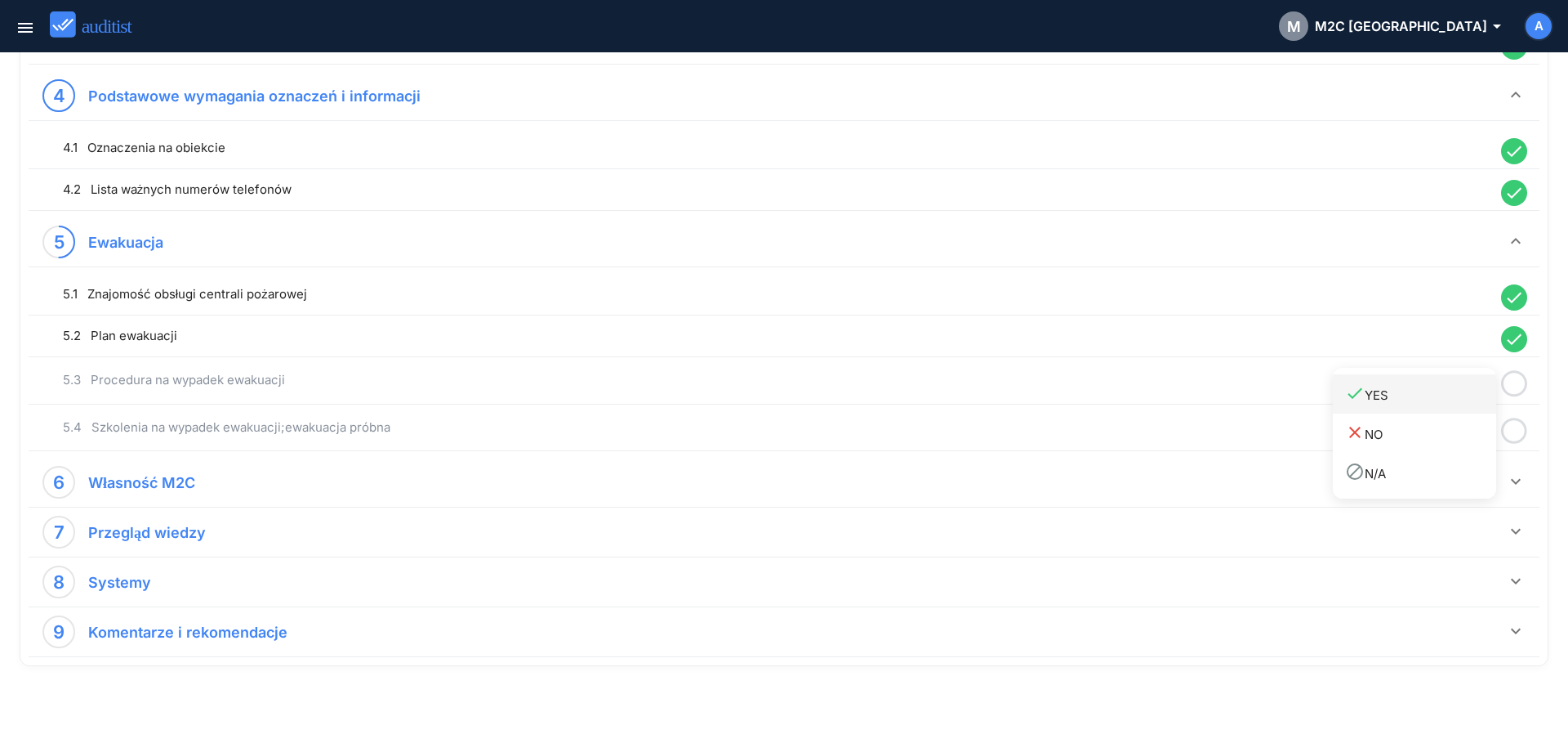
drag, startPoint x: 1442, startPoint y: 399, endPoint x: 1457, endPoint y: 410, distance: 18.6
click at [1444, 403] on div "done YES" at bounding box center [1420, 393] width 151 height 22
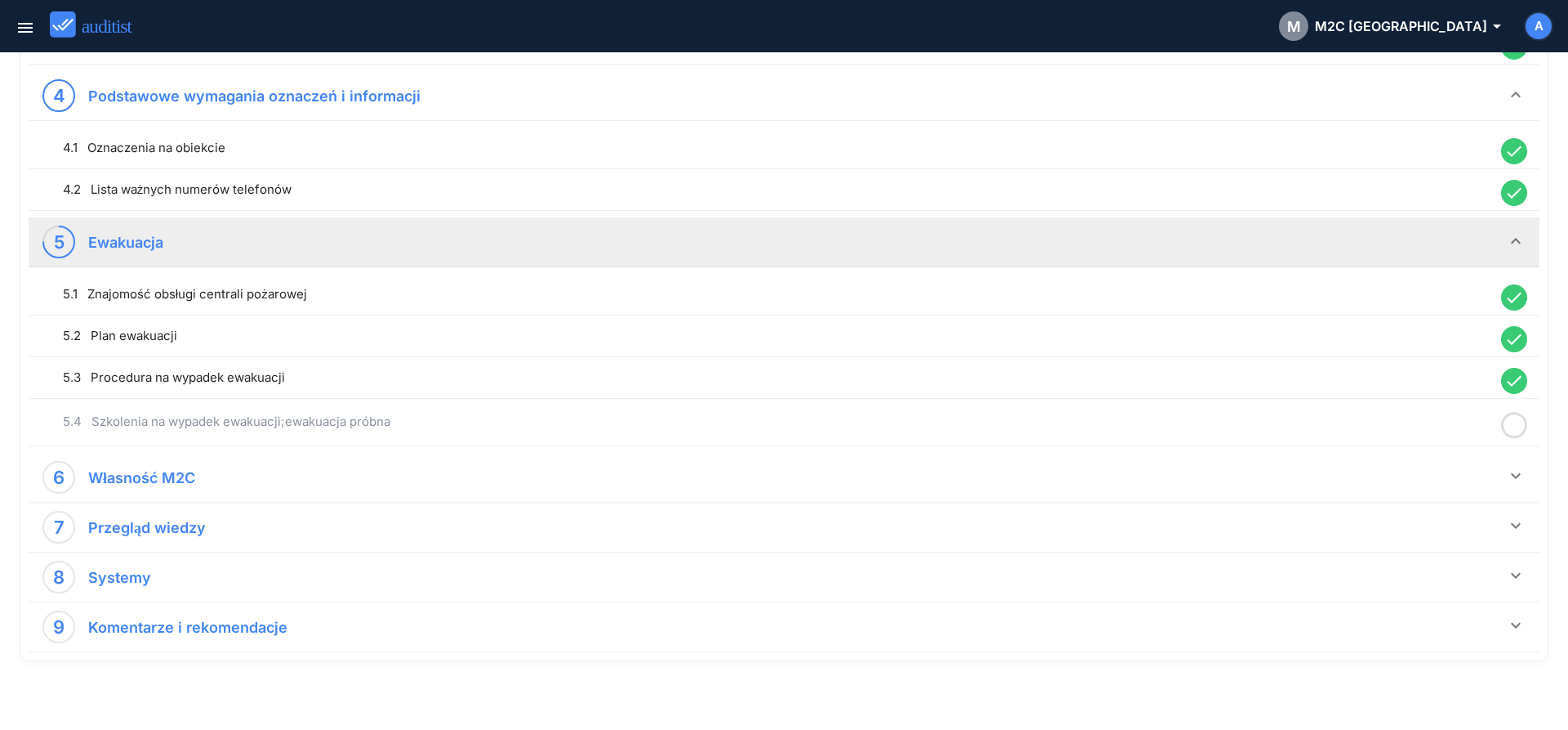
click at [1512, 426] on icon at bounding box center [1513, 425] width 26 height 32
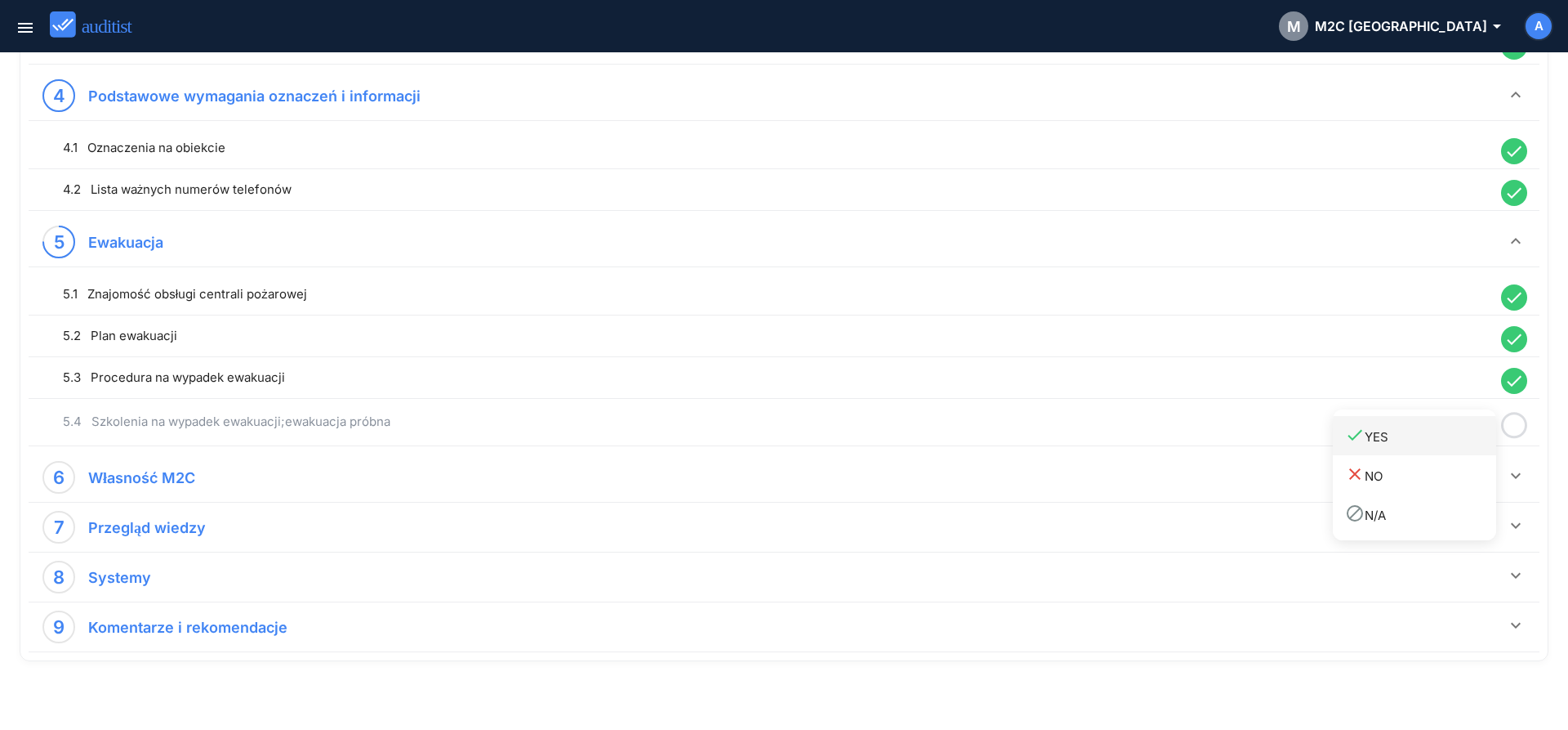
click at [1462, 440] on div "done YES" at bounding box center [1420, 436] width 151 height 22
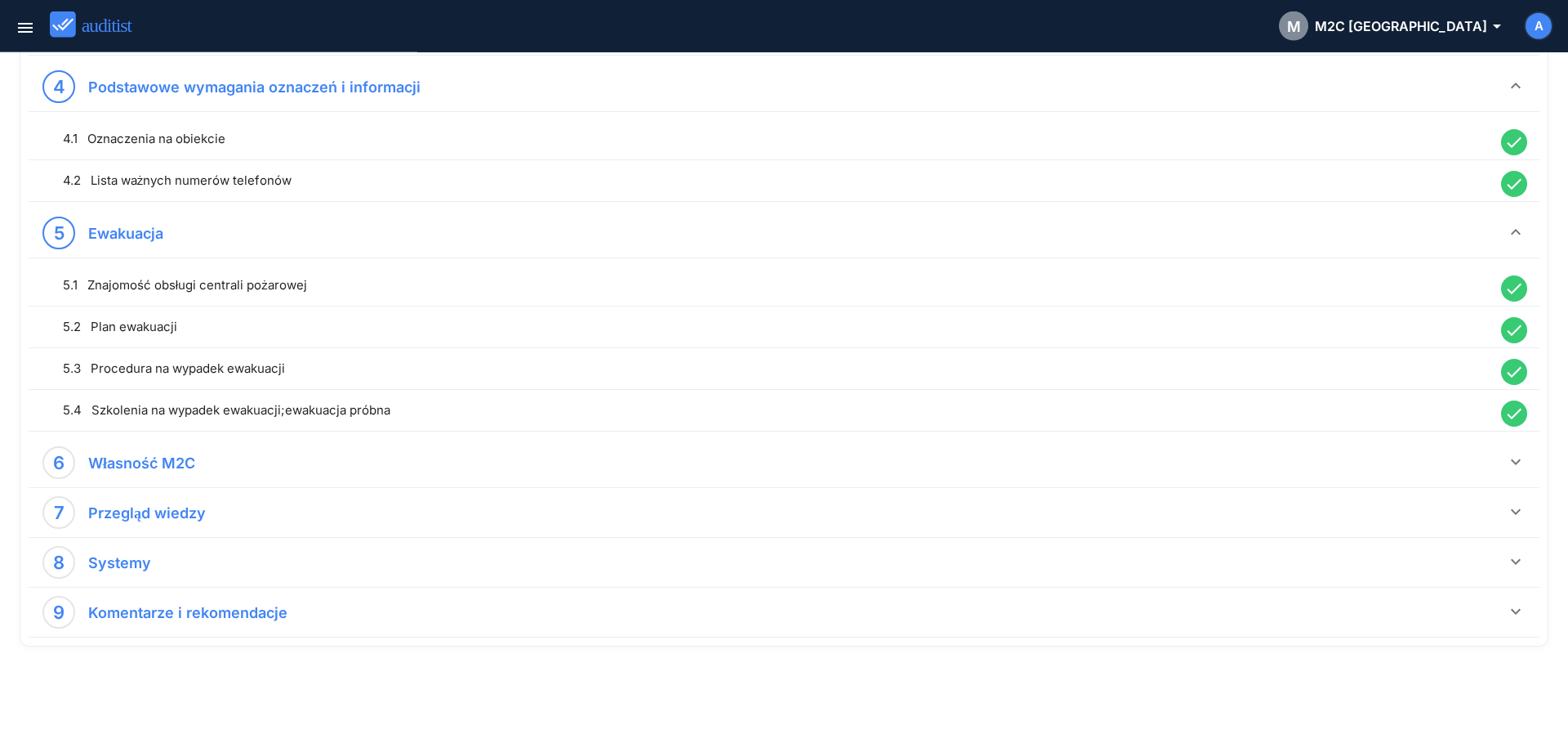
scroll to position [997, 0]
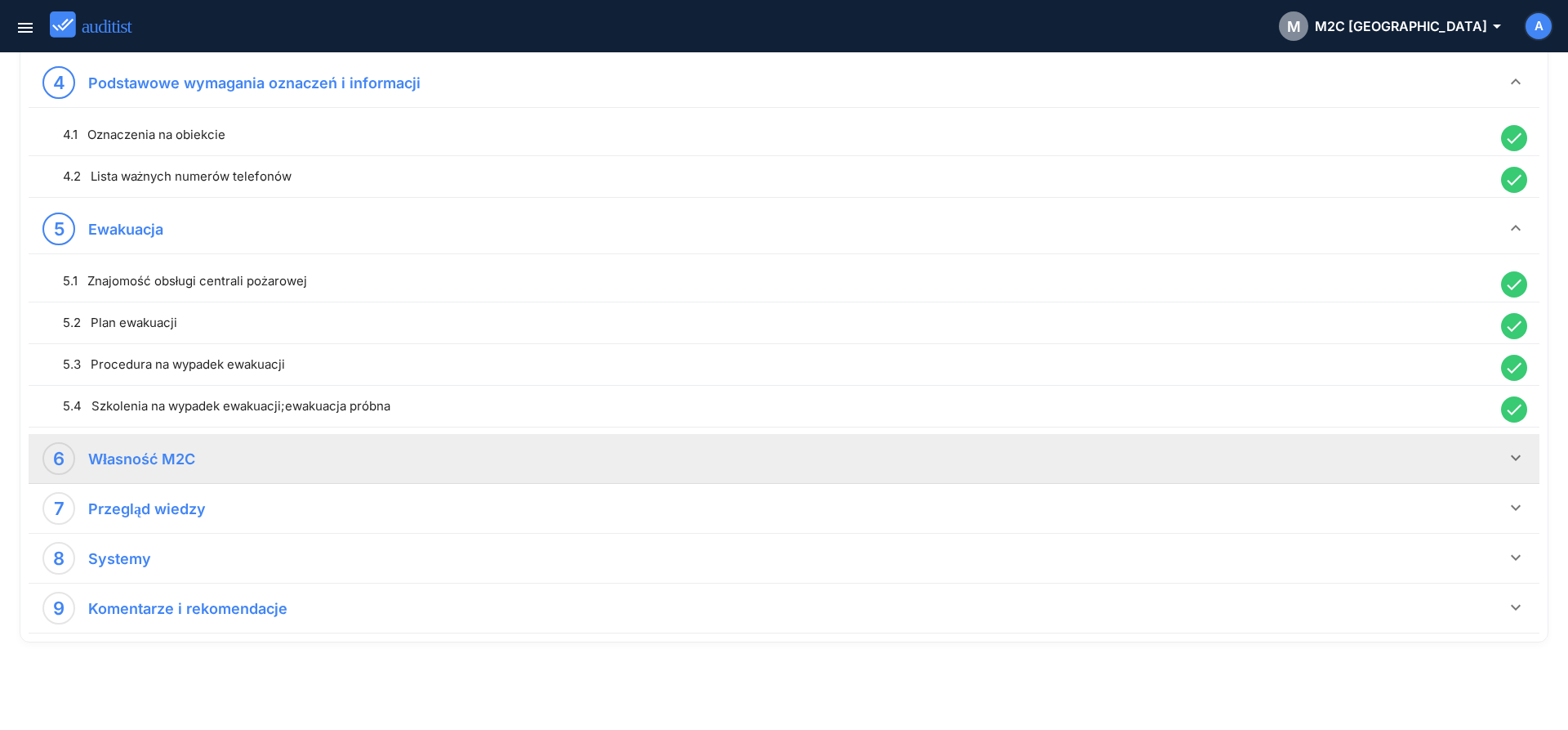
click at [1512, 458] on icon "keyboard_arrow_down" at bounding box center [1516, 458] width 19 height 19
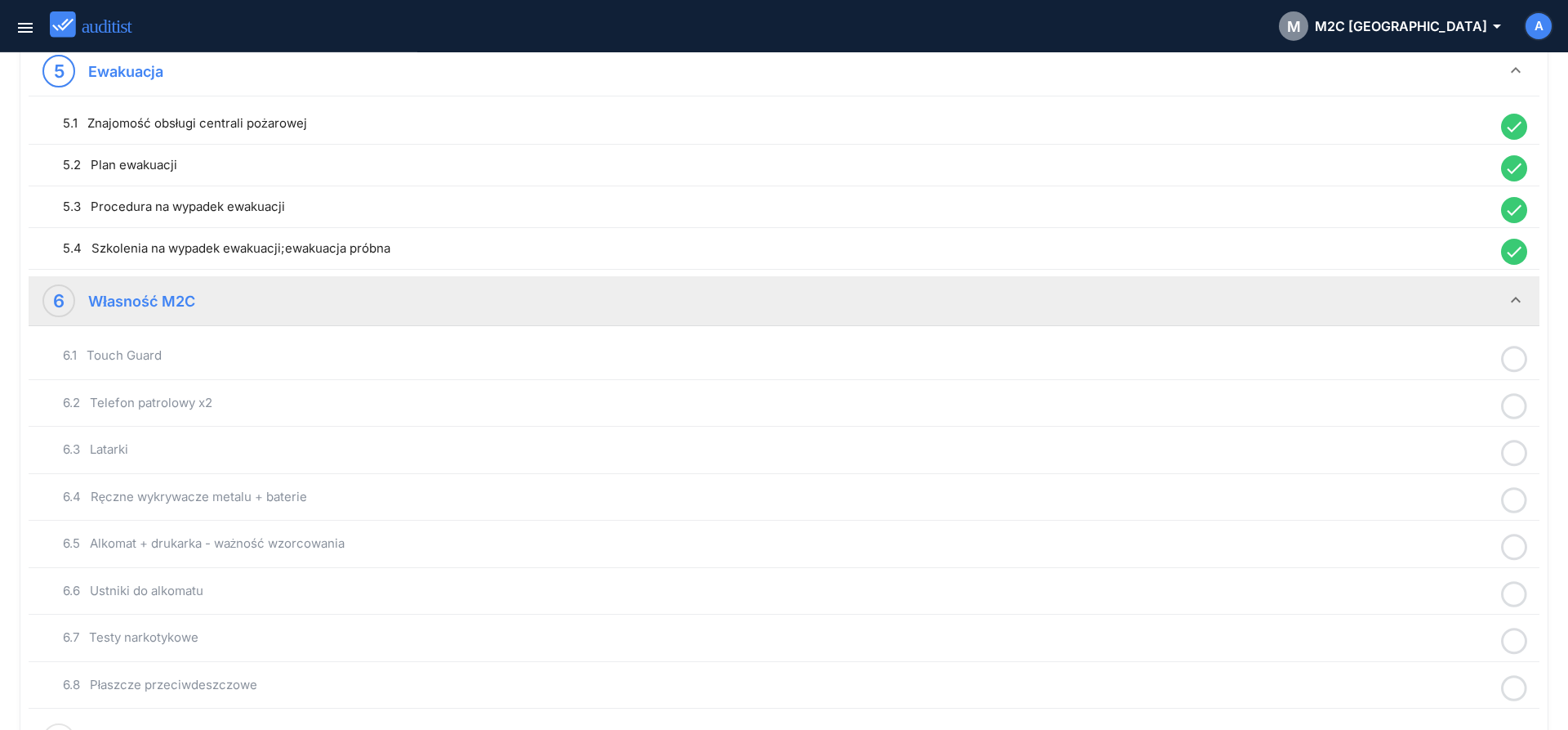
scroll to position [1165, 0]
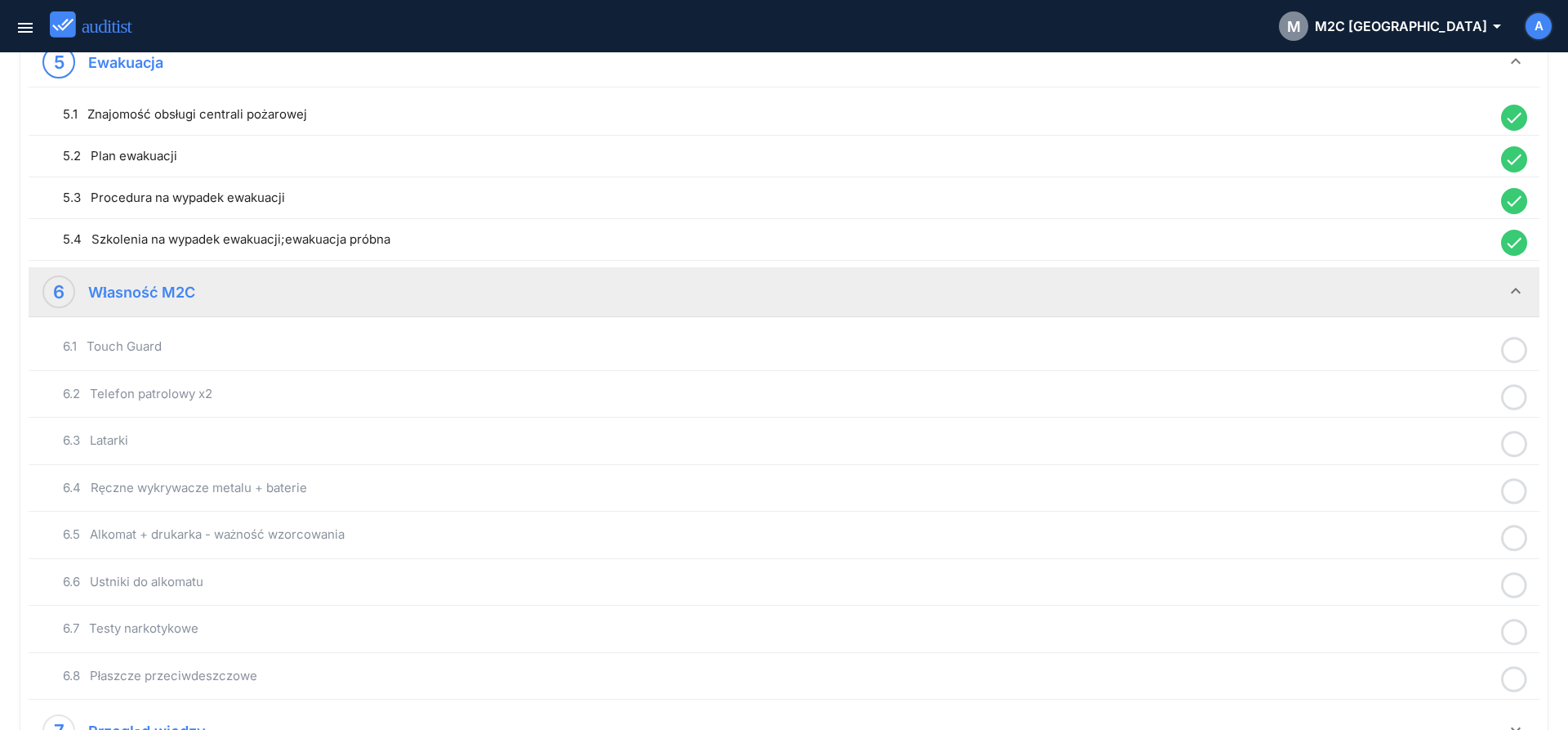
click at [1514, 352] on icon at bounding box center [1513, 349] width 26 height 32
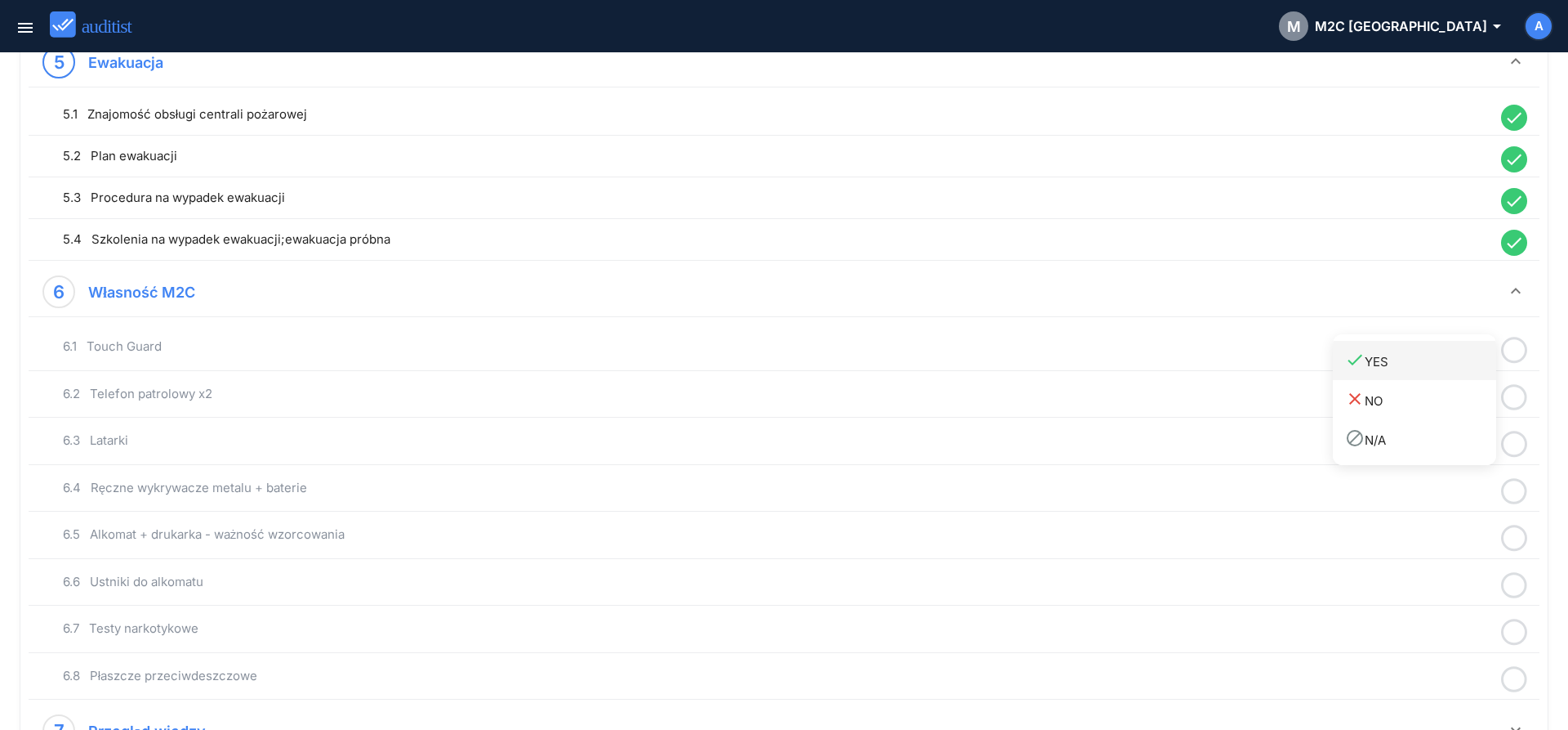
drag, startPoint x: 1457, startPoint y: 374, endPoint x: 1493, endPoint y: 391, distance: 39.8
click at [1457, 375] on link "done YES" at bounding box center [1414, 360] width 163 height 39
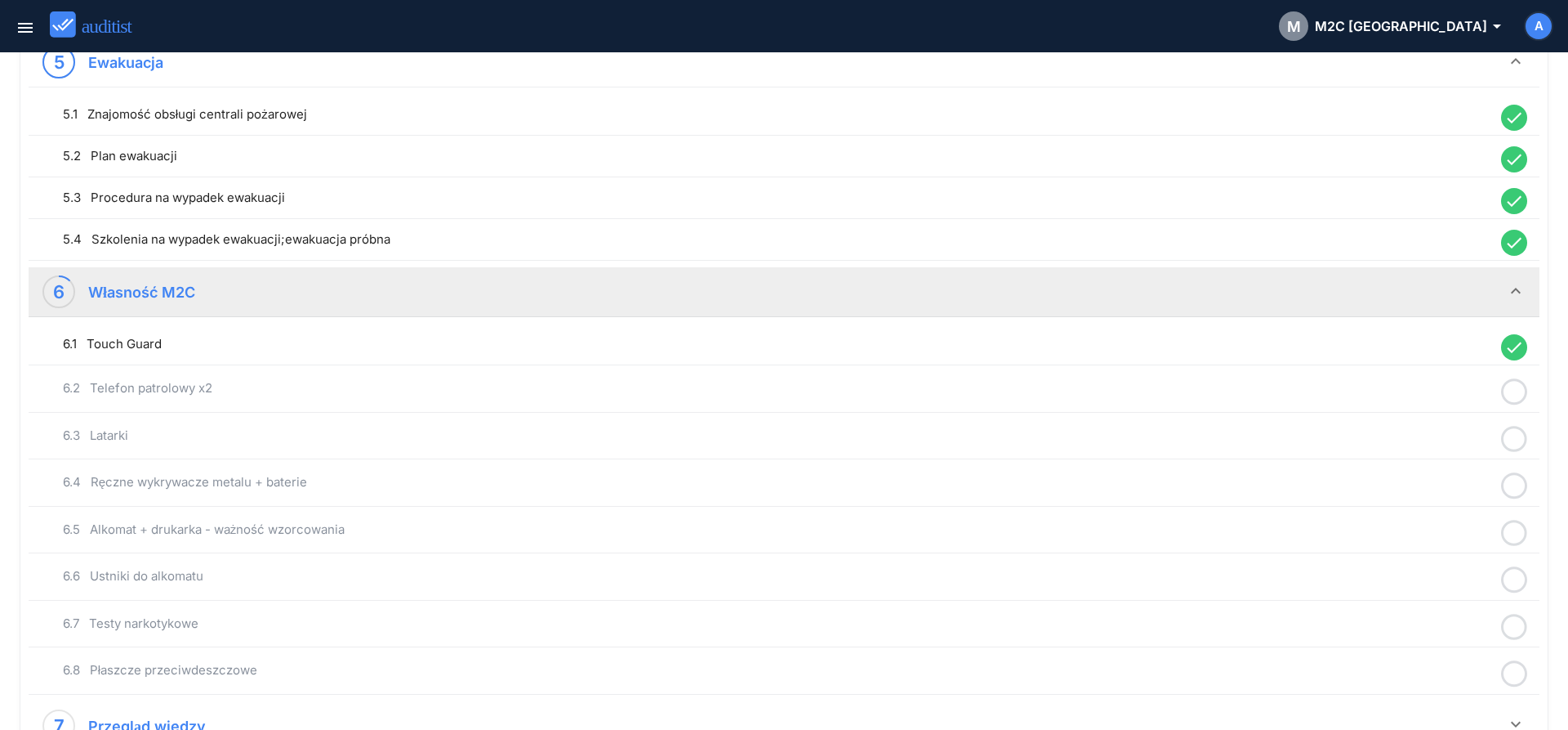
click at [1522, 402] on circle at bounding box center [1514, 391] width 24 height 24
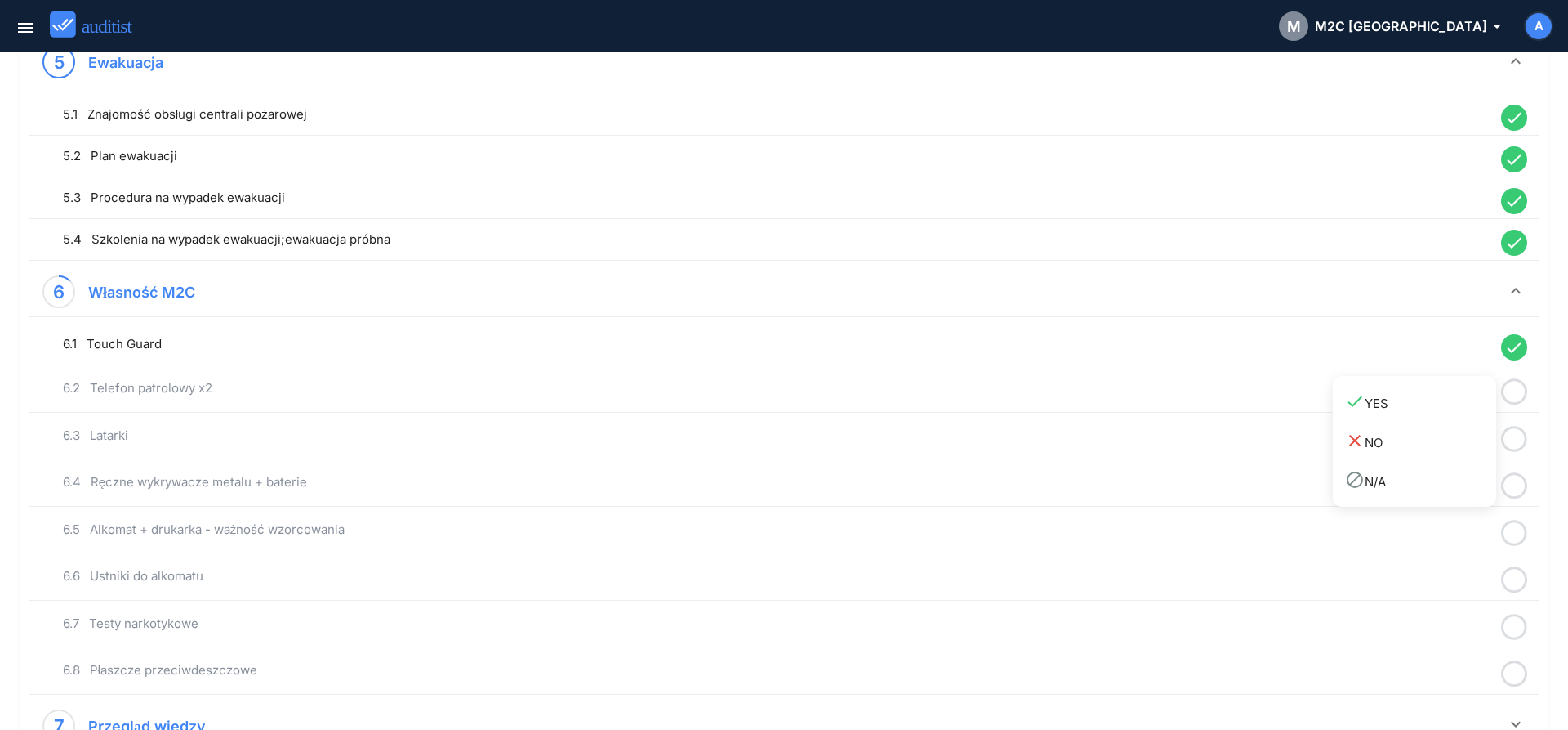
drag, startPoint x: 1451, startPoint y: 408, endPoint x: 1480, endPoint y: 419, distance: 31.0
click at [1454, 410] on div "done YES" at bounding box center [1420, 402] width 151 height 22
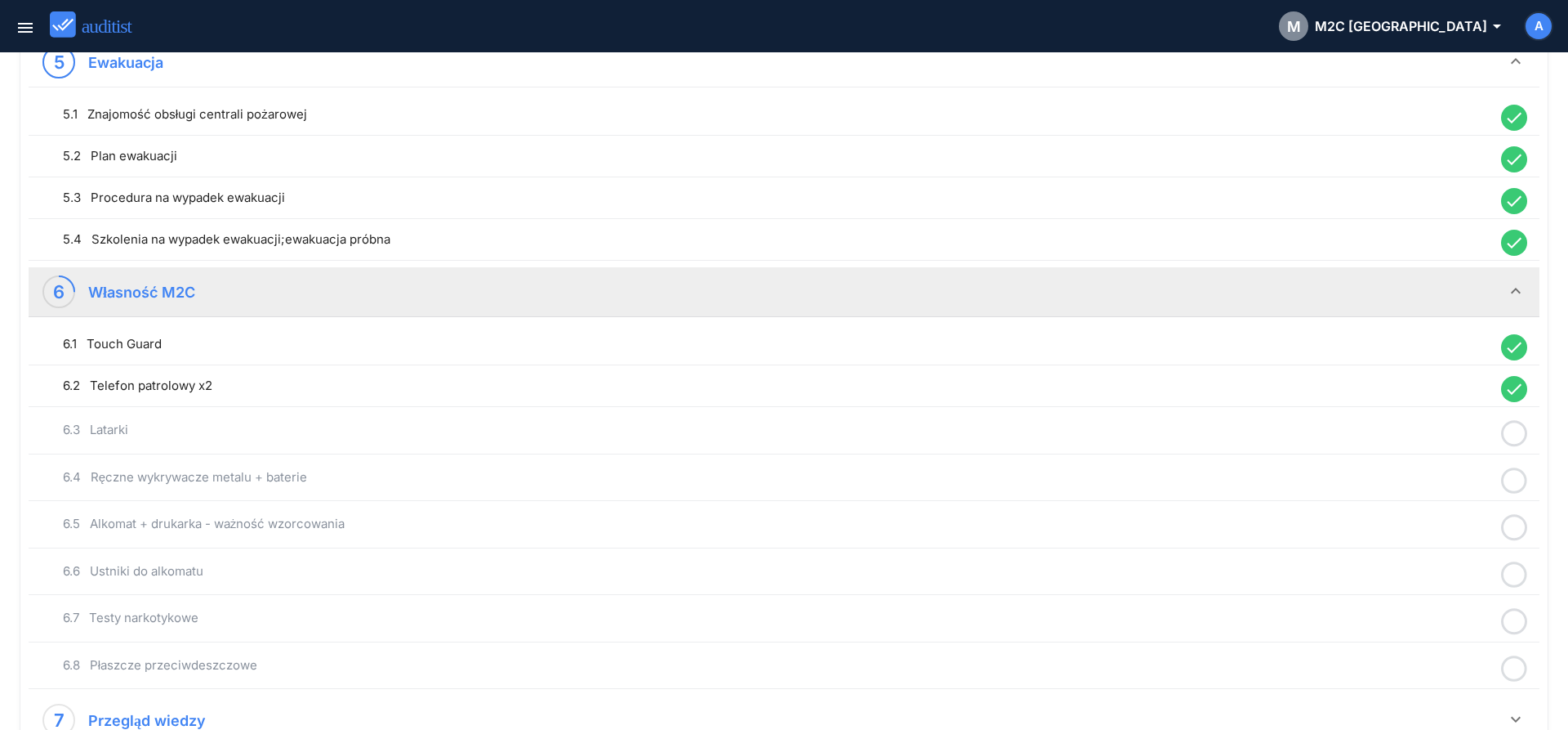
click at [1509, 434] on icon at bounding box center [1513, 433] width 26 height 32
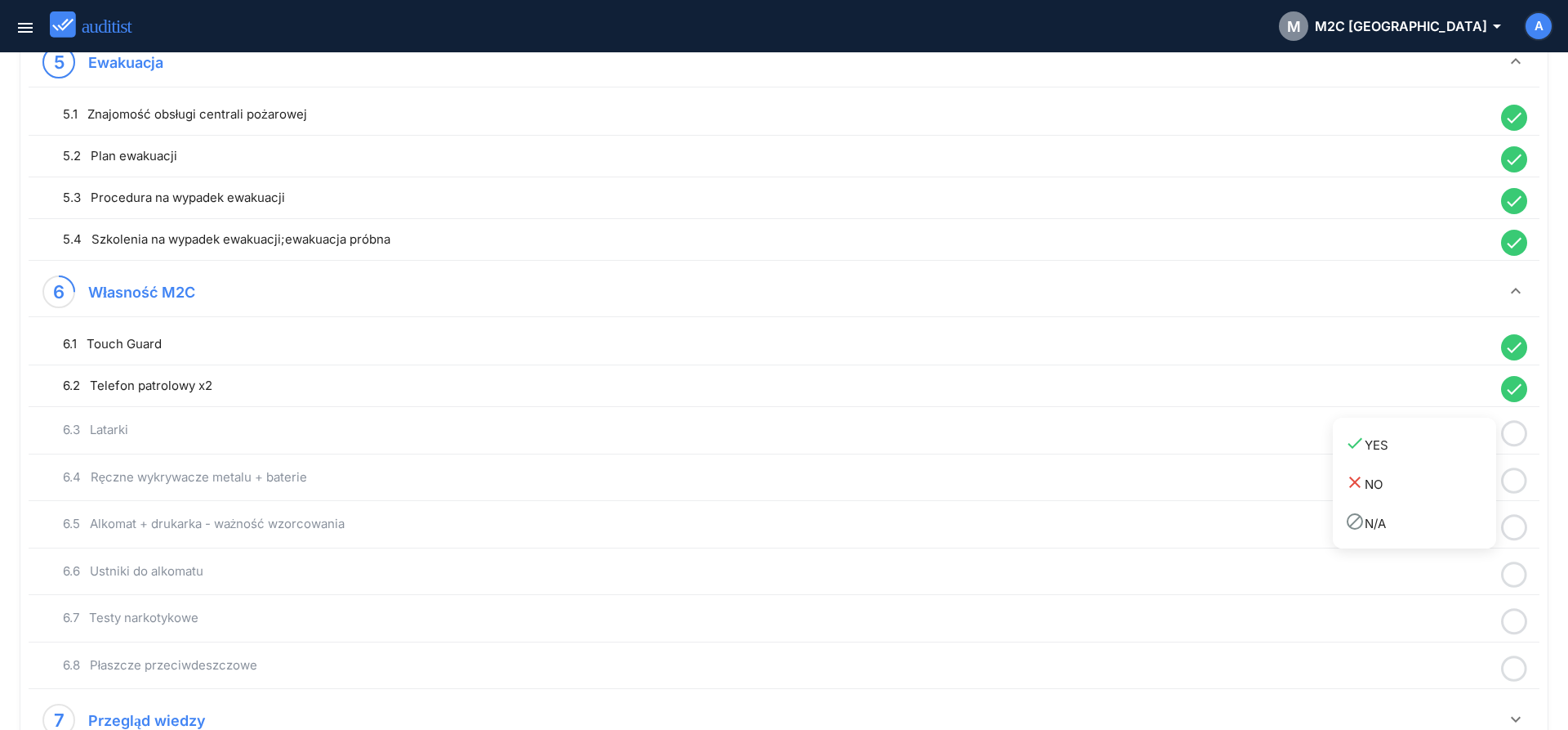
drag, startPoint x: 1443, startPoint y: 444, endPoint x: 1459, endPoint y: 457, distance: 20.6
click at [1441, 445] on div "done YES" at bounding box center [1420, 443] width 151 height 22
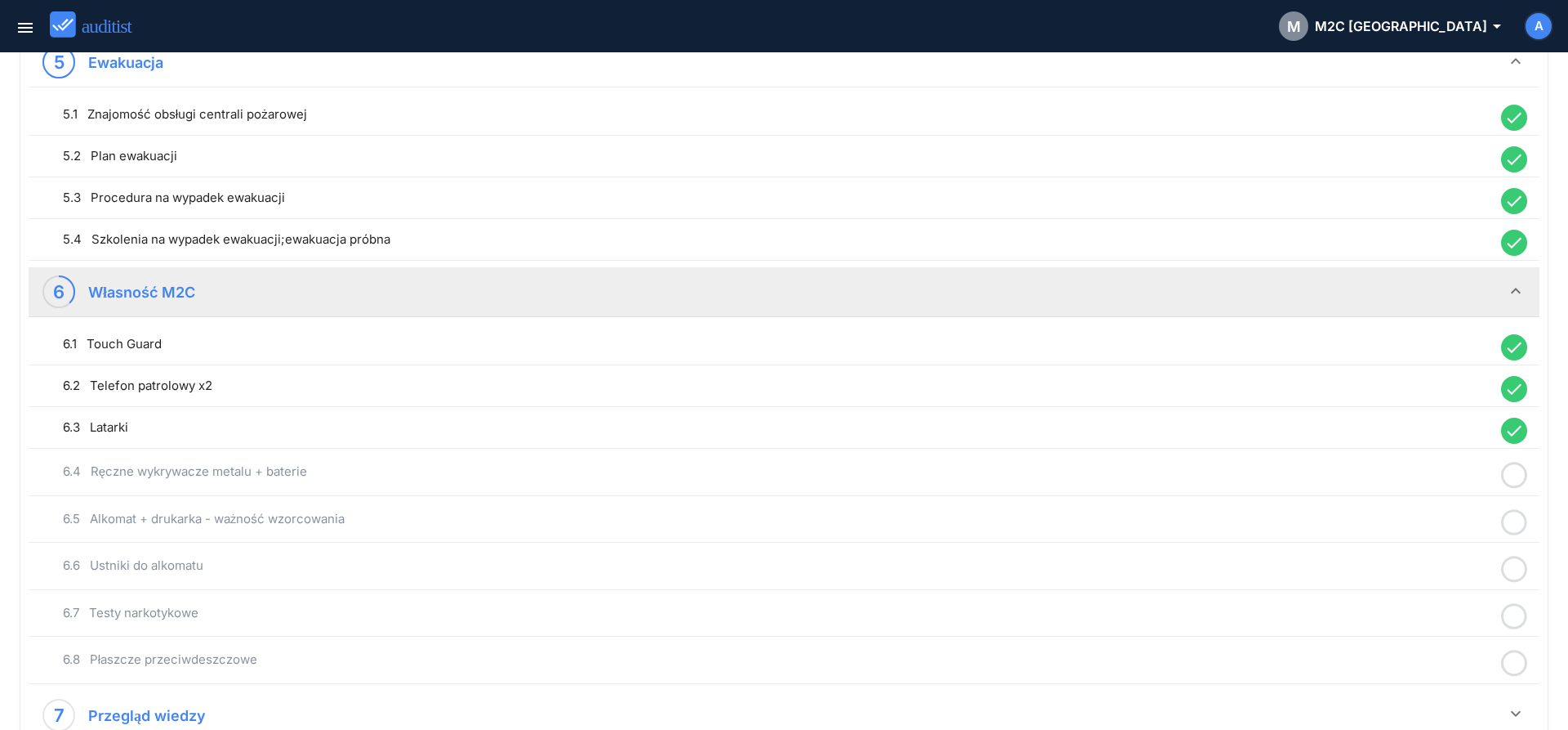
click at [1522, 477] on icon at bounding box center [1513, 474] width 26 height 32
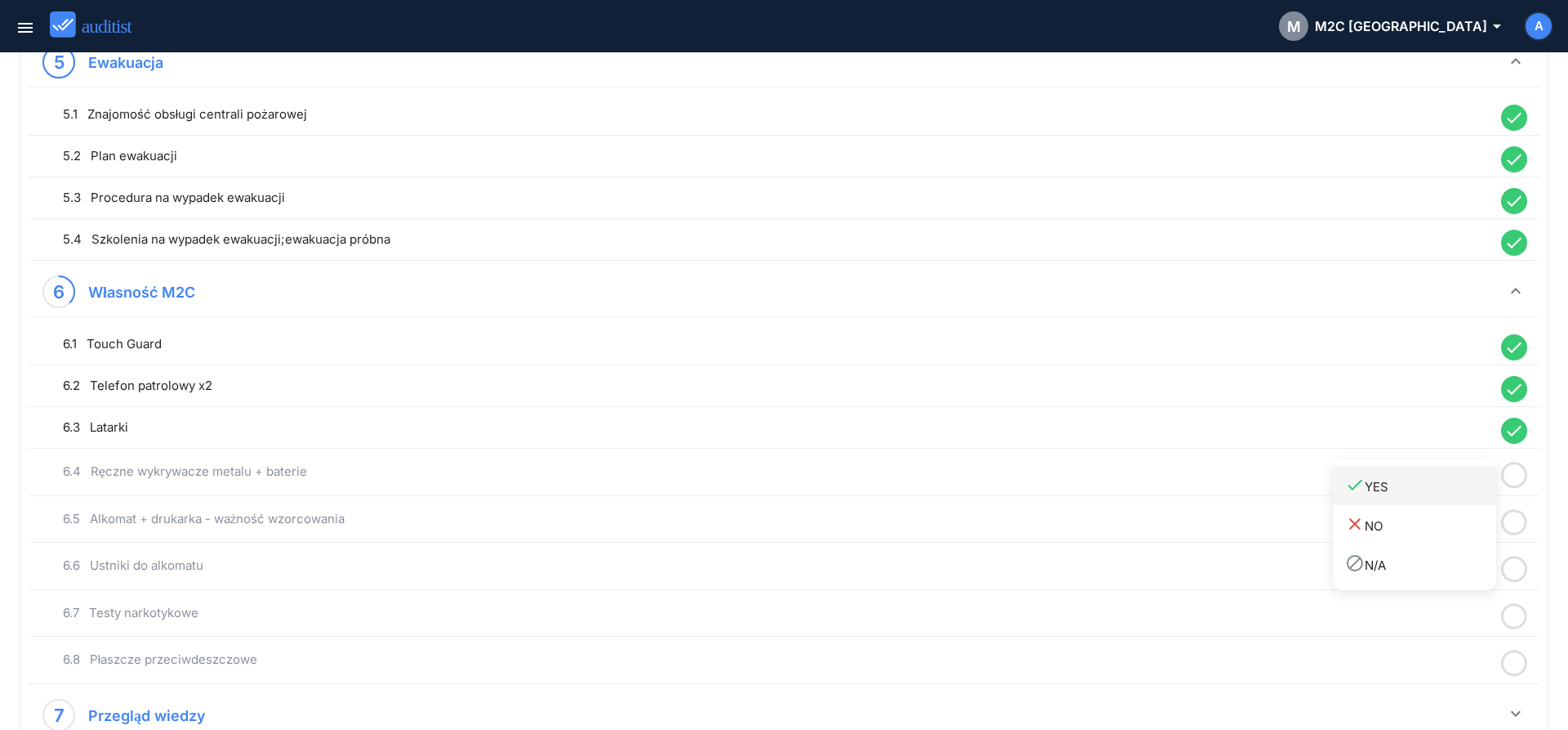
click at [1389, 486] on div "done YES" at bounding box center [1420, 486] width 151 height 22
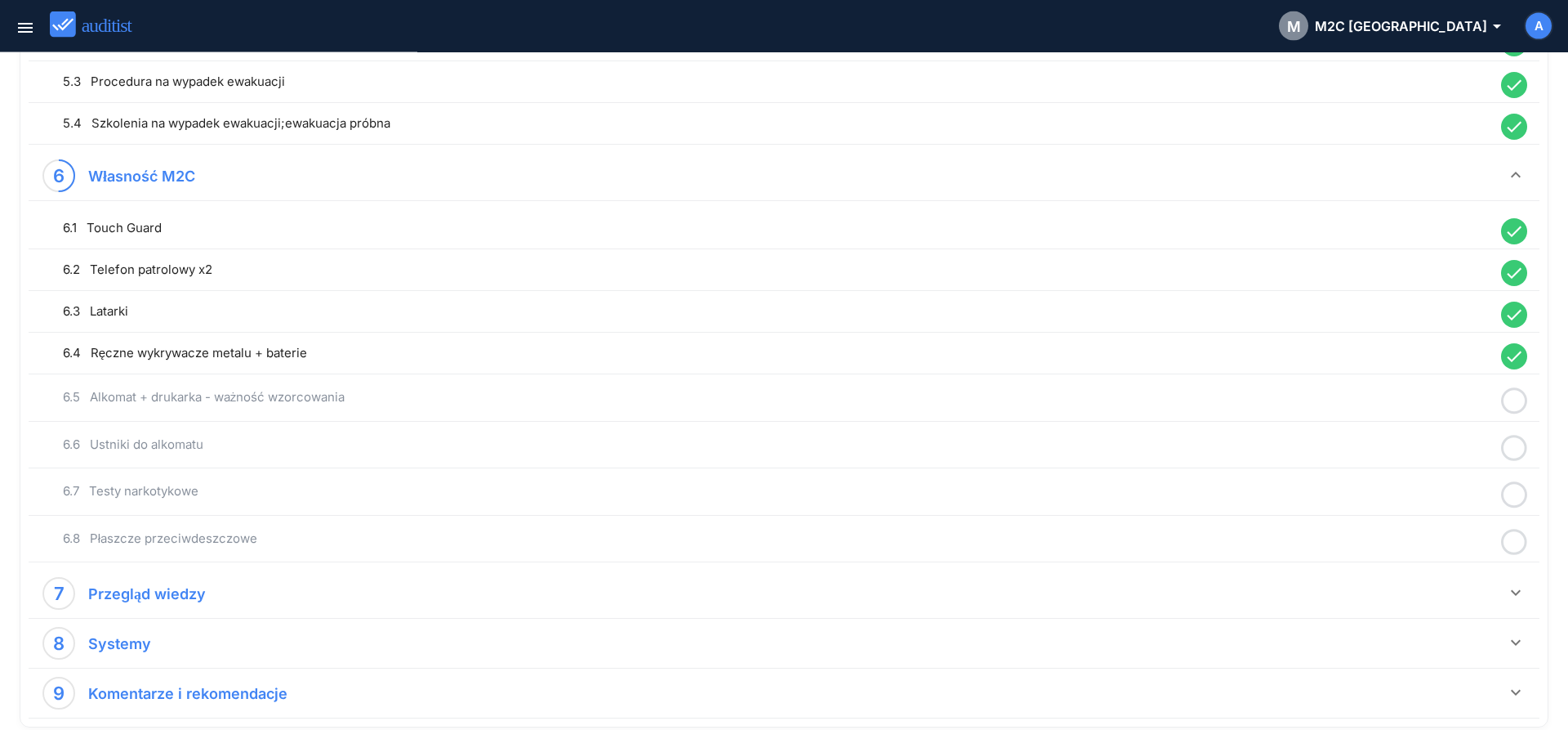
scroll to position [1331, 0]
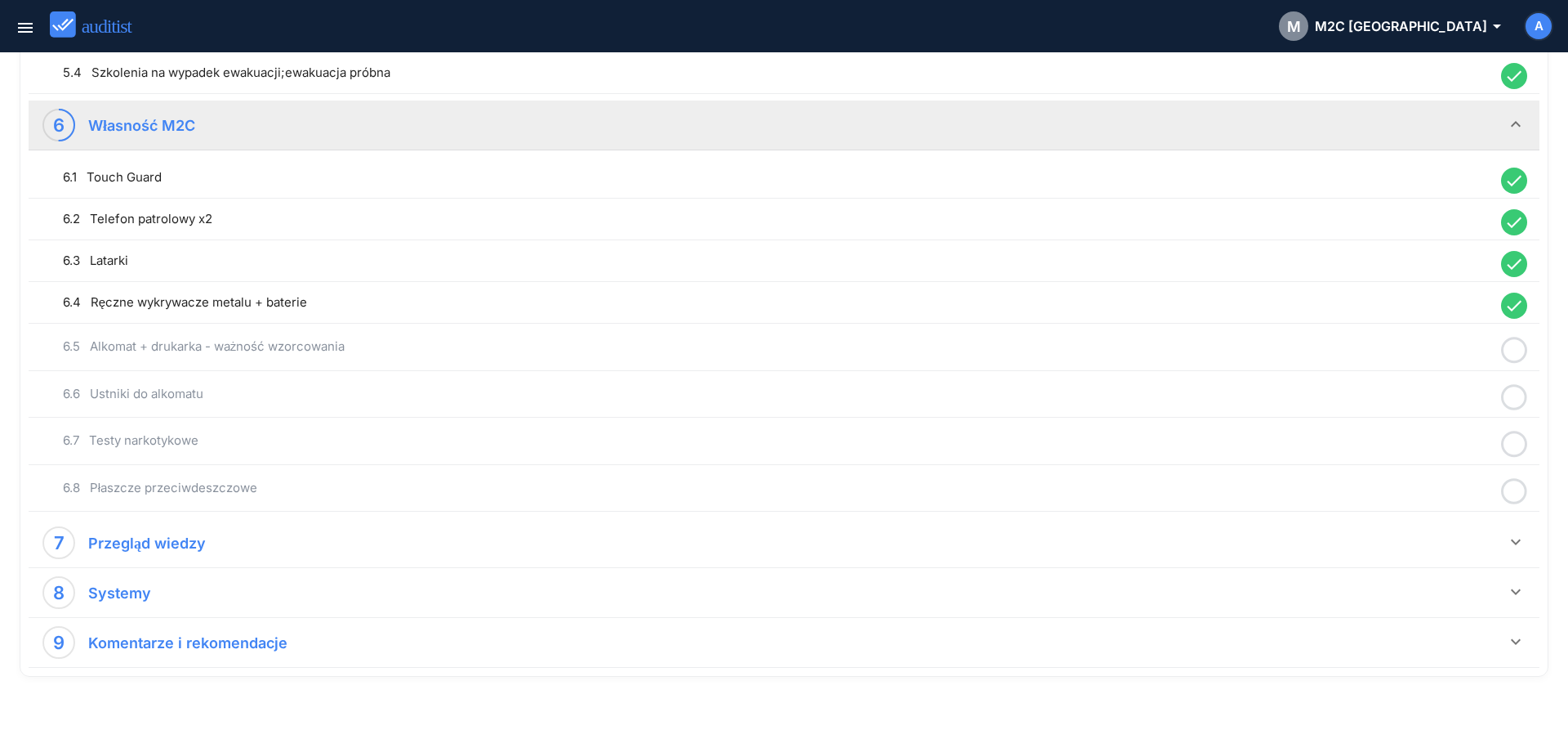
click at [1508, 349] on icon at bounding box center [1513, 349] width 26 height 32
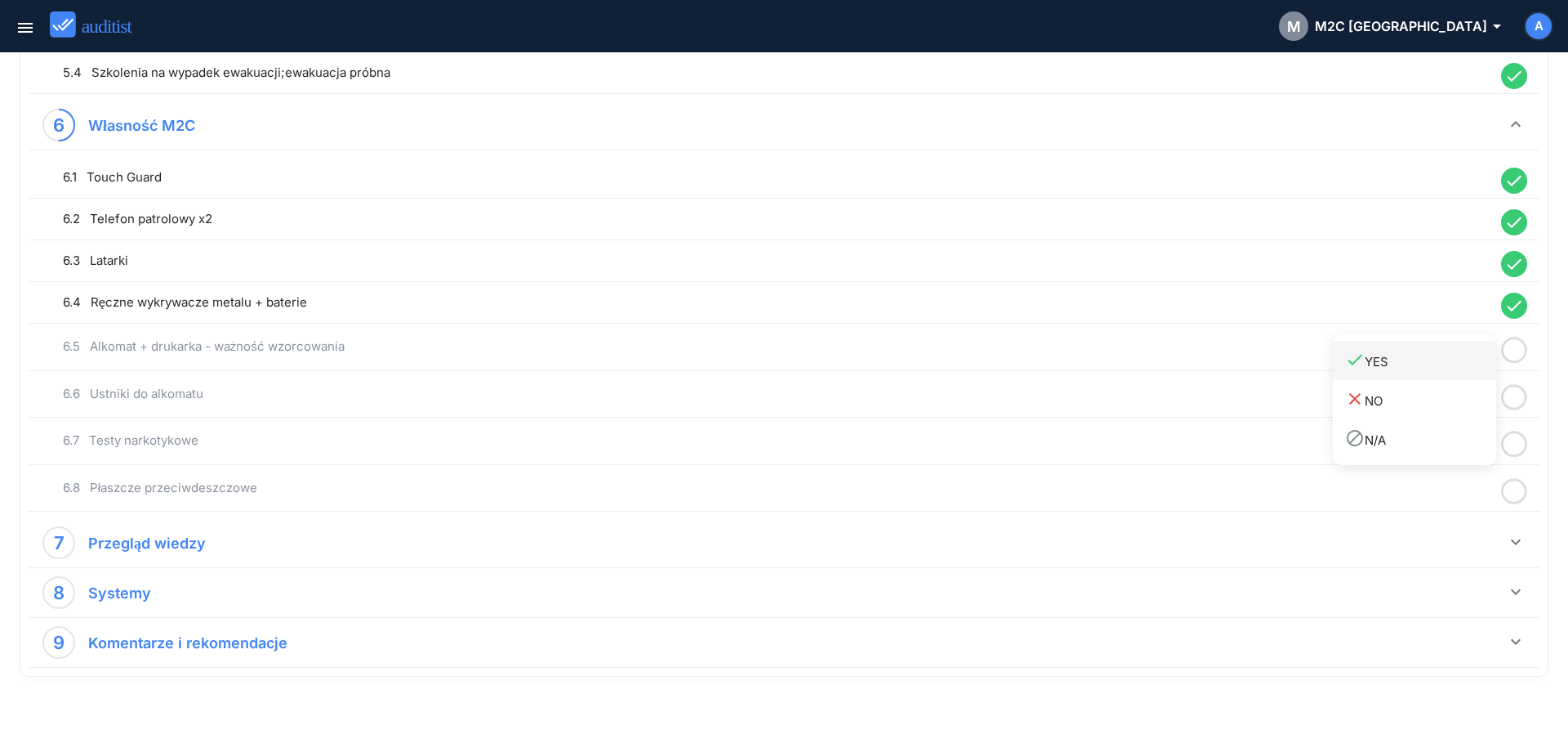
drag, startPoint x: 1453, startPoint y: 369, endPoint x: 1542, endPoint y: 405, distance: 96.0
click at [1453, 371] on div "done YES" at bounding box center [1420, 361] width 151 height 22
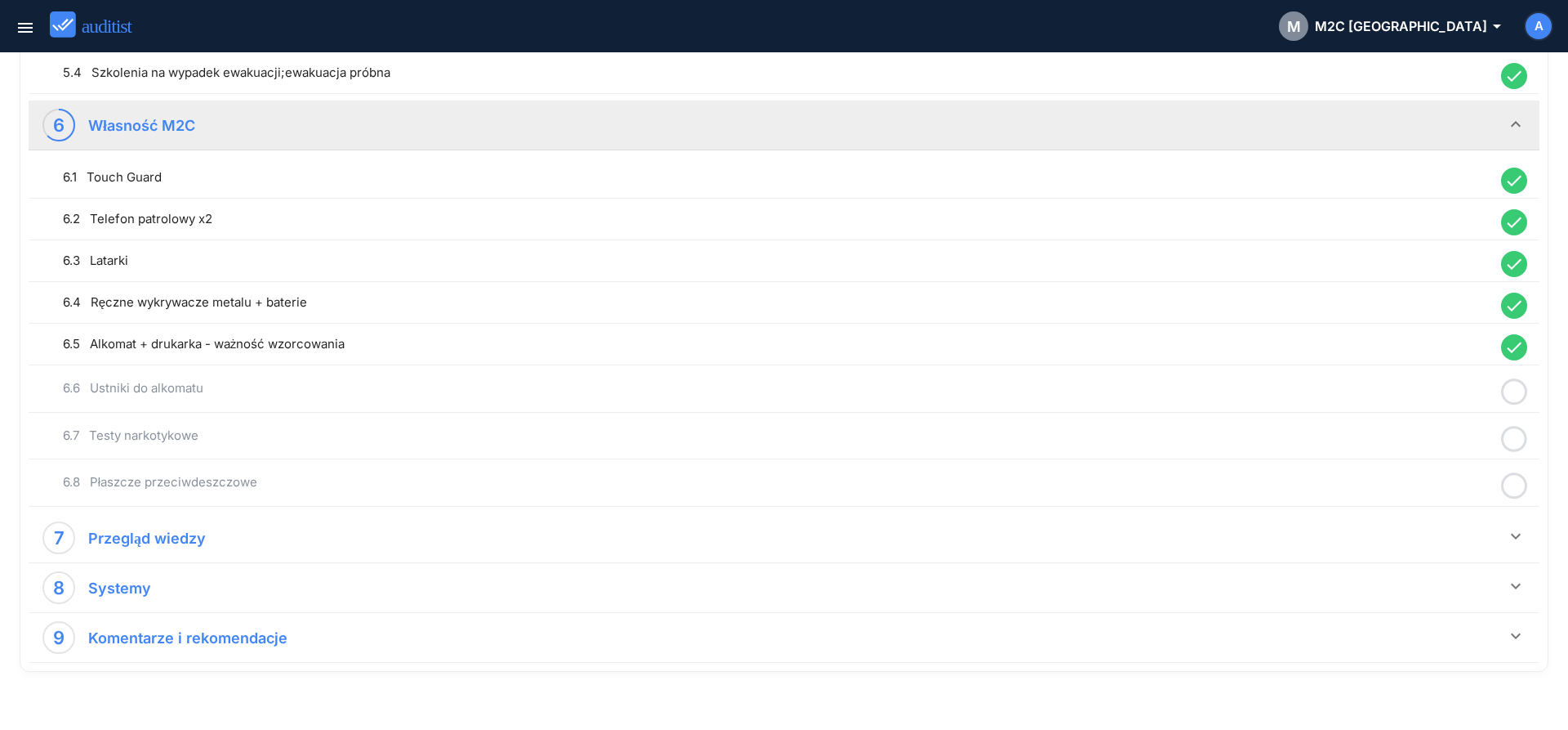
click at [1518, 396] on icon at bounding box center [1513, 391] width 26 height 32
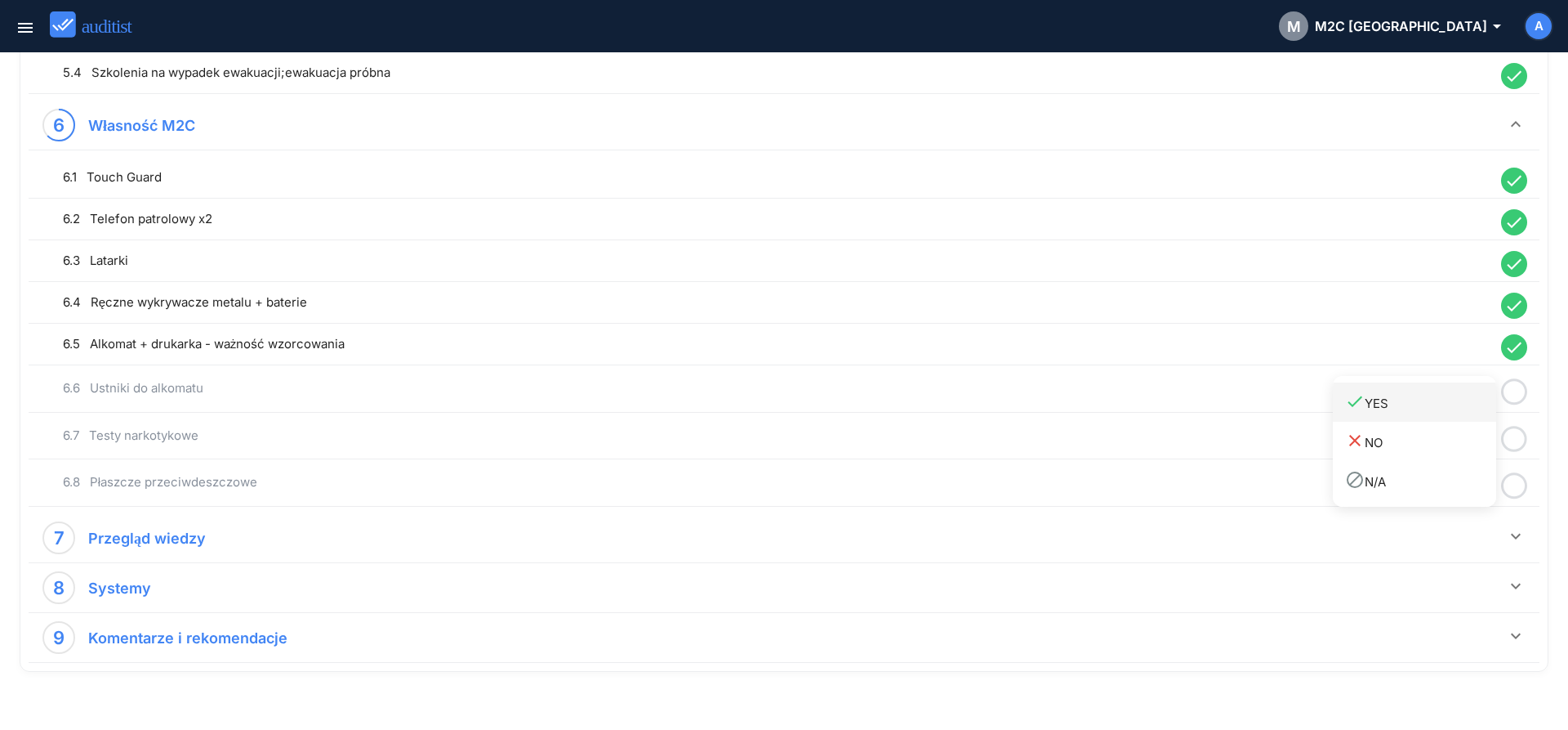
drag, startPoint x: 1438, startPoint y: 406, endPoint x: 1454, endPoint y: 413, distance: 17.5
click at [1439, 407] on div "done YES" at bounding box center [1420, 402] width 151 height 22
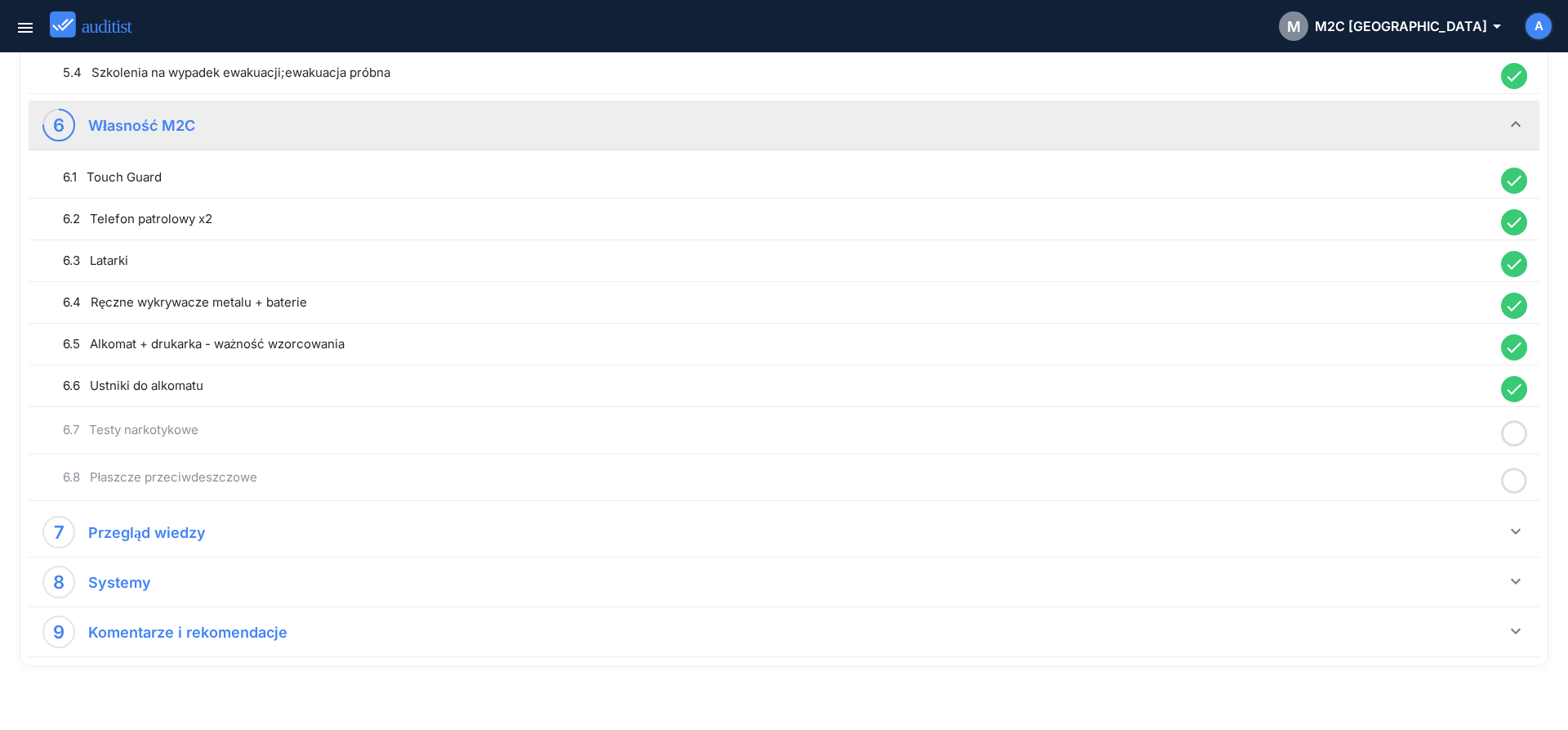
click at [1509, 432] on icon at bounding box center [1513, 433] width 26 height 32
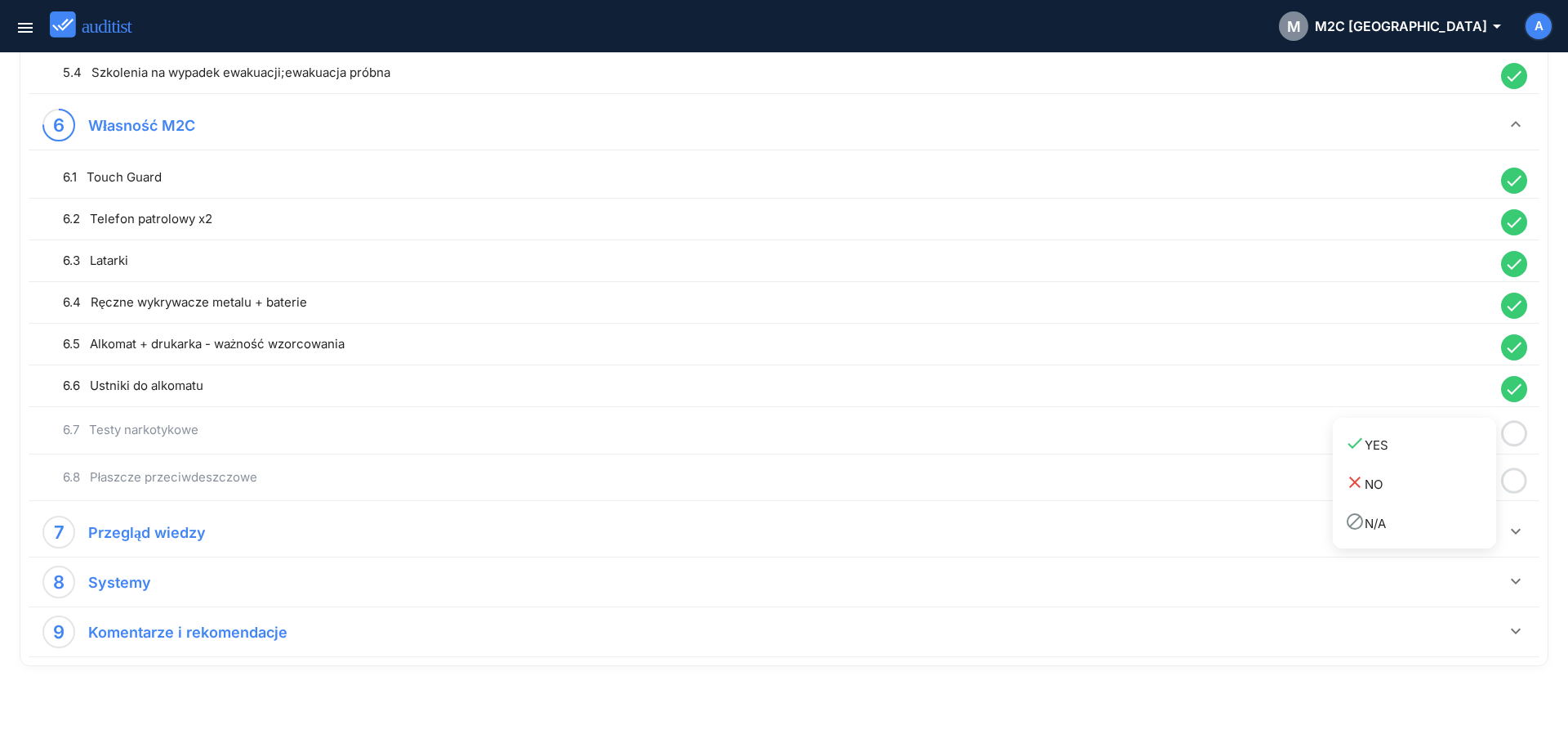
drag, startPoint x: 1447, startPoint y: 445, endPoint x: 1468, endPoint y: 454, distance: 22.8
click at [1451, 452] on div "done YES" at bounding box center [1420, 443] width 151 height 22
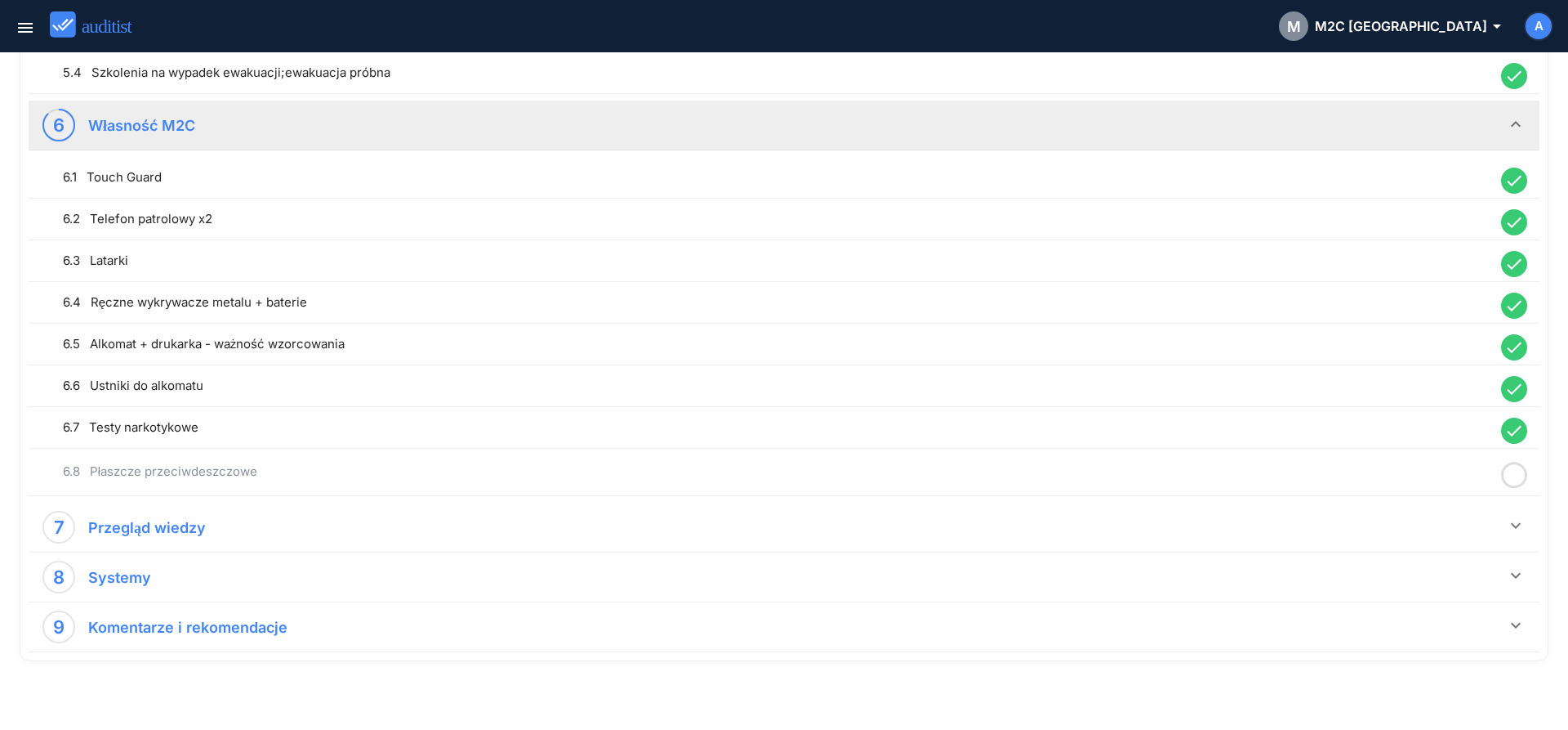
drag, startPoint x: 1513, startPoint y: 469, endPoint x: 1494, endPoint y: 474, distance: 19.6
click at [1513, 472] on icon at bounding box center [1513, 474] width 26 height 32
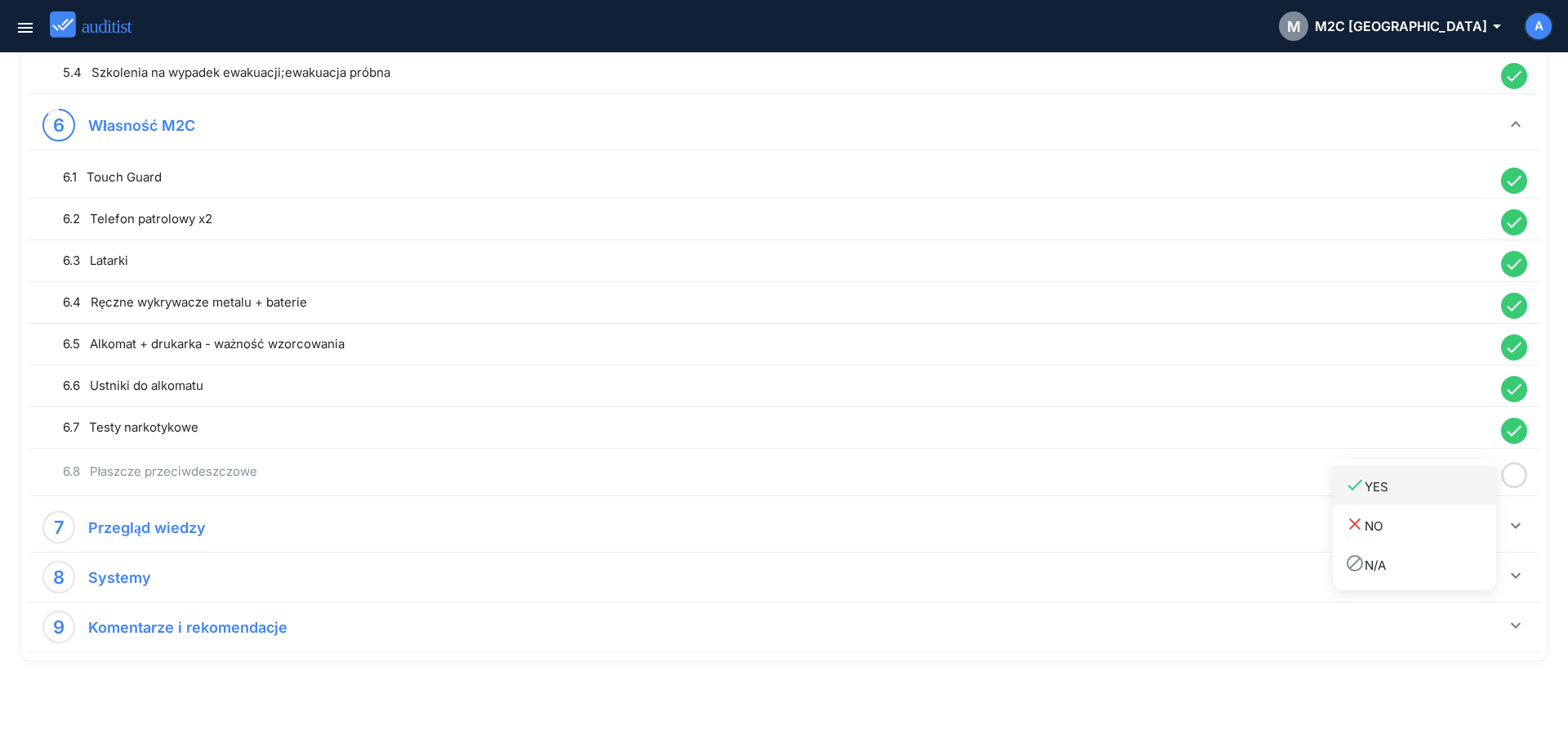
click at [1442, 482] on div "done YES" at bounding box center [1420, 486] width 151 height 22
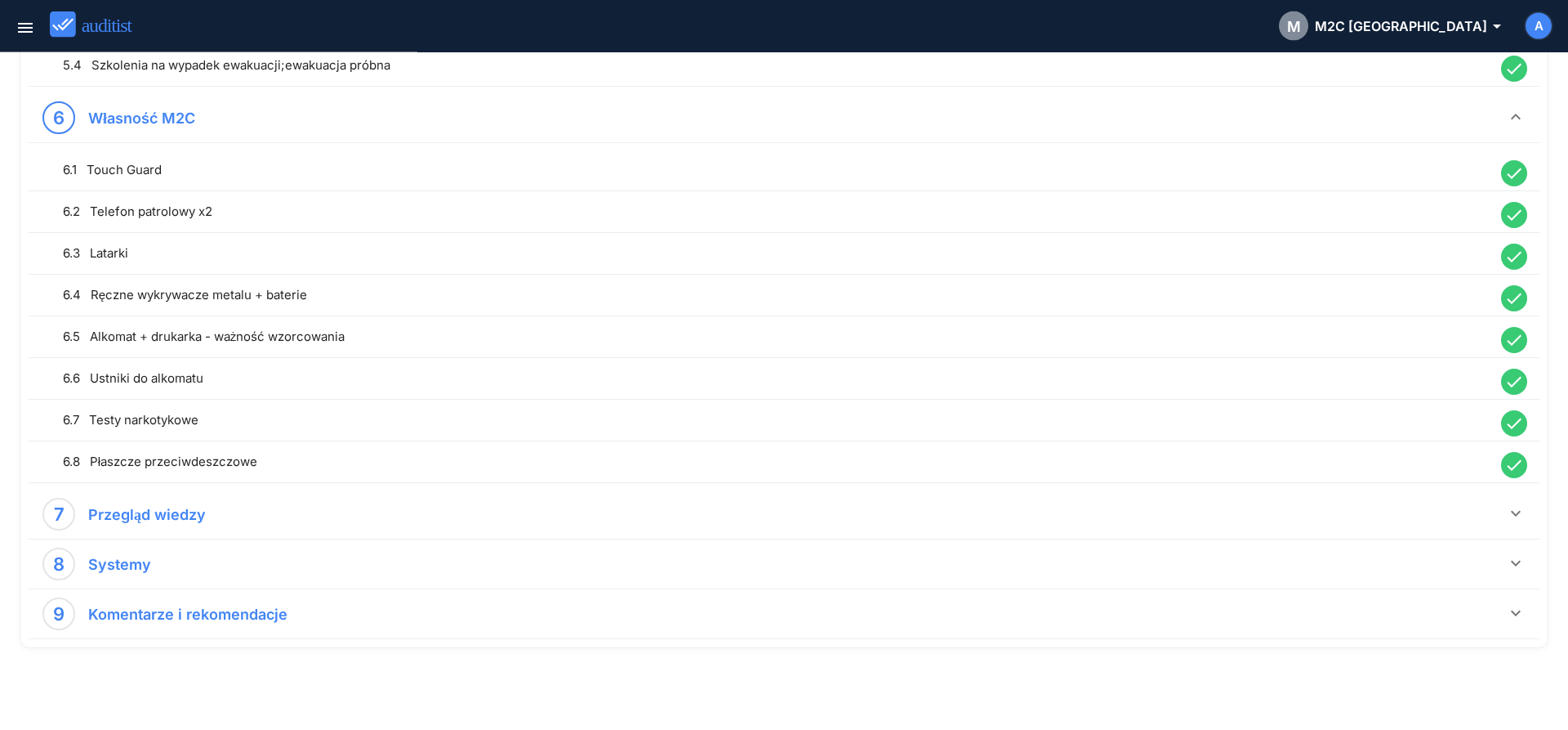
scroll to position [1345, 0]
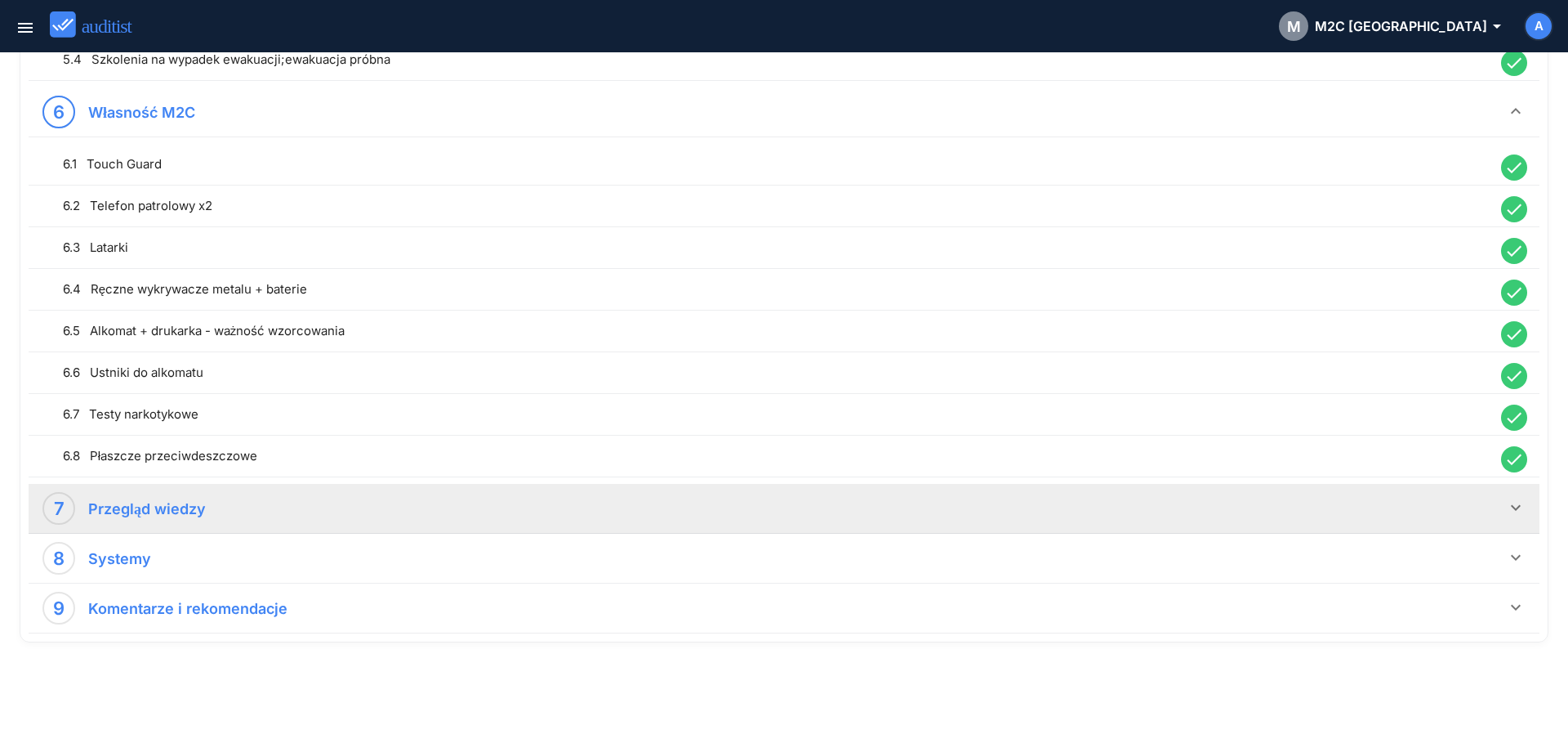
click at [1514, 504] on icon "keyboard_arrow_down" at bounding box center [1516, 507] width 19 height 19
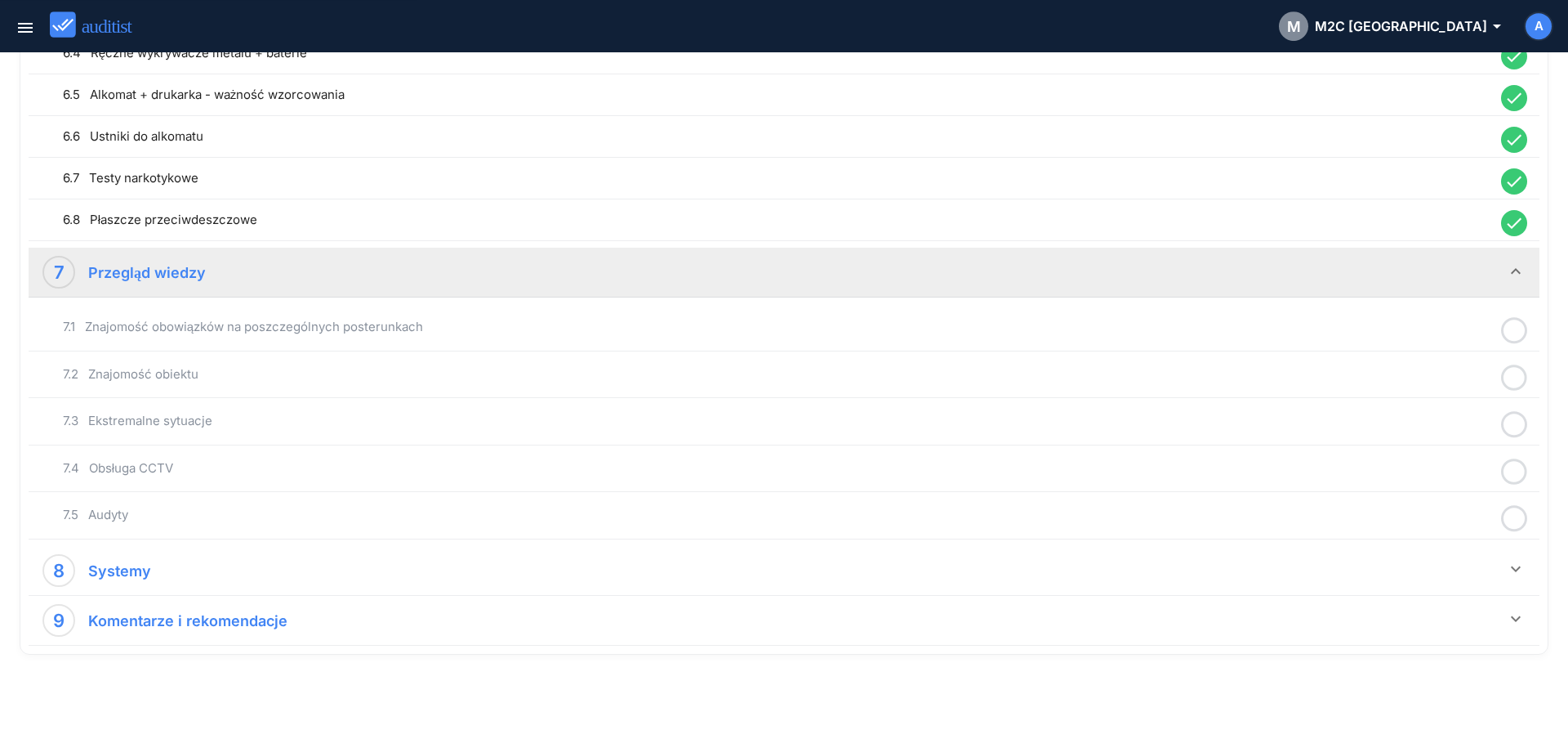
scroll to position [1589, 0]
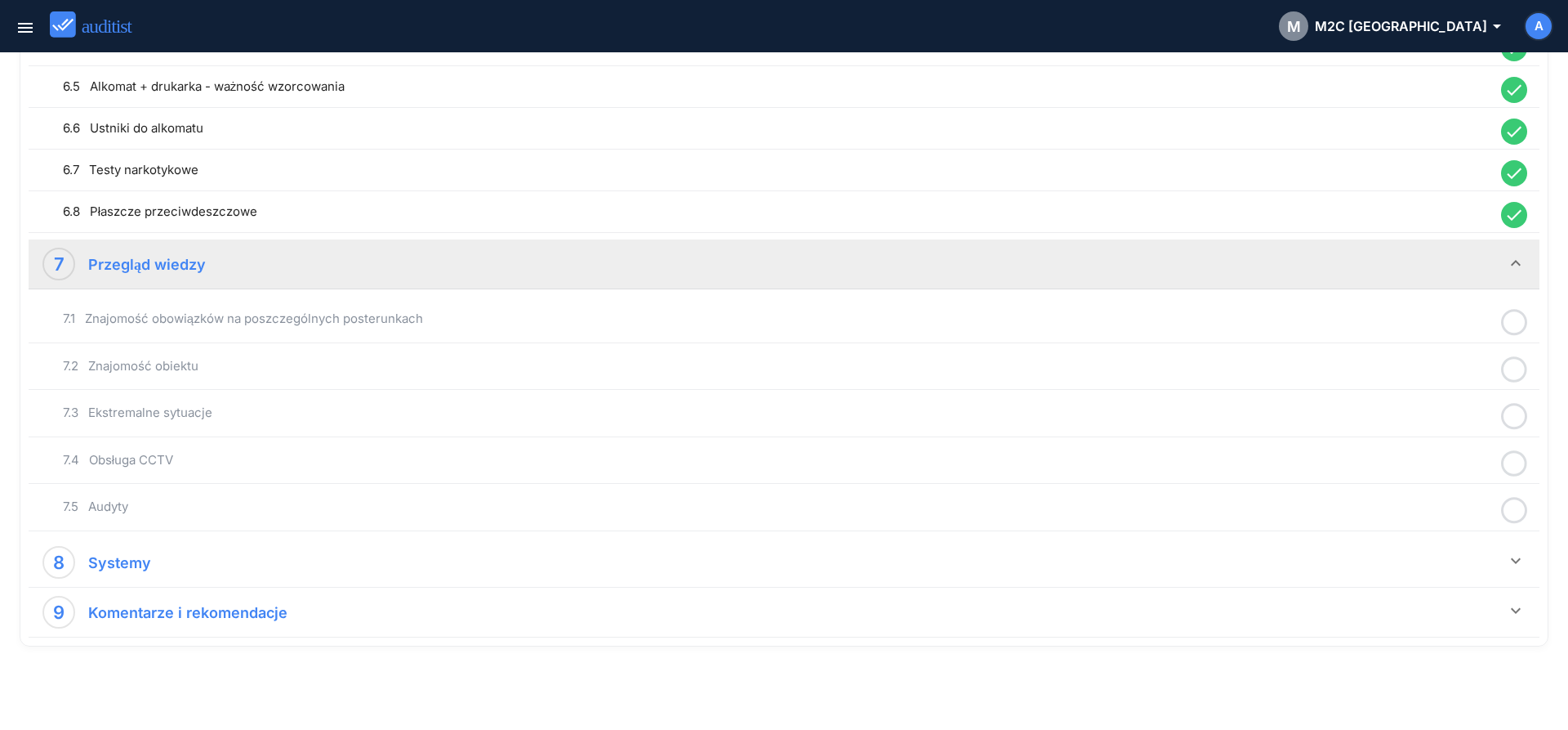
click at [1511, 327] on icon at bounding box center [1513, 322] width 26 height 32
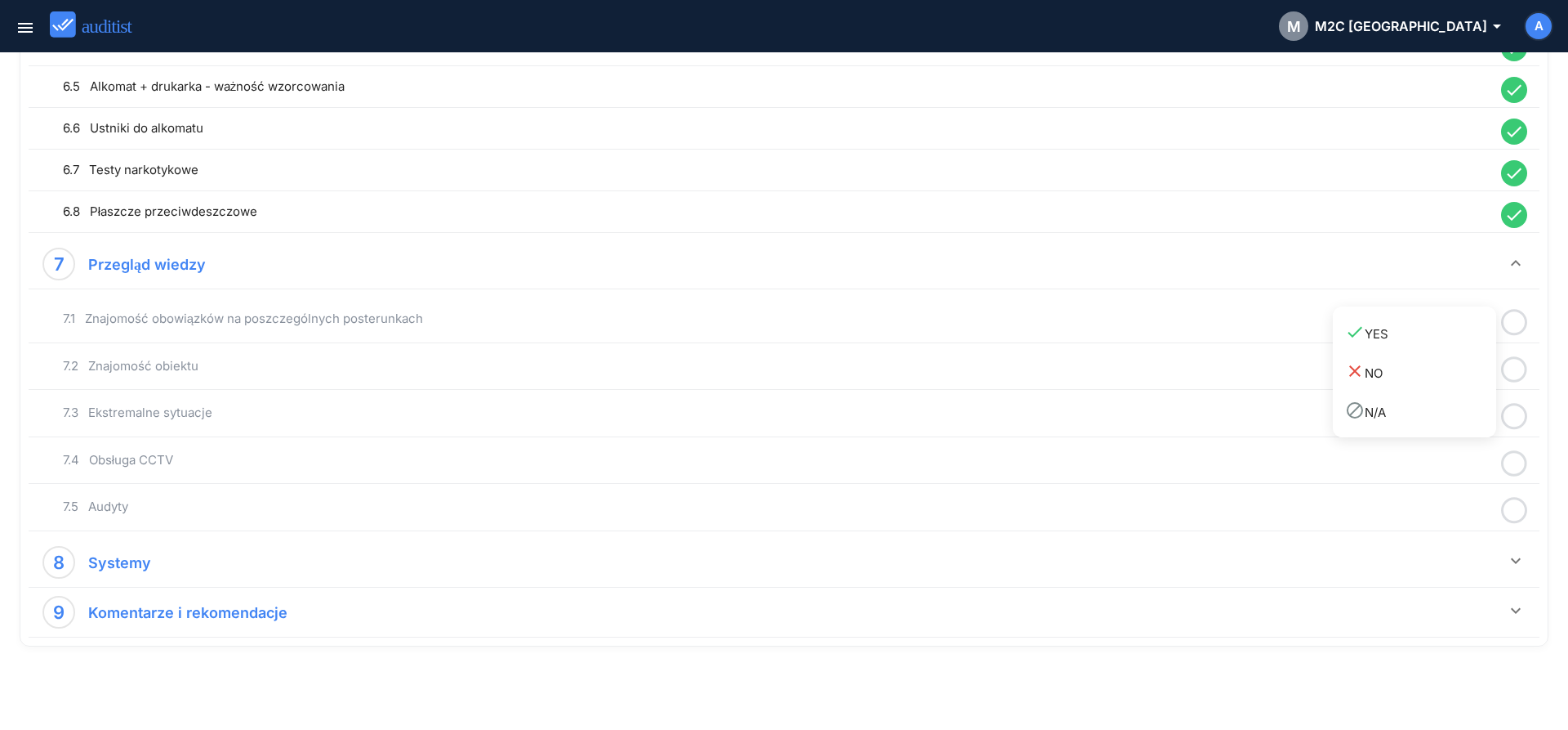
drag, startPoint x: 1460, startPoint y: 345, endPoint x: 1496, endPoint y: 363, distance: 40.2
click at [1462, 345] on link "done YES" at bounding box center [1414, 332] width 163 height 39
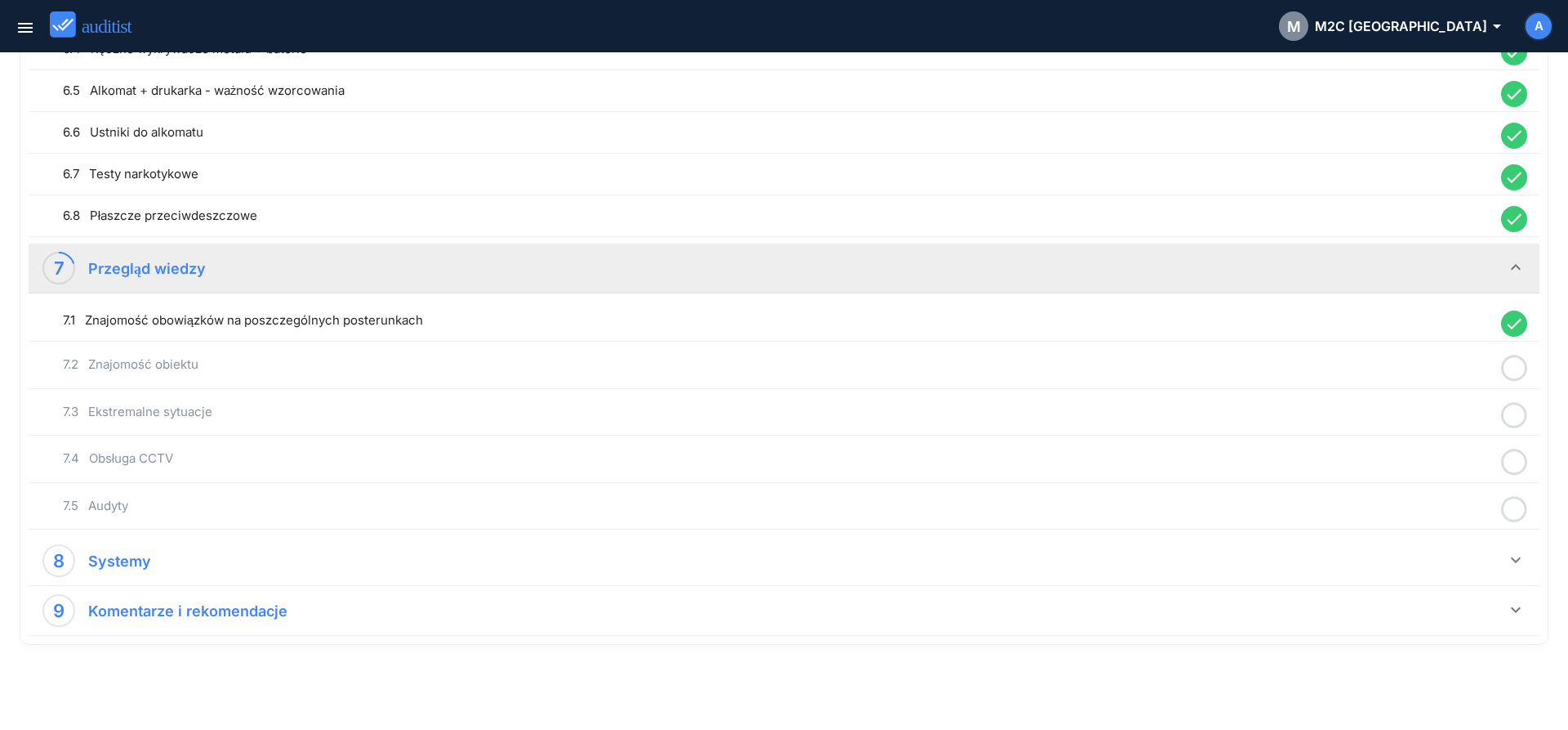
click at [1513, 377] on icon at bounding box center [1513, 367] width 26 height 32
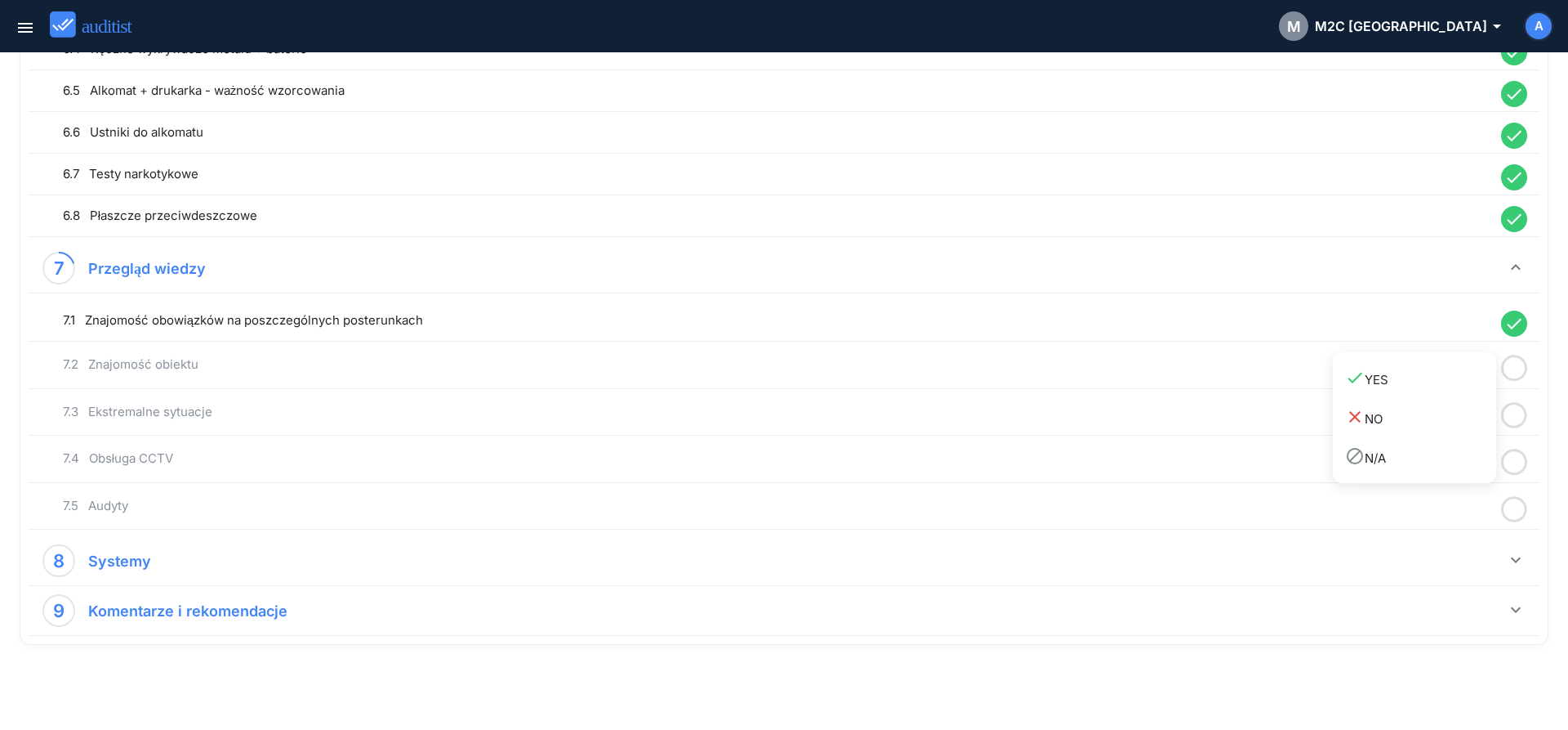
drag, startPoint x: 1469, startPoint y: 389, endPoint x: 1516, endPoint y: 410, distance: 51.5
click at [1471, 391] on link "done YES" at bounding box center [1414, 378] width 163 height 39
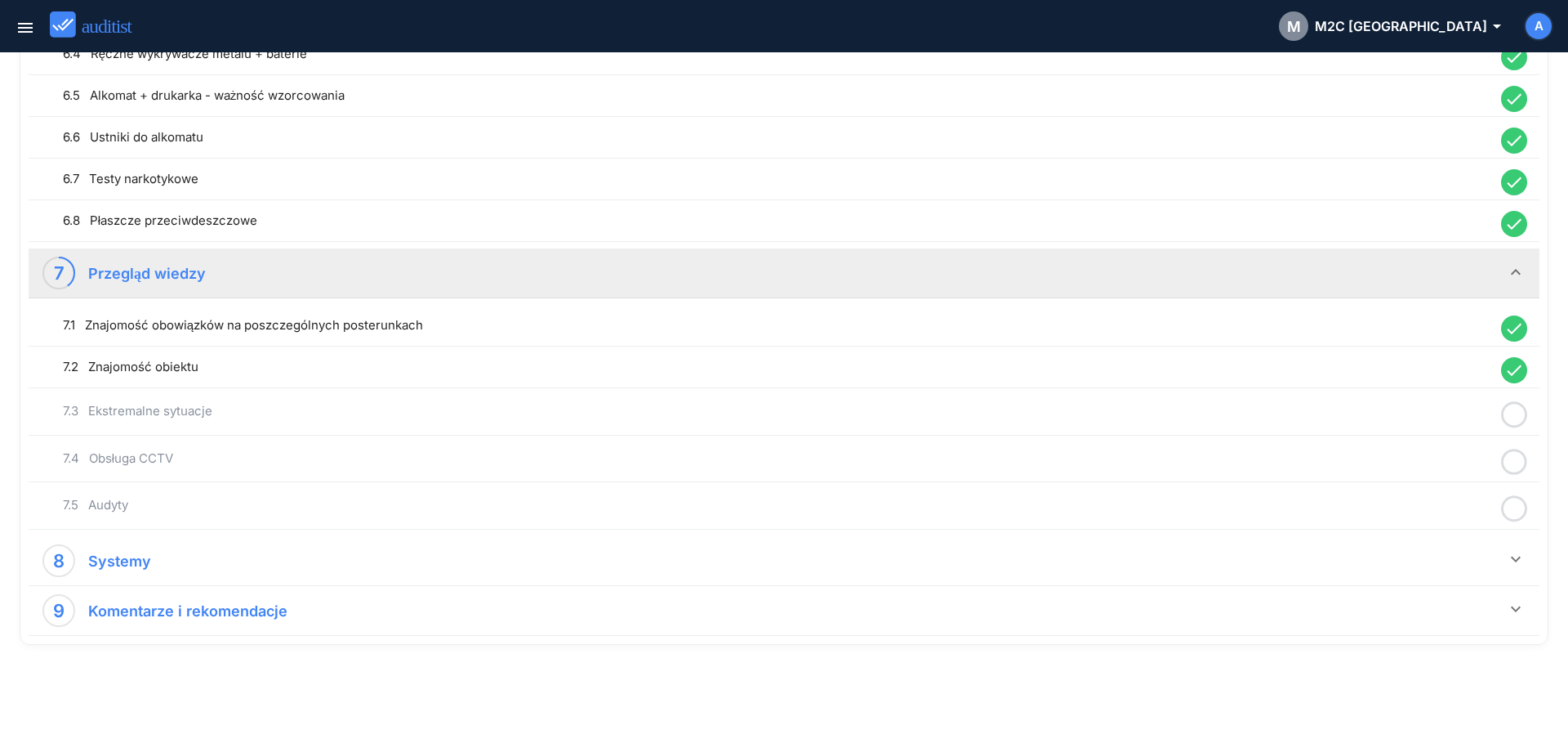
click at [1521, 415] on icon at bounding box center [1513, 415] width 26 height 32
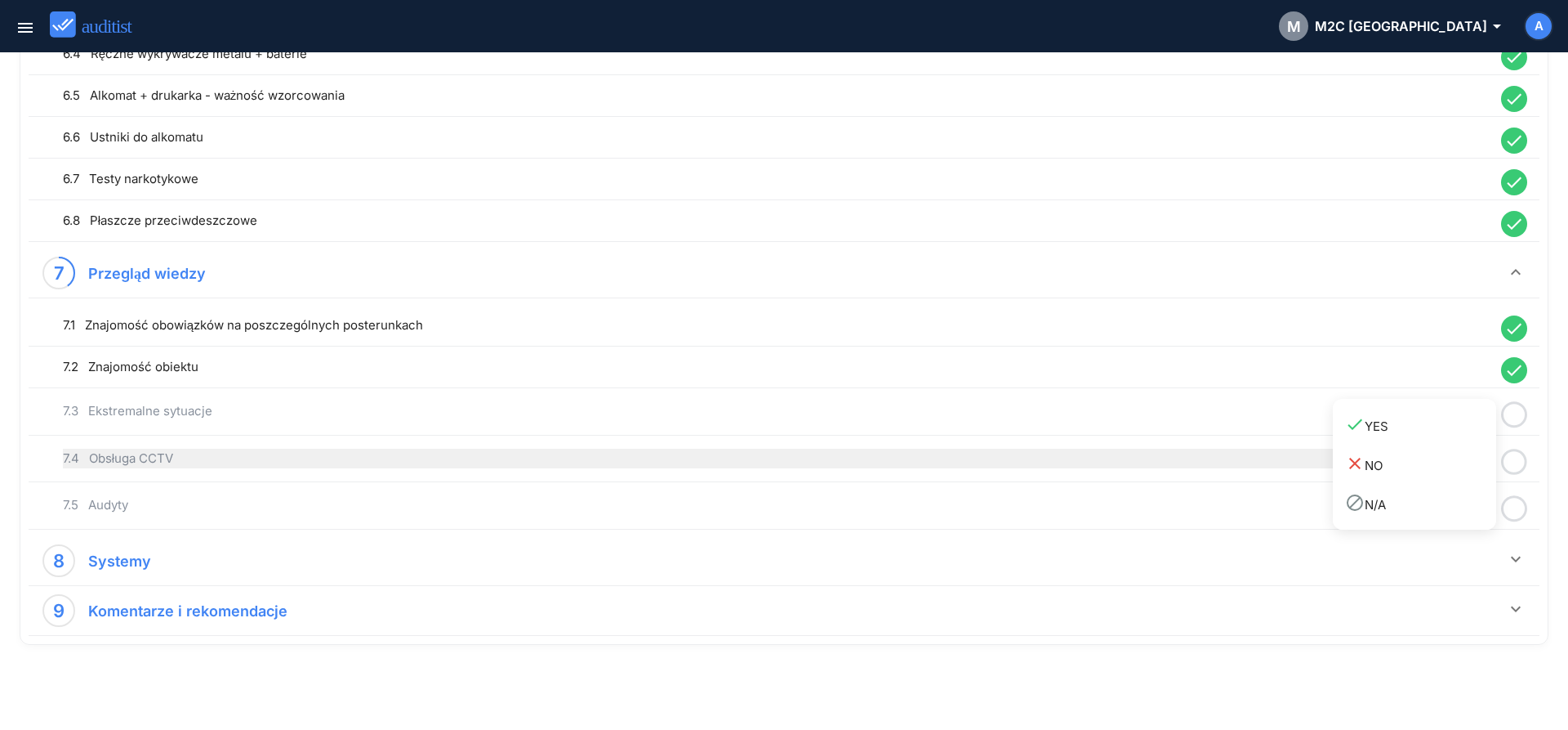
drag, startPoint x: 1423, startPoint y: 429, endPoint x: 1474, endPoint y: 456, distance: 57.7
click at [1426, 432] on div "done YES" at bounding box center [1420, 425] width 151 height 22
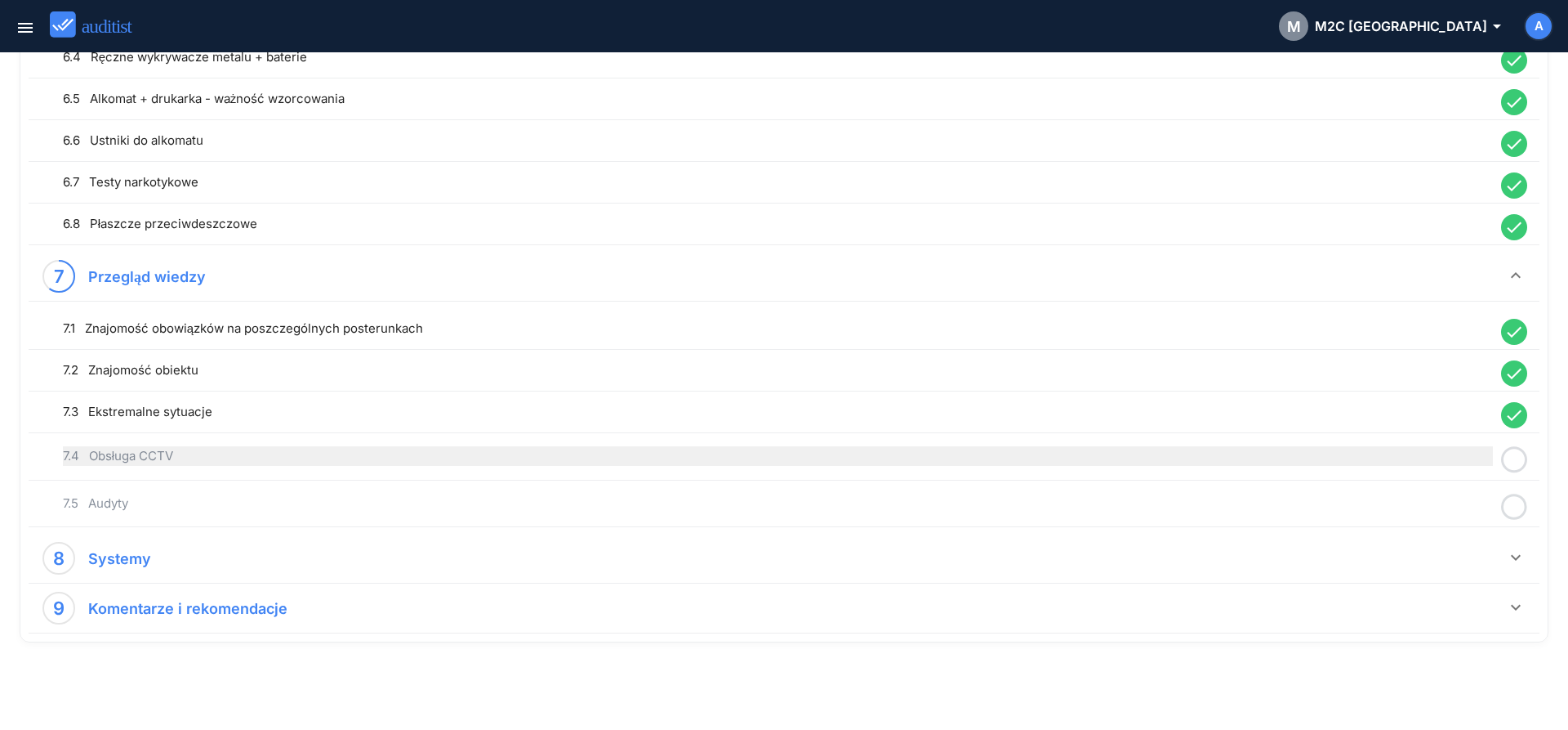
scroll to position [1574, 0]
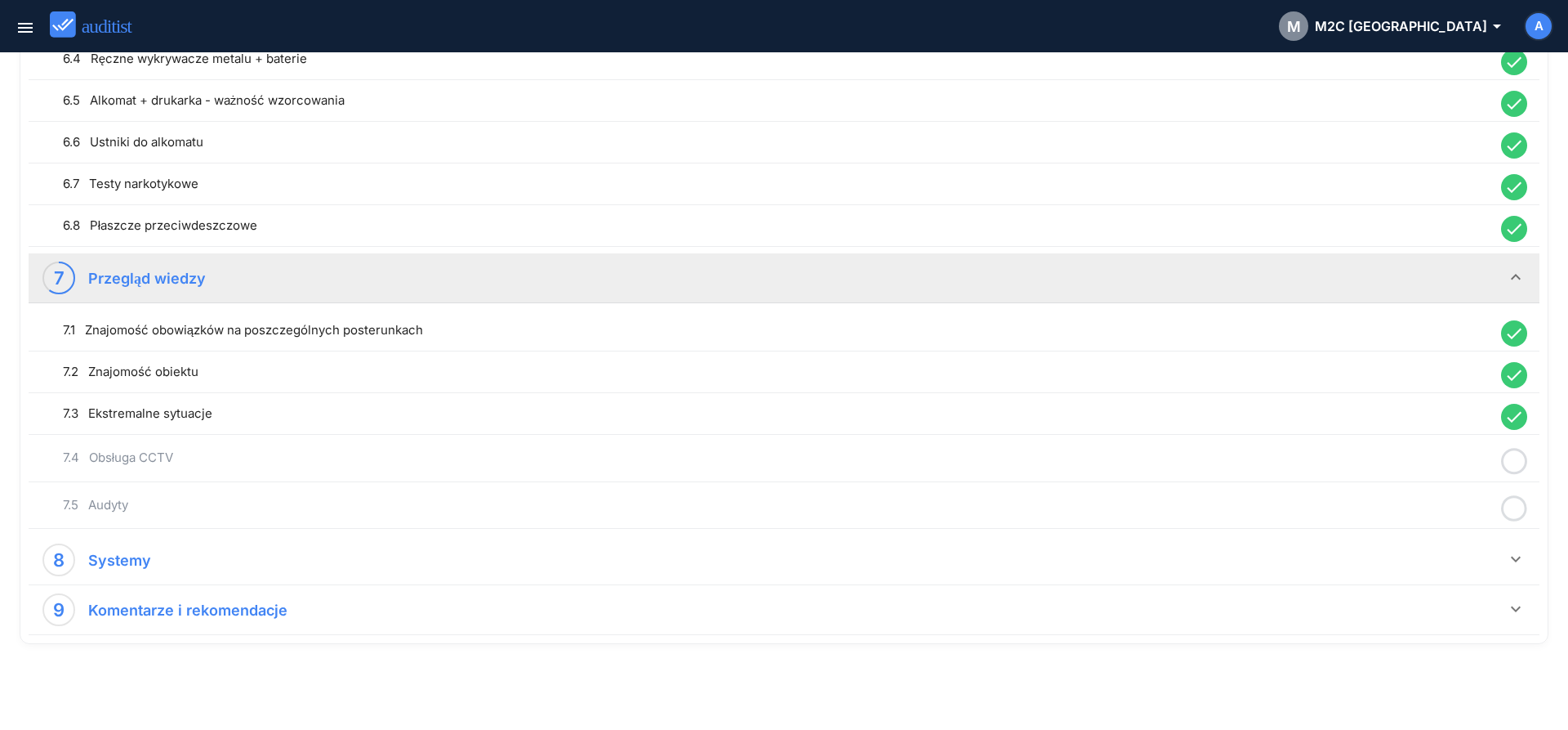
drag, startPoint x: 1511, startPoint y: 464, endPoint x: 1503, endPoint y: 466, distance: 8.2
click at [1512, 465] on icon at bounding box center [1513, 461] width 26 height 32
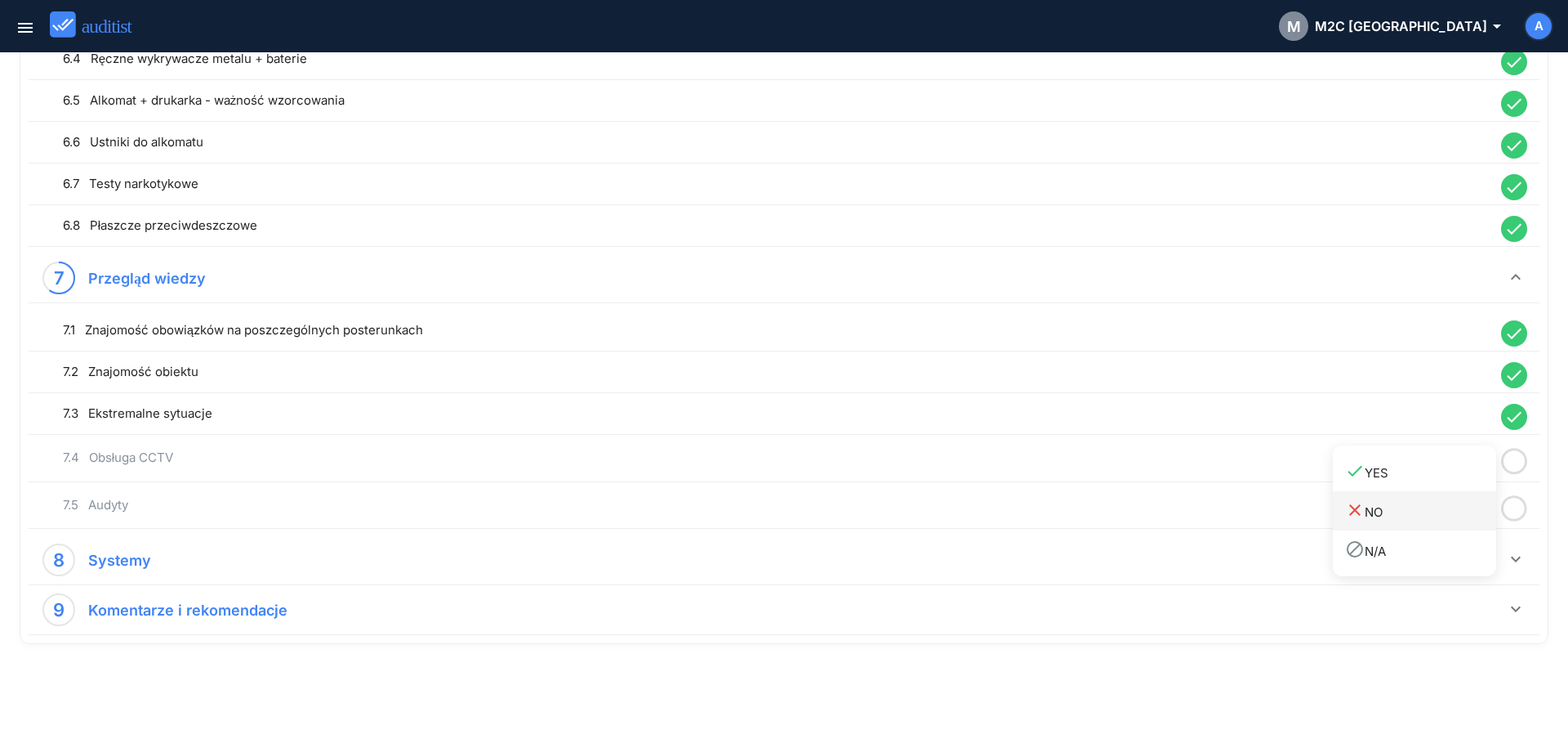
drag, startPoint x: 1433, startPoint y: 481, endPoint x: 1459, endPoint y: 492, distance: 28.2
click at [1434, 483] on link "done YES" at bounding box center [1414, 471] width 163 height 39
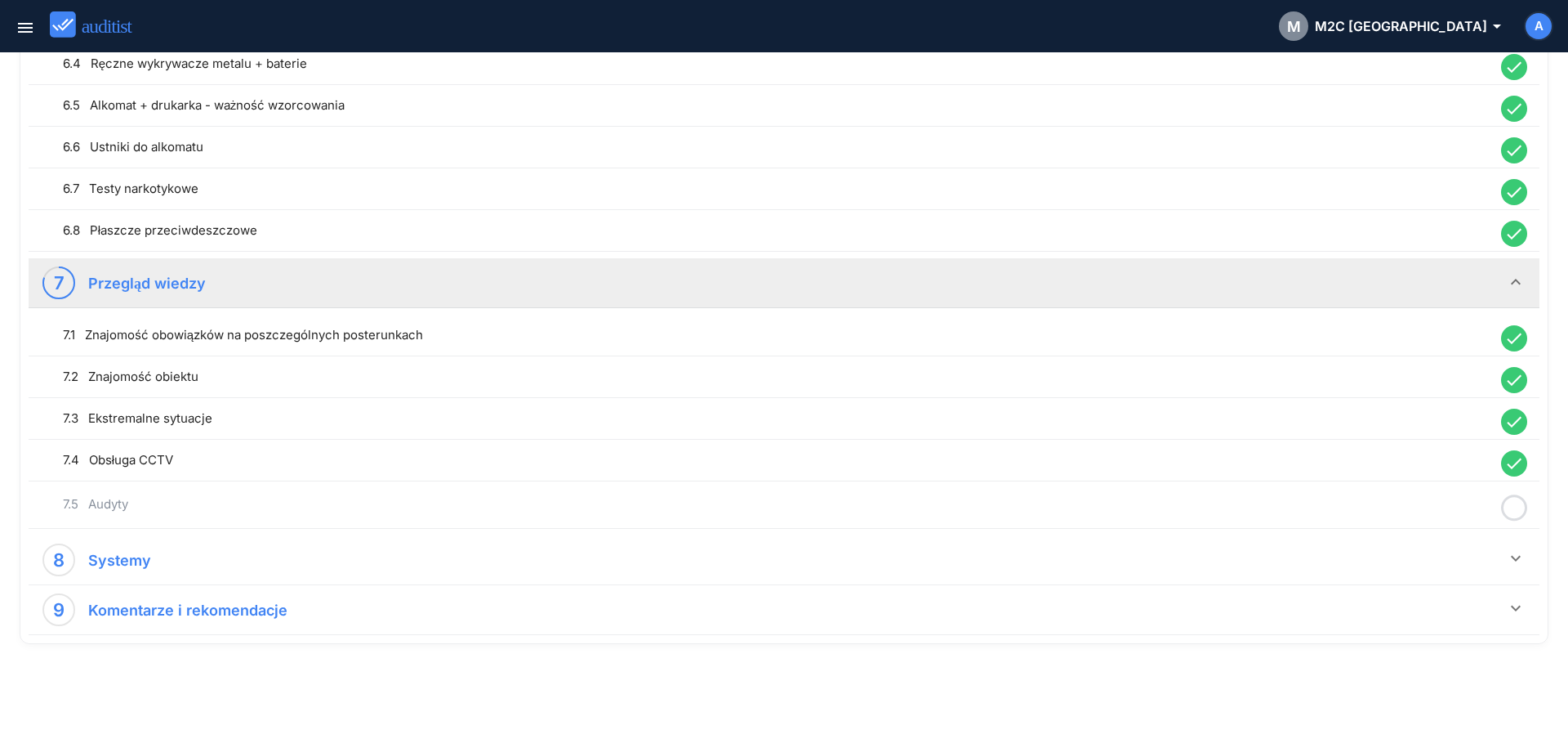
click at [1516, 514] on icon at bounding box center [1513, 507] width 26 height 32
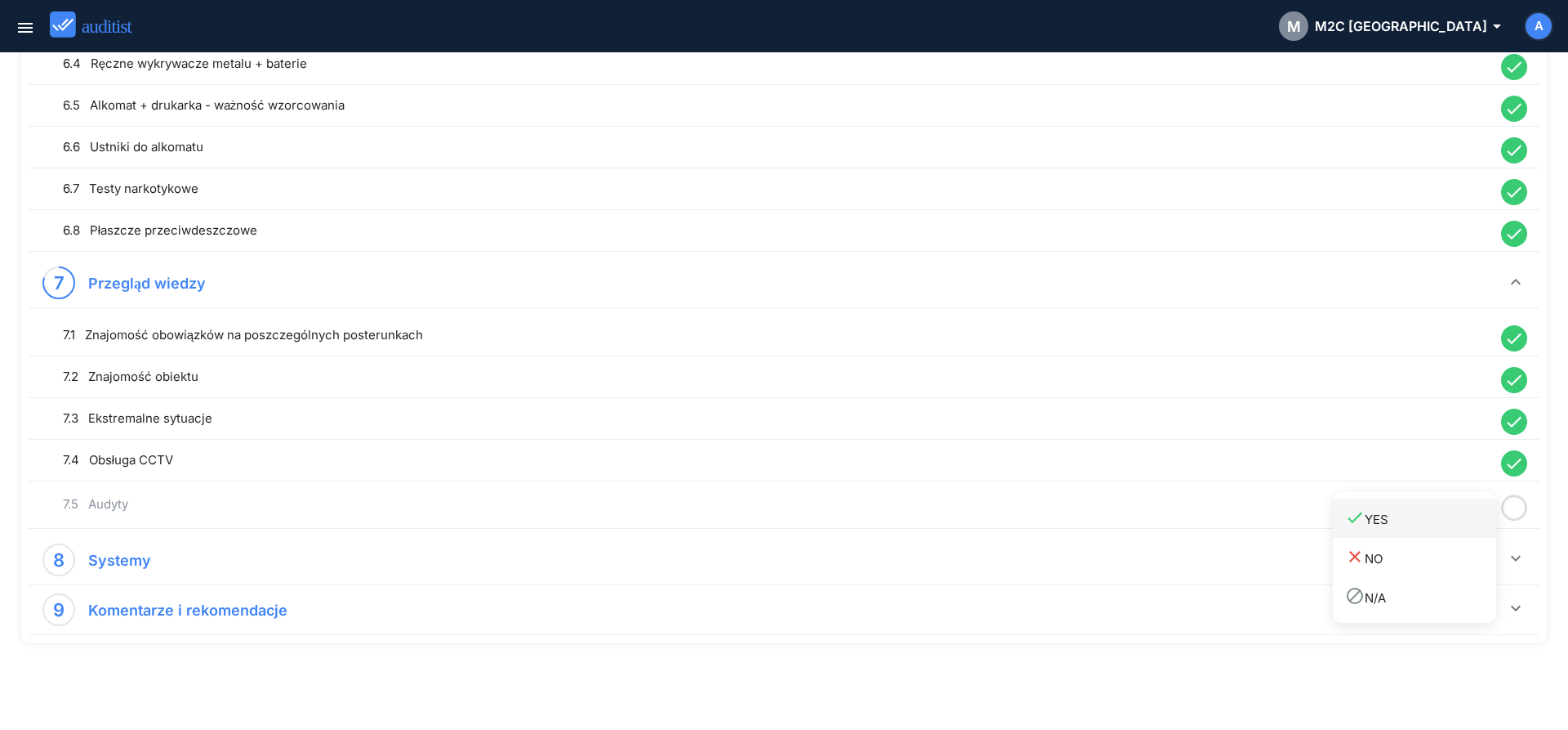
click at [1433, 525] on div "done YES" at bounding box center [1420, 518] width 151 height 22
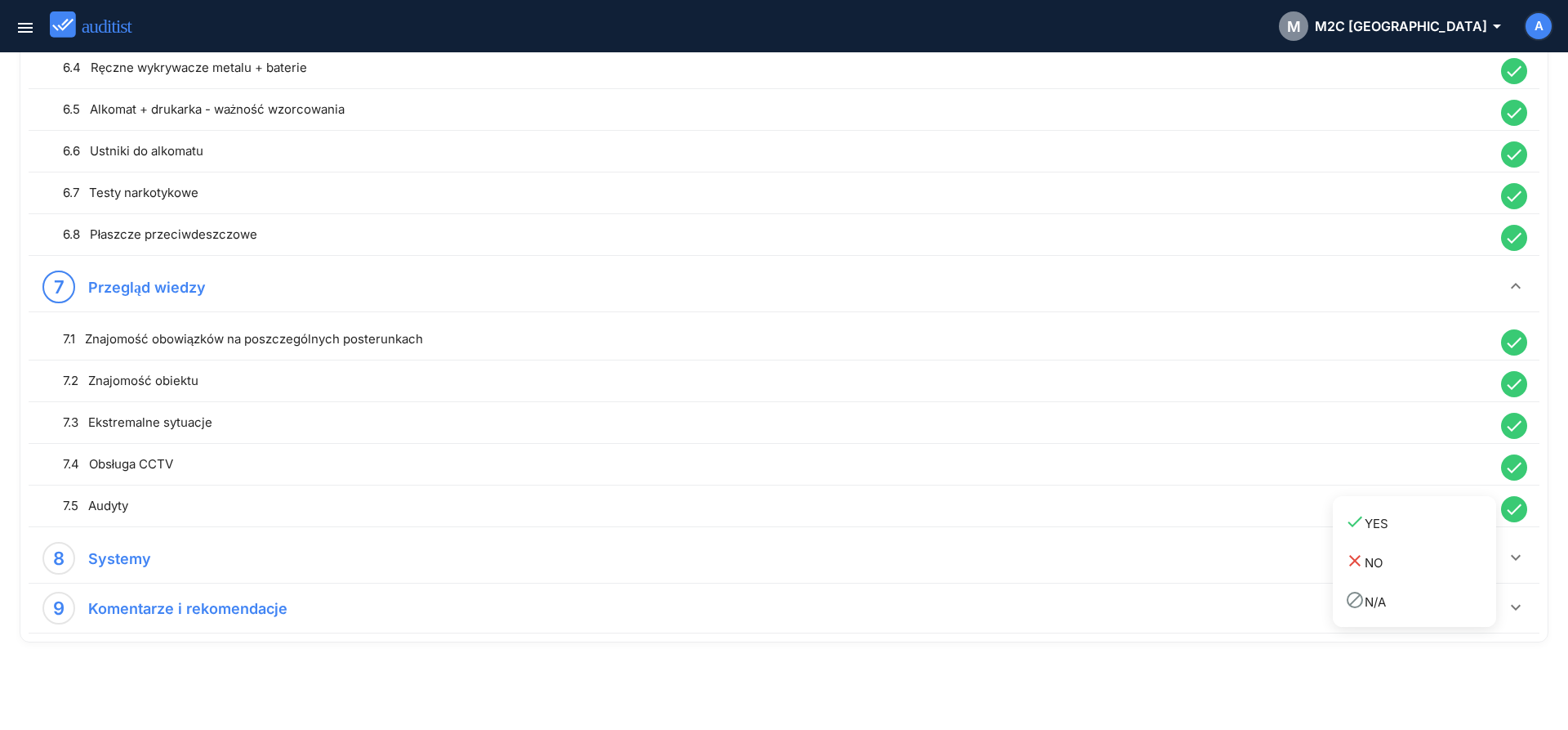
scroll to position [1566, 0]
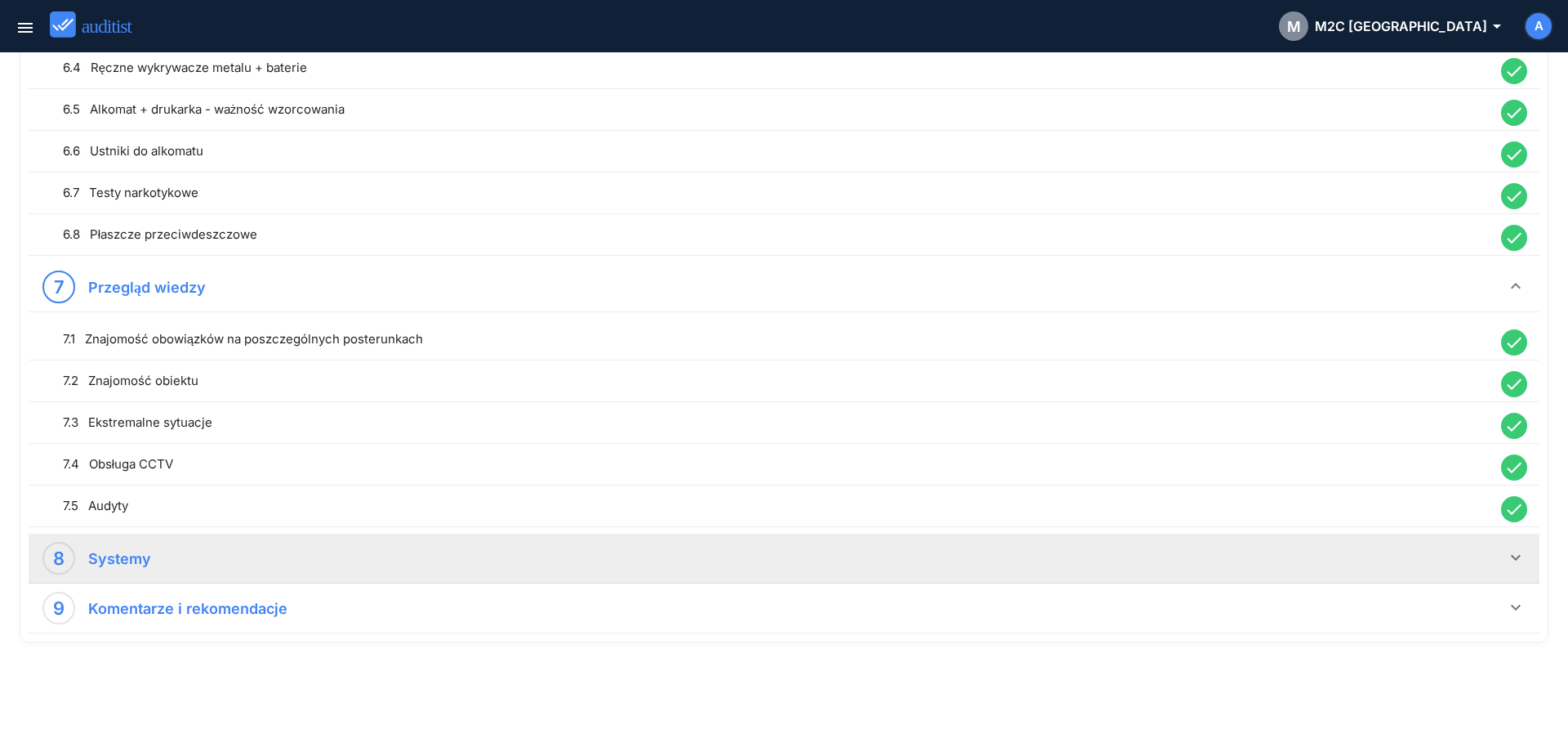
drag, startPoint x: 1507, startPoint y: 562, endPoint x: 1440, endPoint y: 562, distance: 67.0
click at [1507, 562] on icon "keyboard_arrow_down" at bounding box center [1516, 557] width 19 height 19
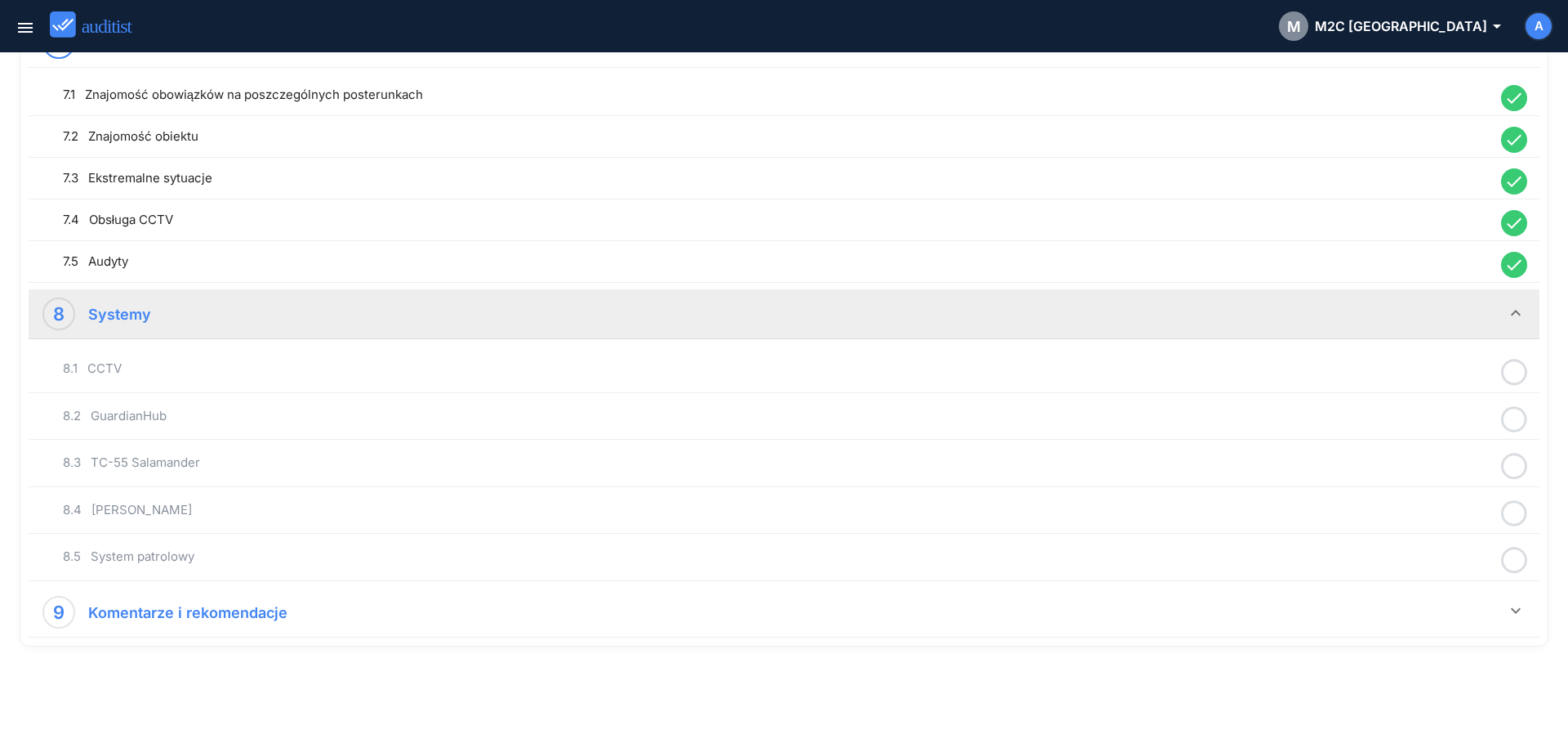
click at [1516, 372] on icon at bounding box center [1513, 371] width 26 height 32
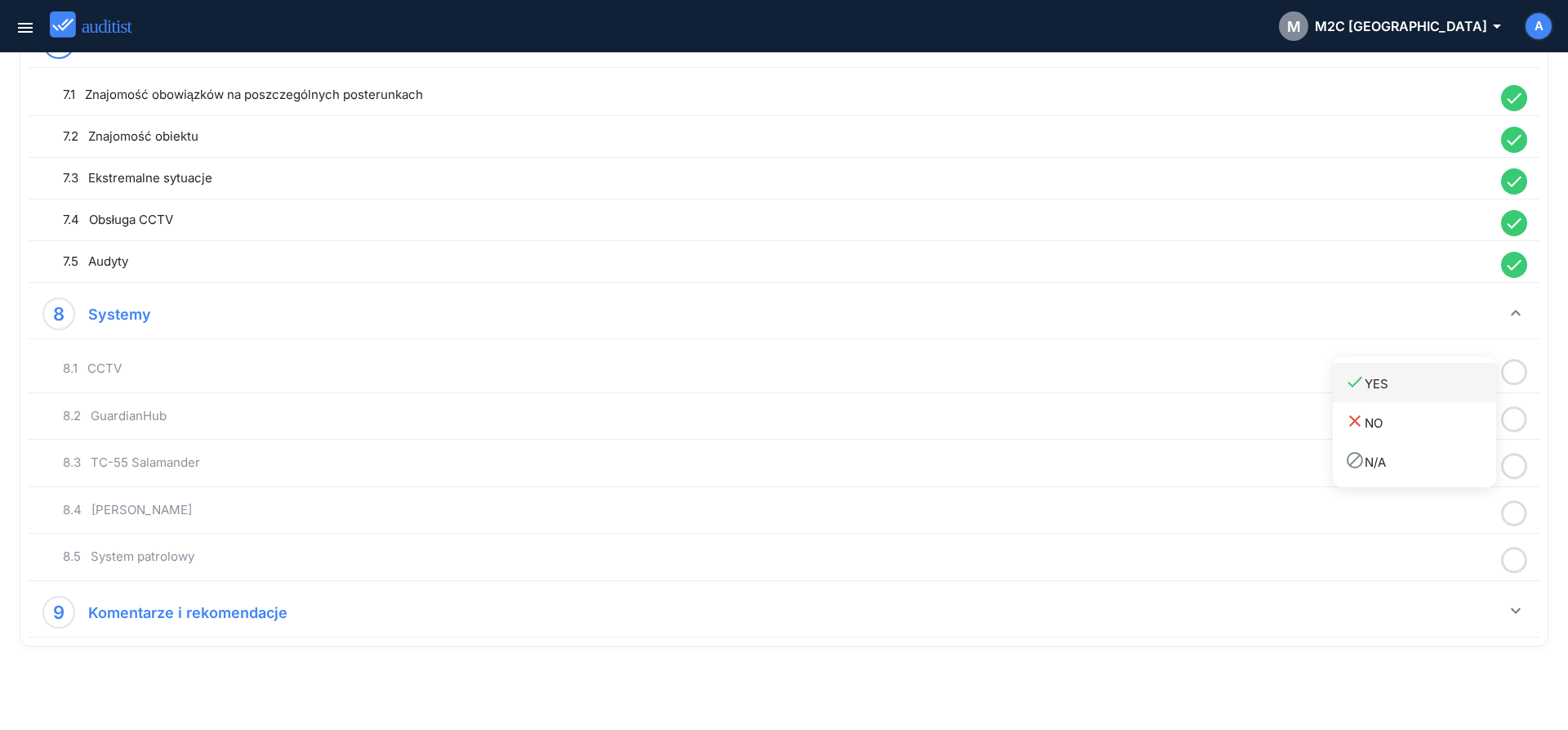
drag, startPoint x: 1468, startPoint y: 388, endPoint x: 1524, endPoint y: 415, distance: 62.2
click at [1474, 390] on div "done YES" at bounding box center [1420, 383] width 151 height 22
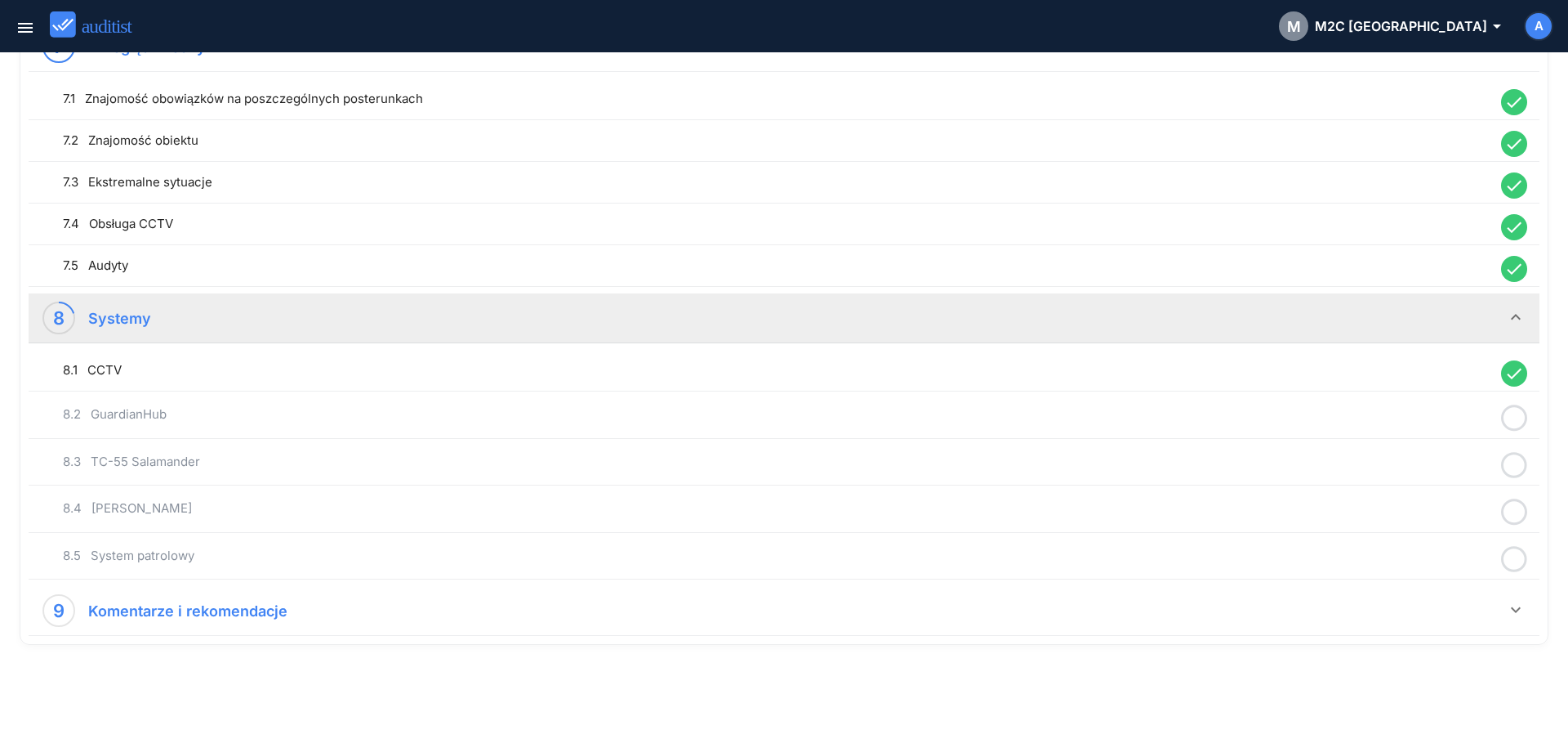
click at [1520, 419] on icon at bounding box center [1513, 417] width 26 height 32
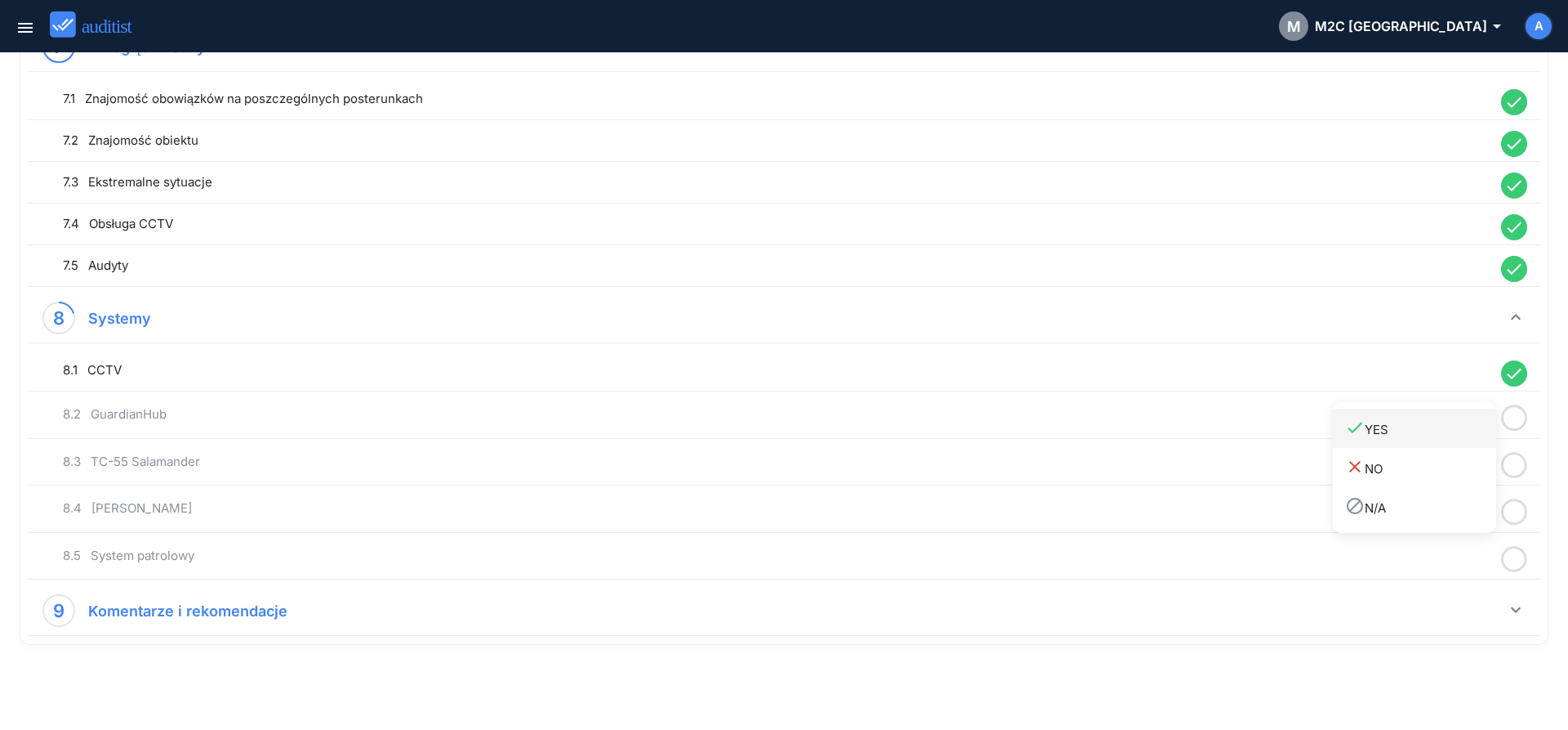
drag, startPoint x: 1454, startPoint y: 436, endPoint x: 1496, endPoint y: 449, distance: 44.0
click at [1454, 438] on div "done YES" at bounding box center [1420, 428] width 151 height 22
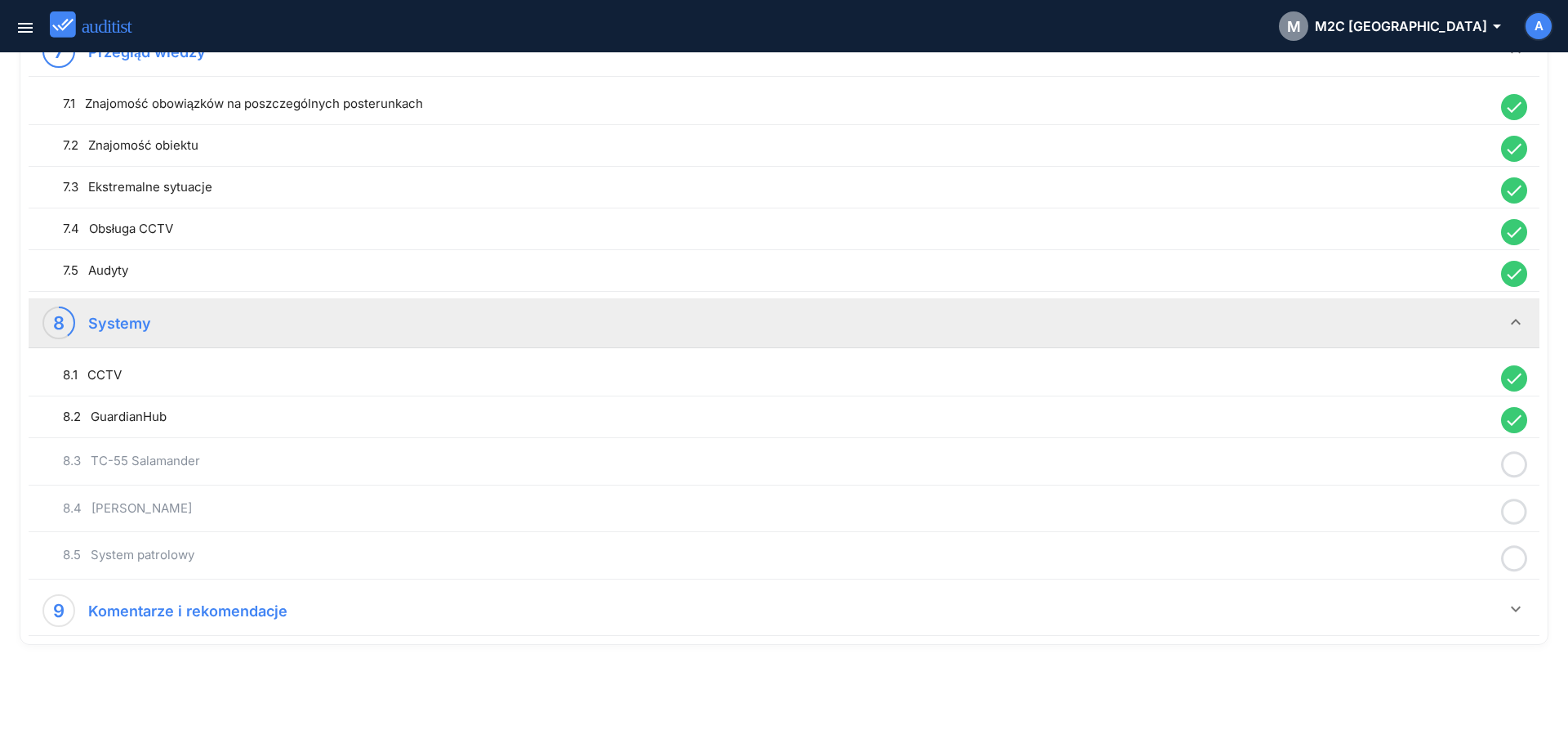
click at [1517, 467] on icon at bounding box center [1513, 464] width 26 height 32
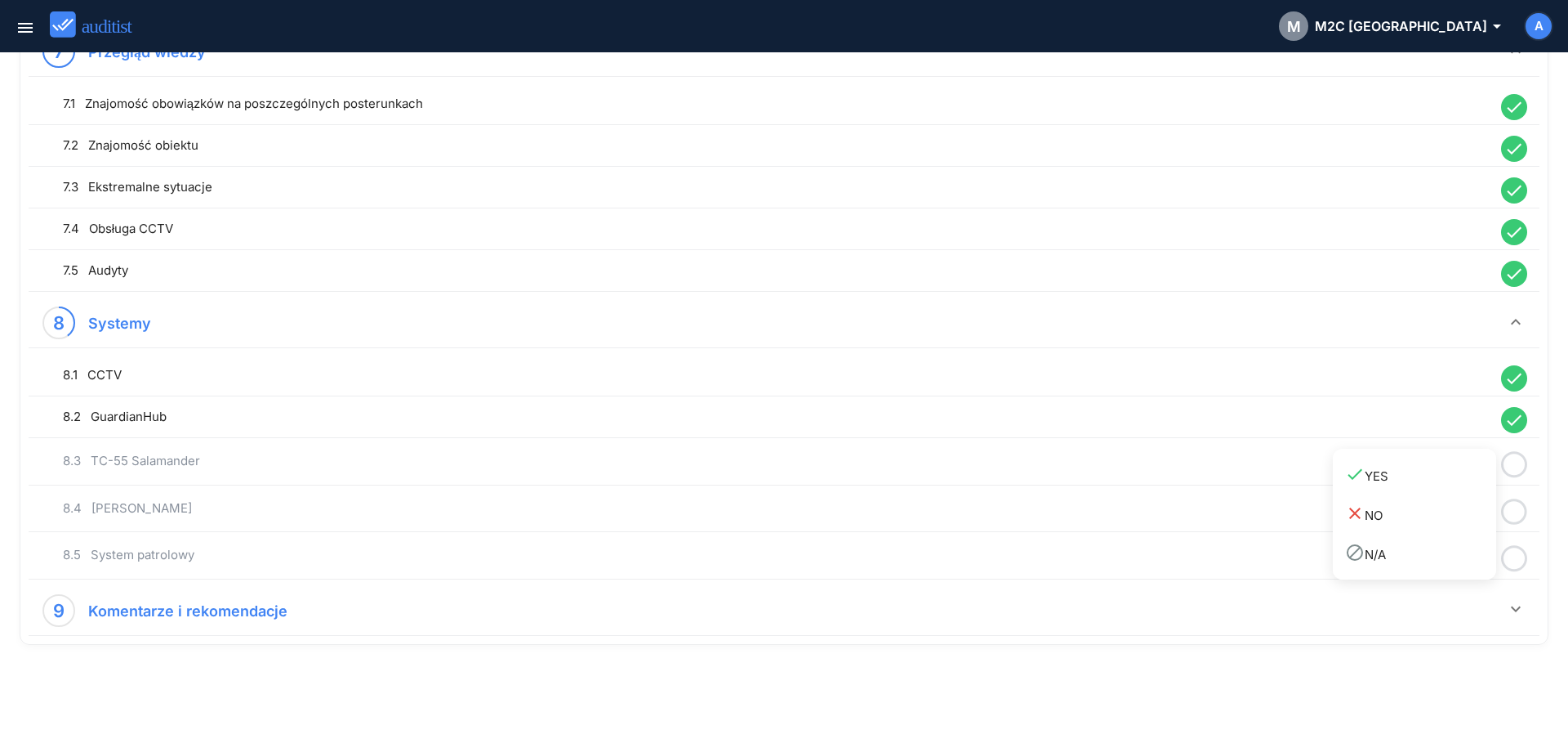
drag, startPoint x: 1447, startPoint y: 480, endPoint x: 1510, endPoint y: 493, distance: 64.3
click at [1453, 481] on div "done YES" at bounding box center [1420, 475] width 151 height 22
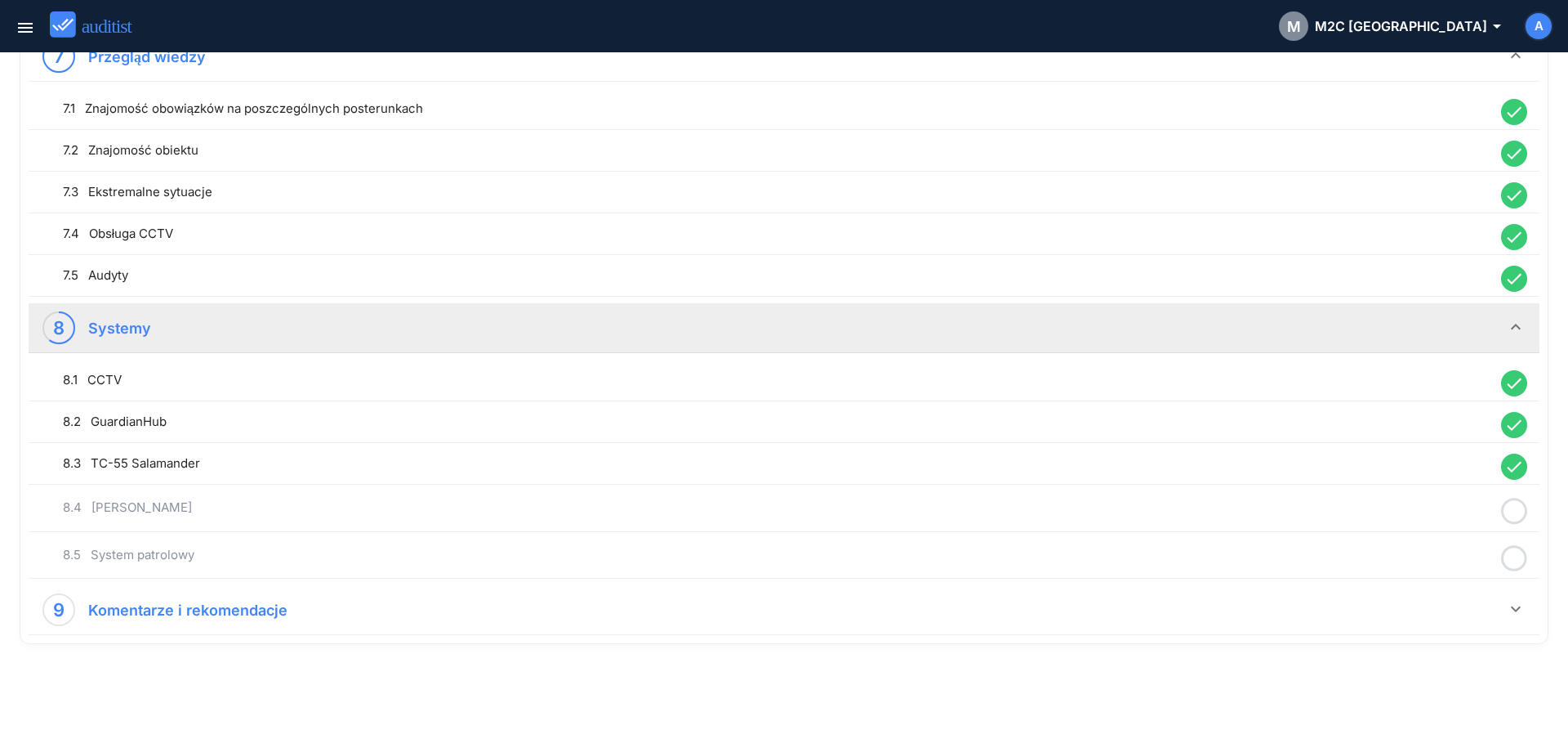
click at [1517, 512] on icon at bounding box center [1513, 511] width 26 height 32
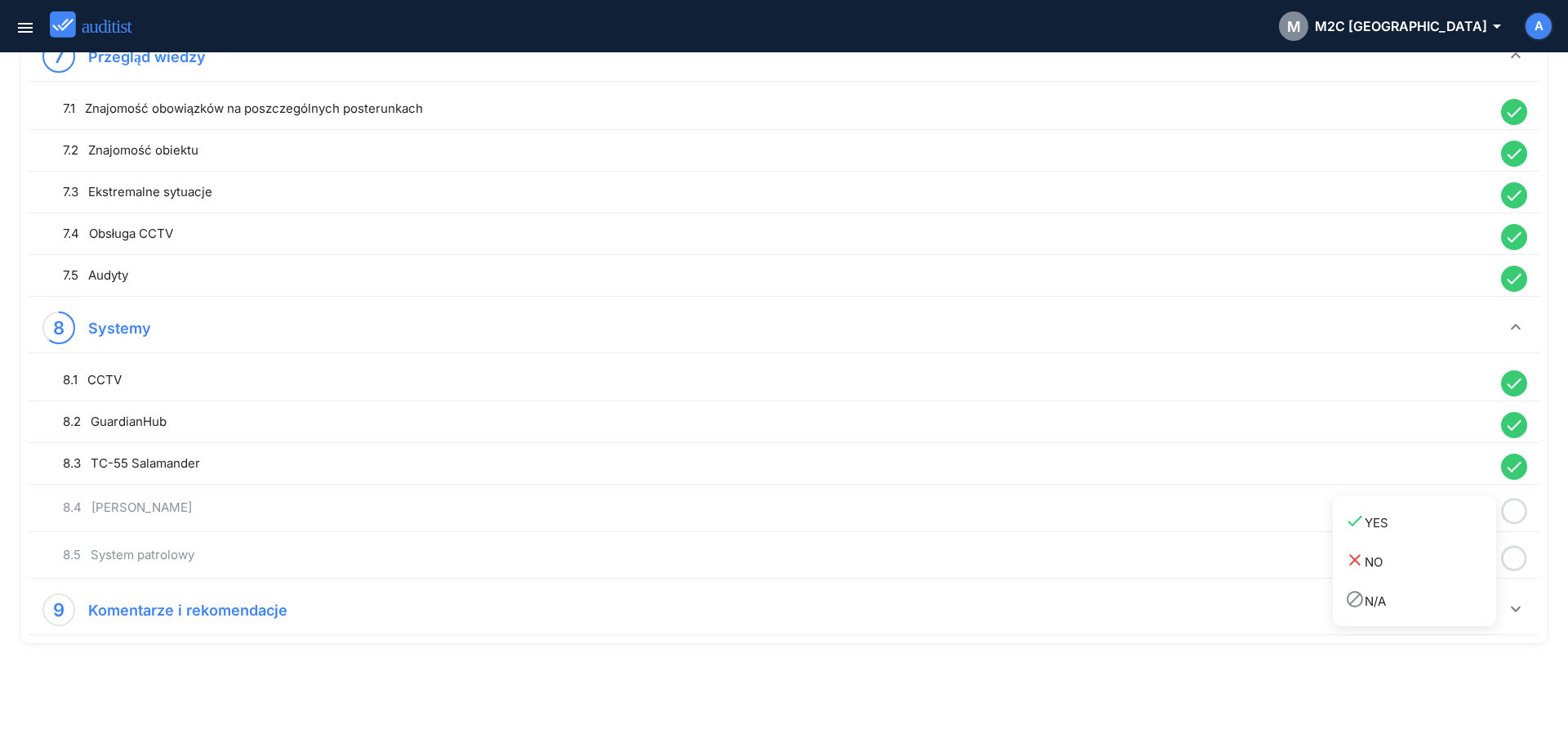
drag, startPoint x: 1426, startPoint y: 522, endPoint x: 1487, endPoint y: 543, distance: 64.5
click at [1428, 522] on div "done YES" at bounding box center [1420, 521] width 151 height 22
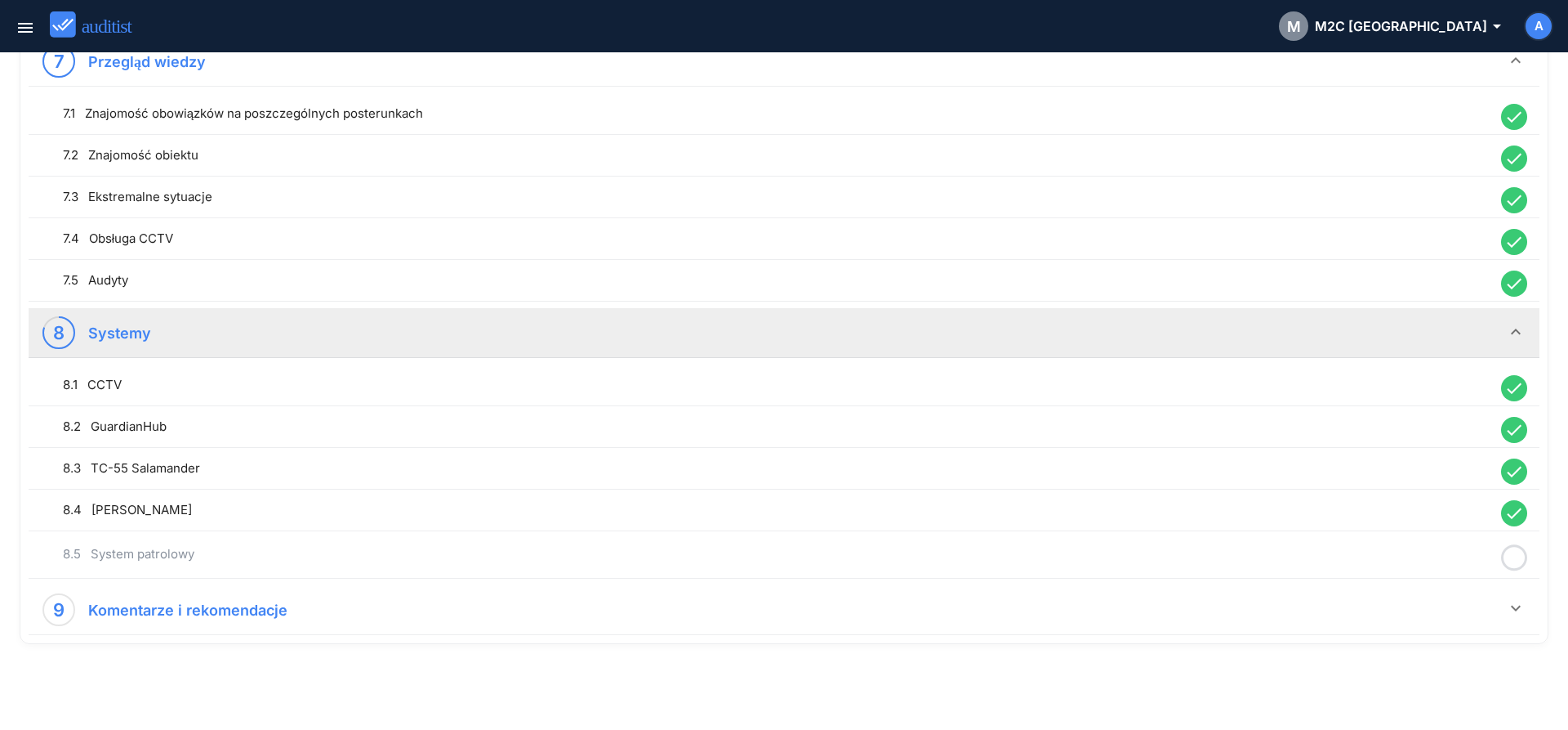
click at [1517, 560] on icon at bounding box center [1513, 557] width 26 height 32
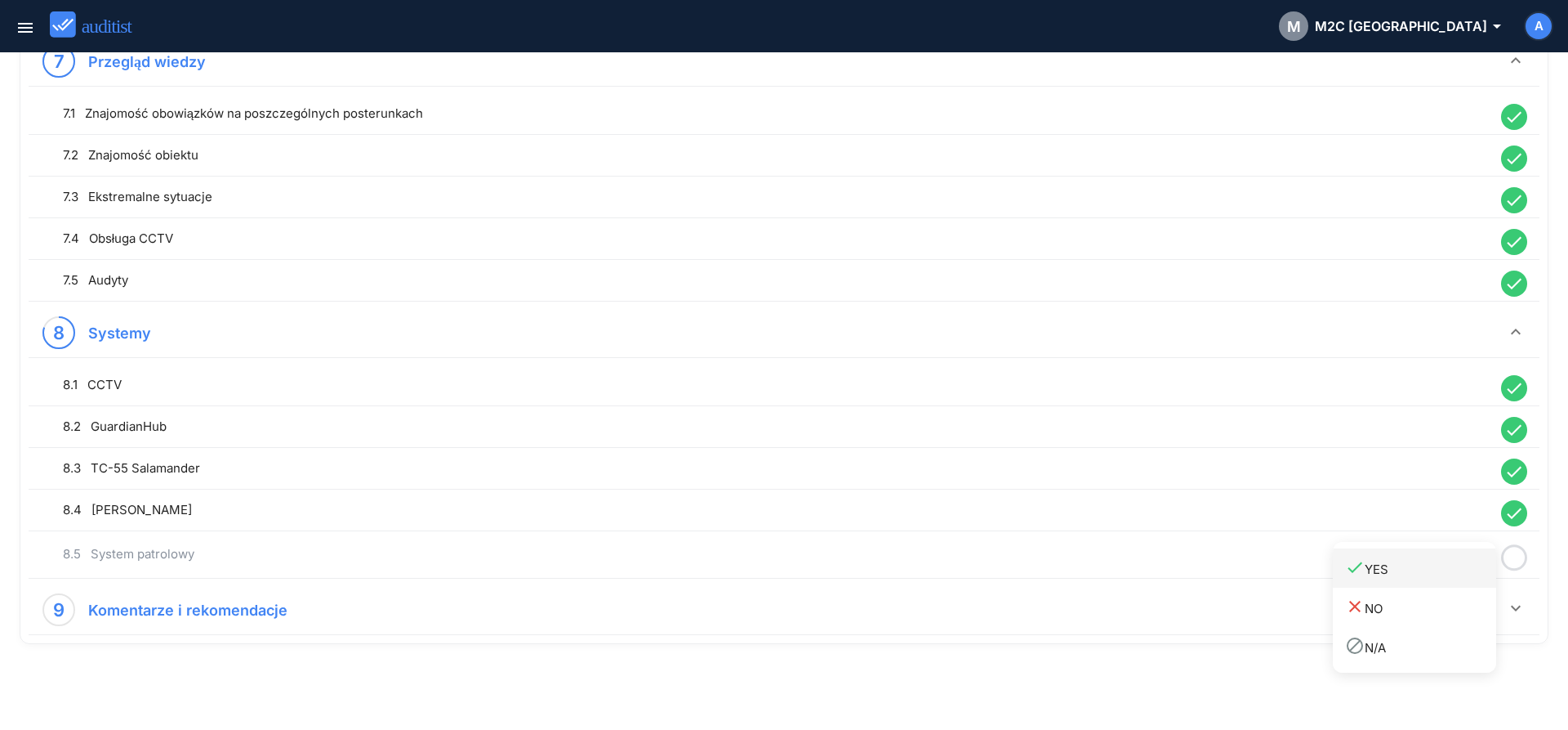
click at [1453, 573] on div "done YES" at bounding box center [1420, 567] width 151 height 22
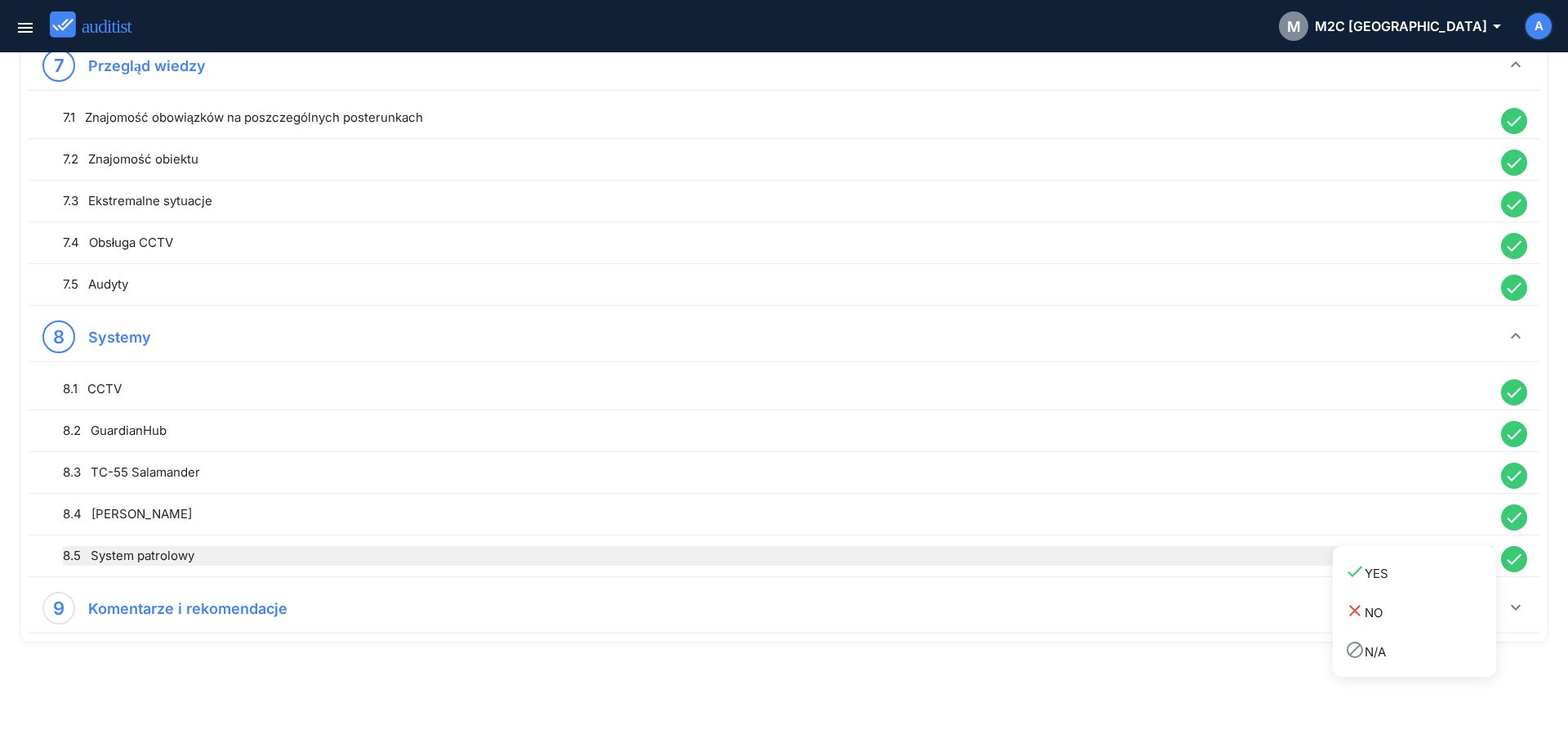
scroll to position [1787, 0]
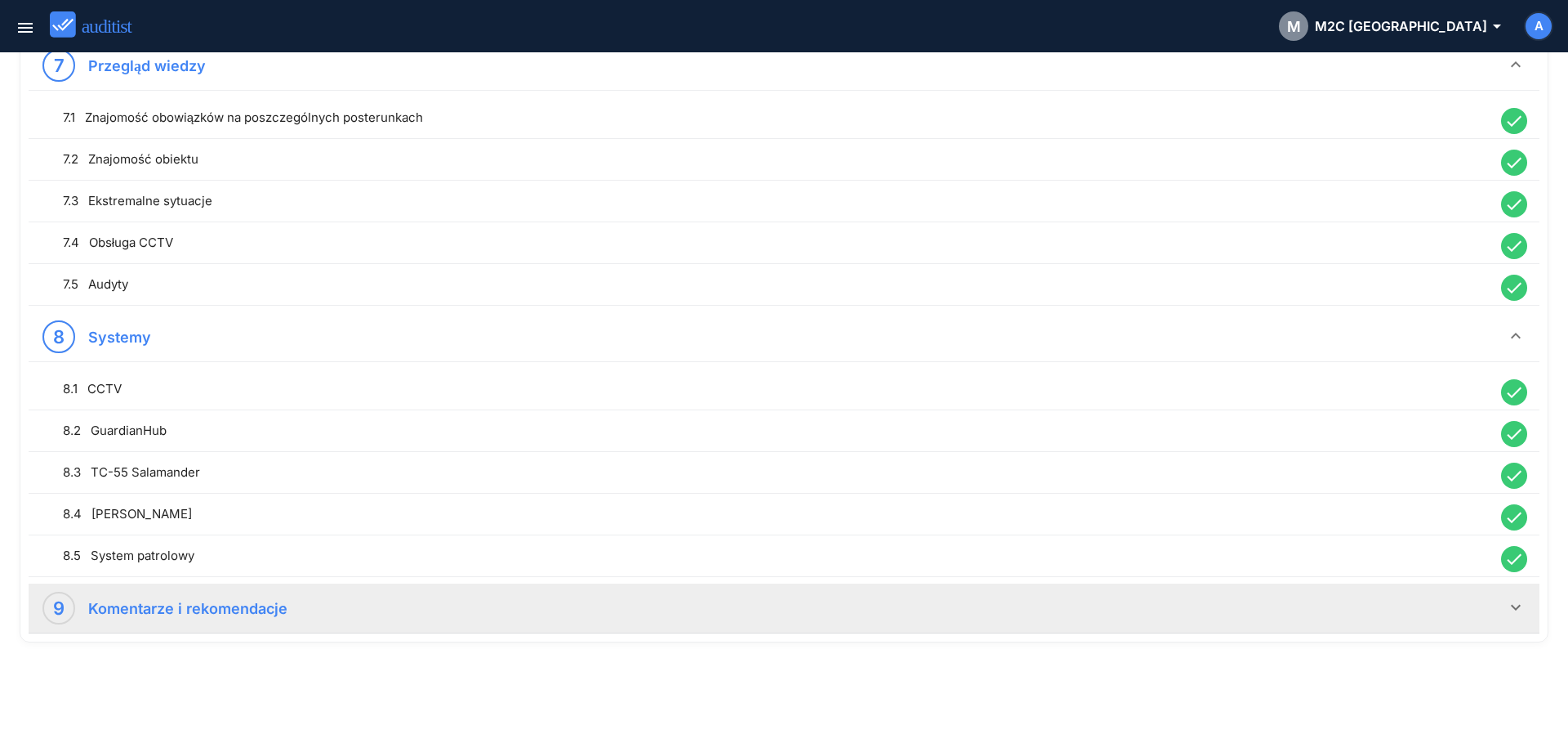
click at [1279, 598] on div "9 Komentarze i rekomendacje" at bounding box center [774, 608] width 1463 height 33
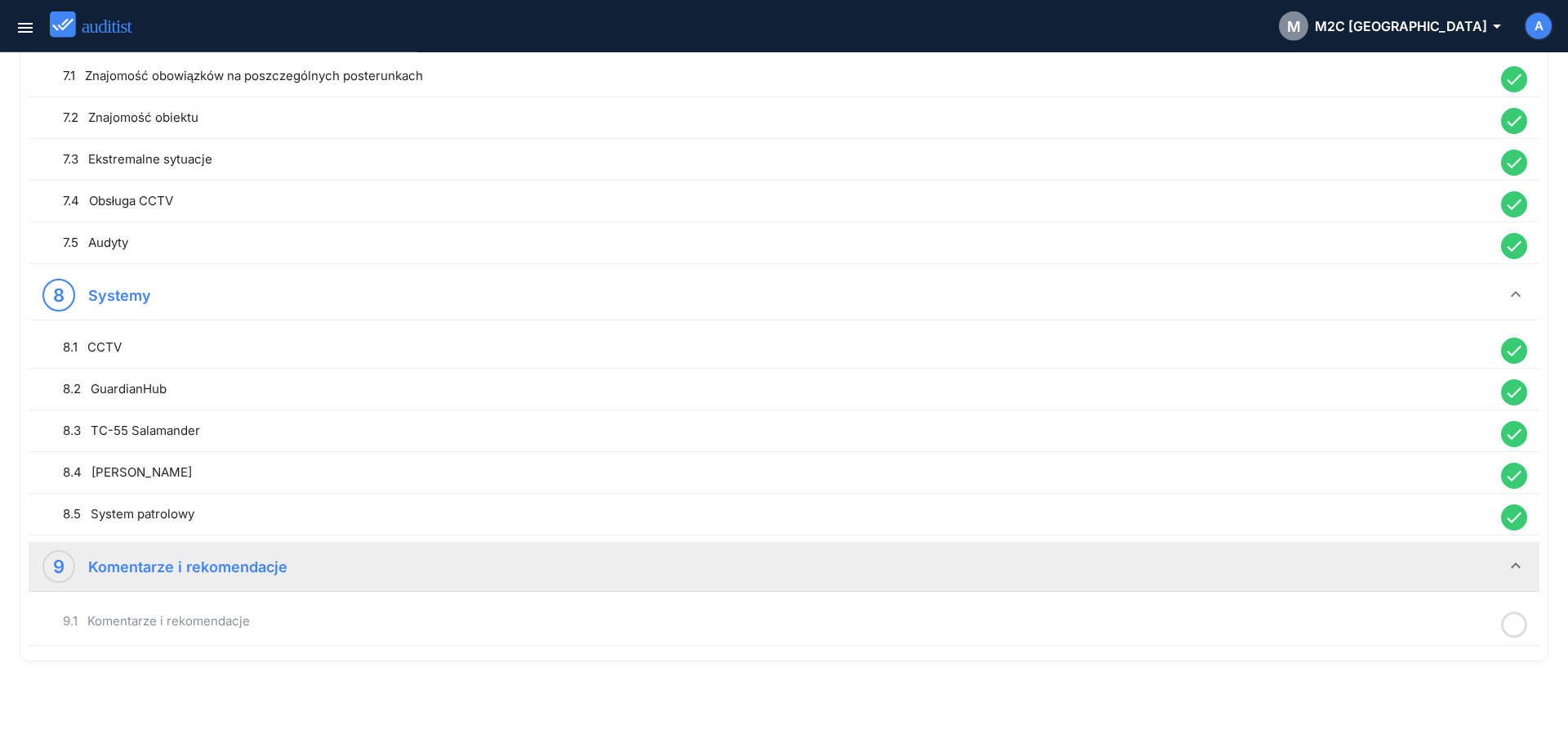
scroll to position [1846, 0]
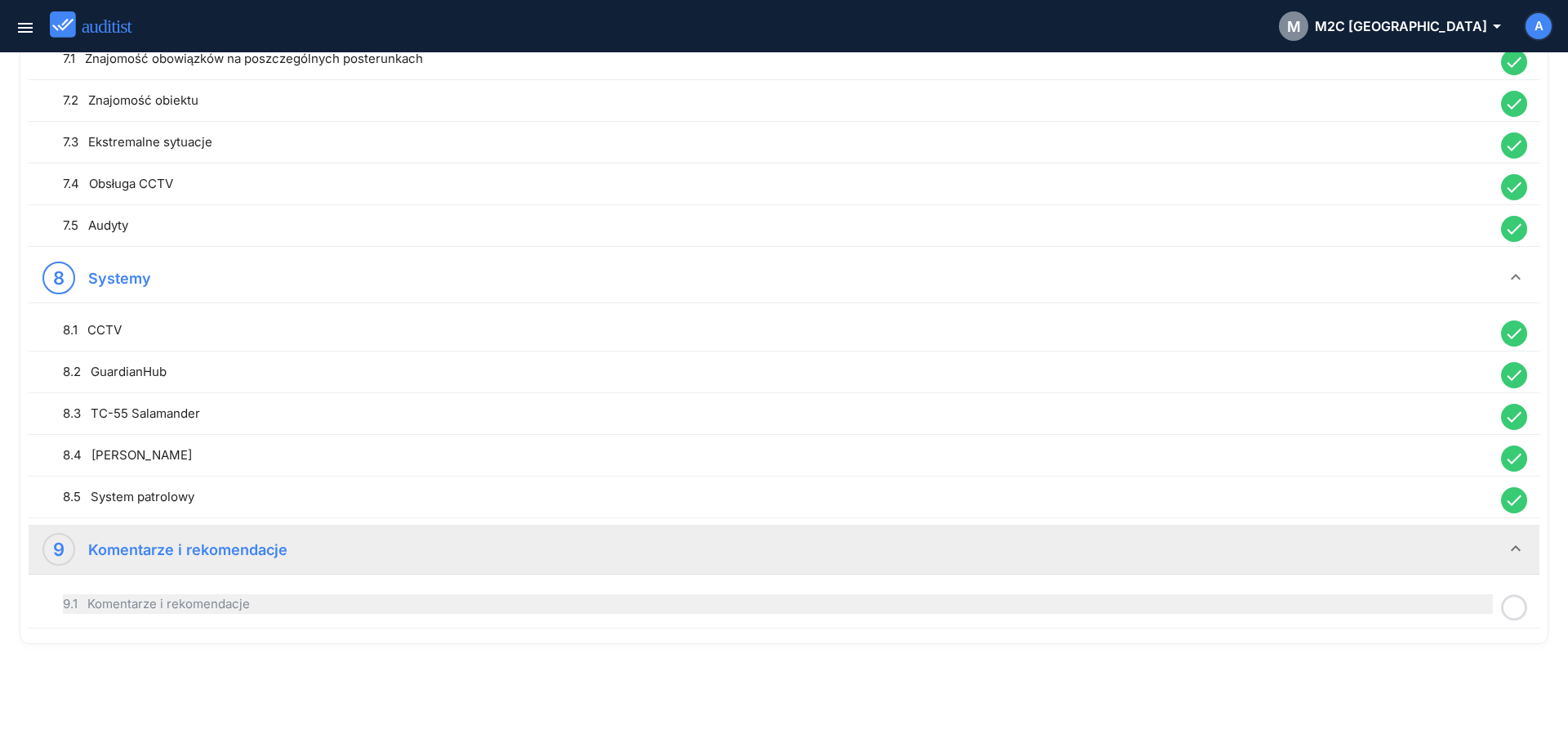
click at [1055, 609] on div "9.1 Komentarze i rekomendacje" at bounding box center [778, 604] width 1431 height 19
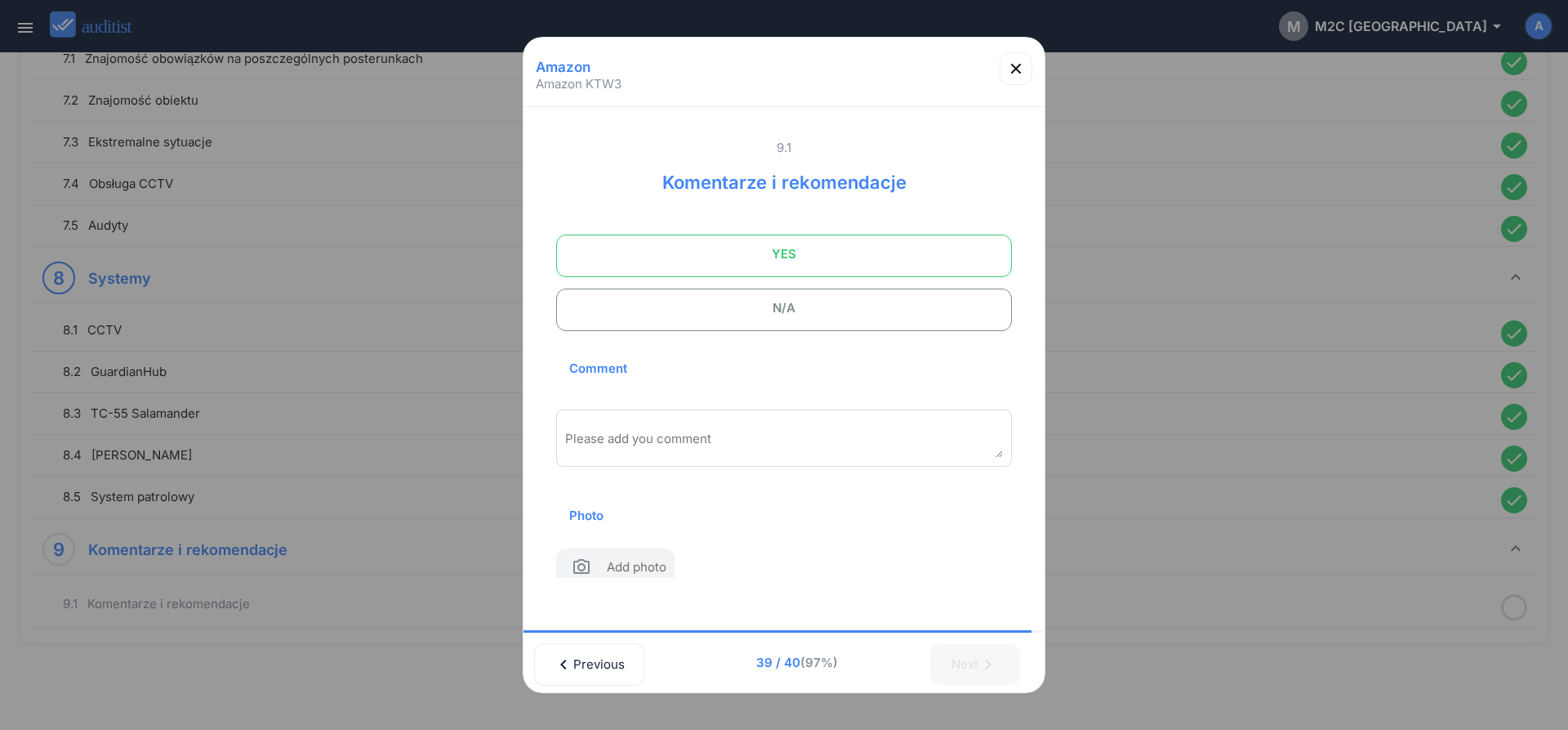
click at [705, 253] on span "YES" at bounding box center [784, 254] width 415 height 33
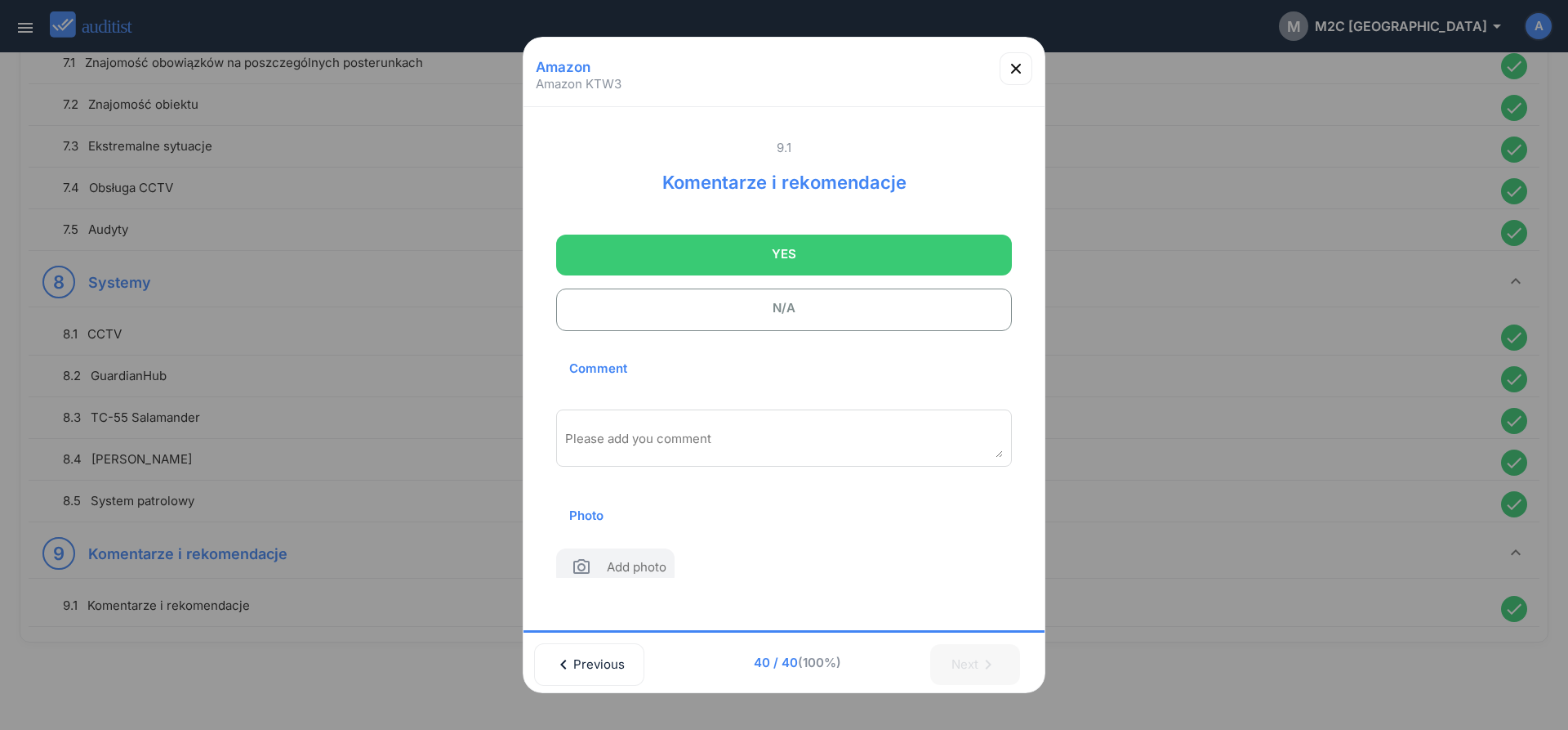
scroll to position [1842, 0]
click at [678, 431] on div "Please add you comment" at bounding box center [784, 438] width 456 height 57
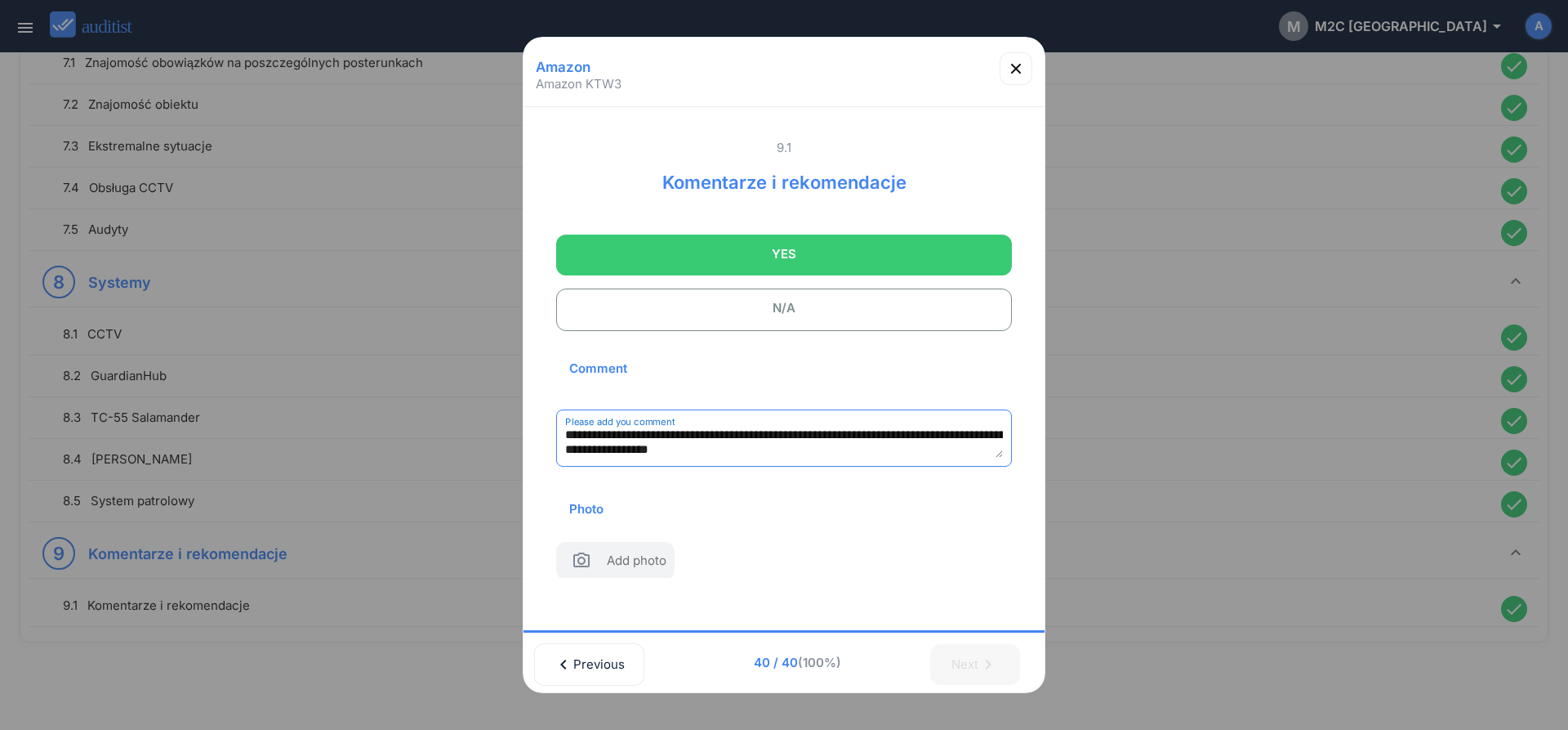
scroll to position [24, 0]
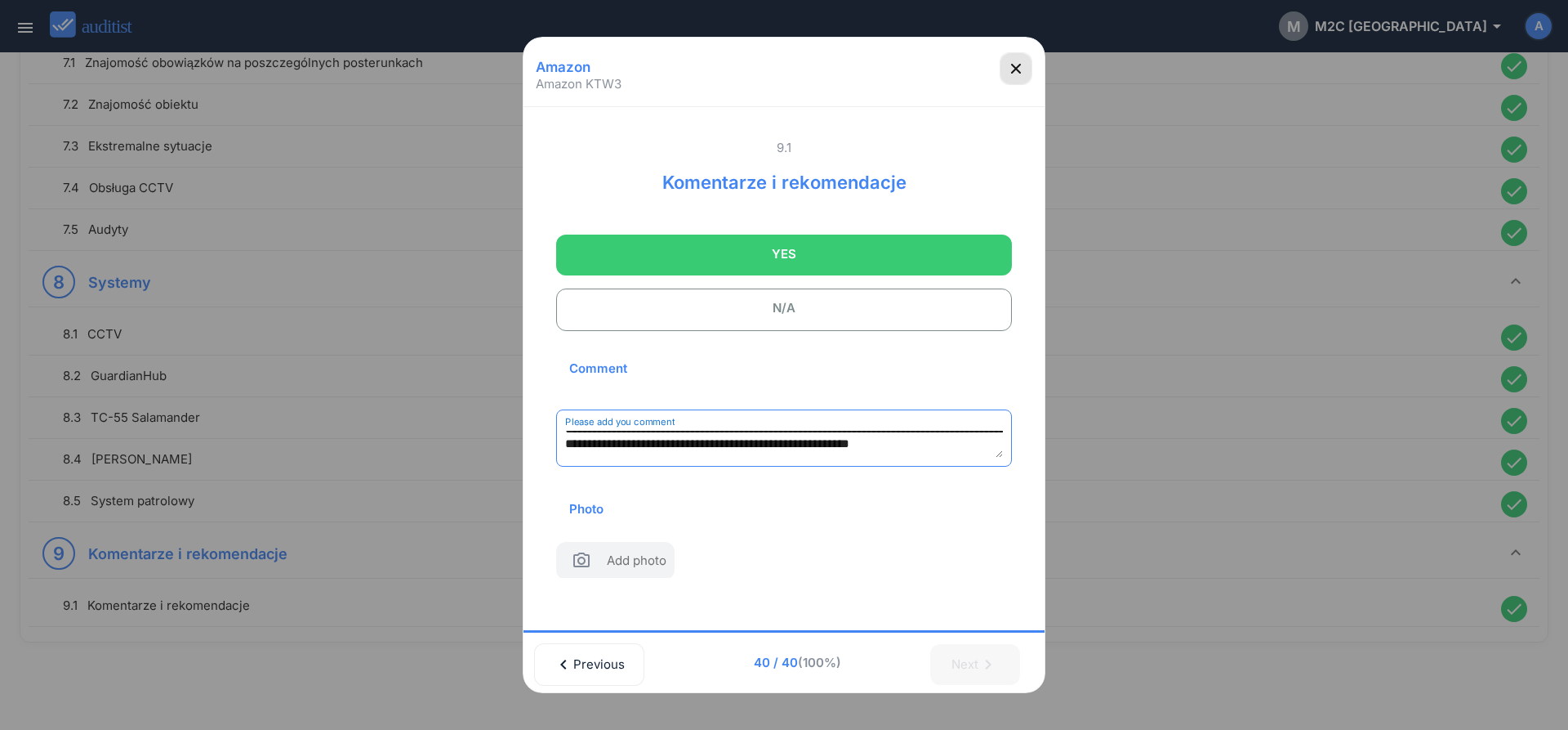
type textarea "**********"
click at [1015, 70] on icon "button" at bounding box center [1016, 68] width 10 height 10
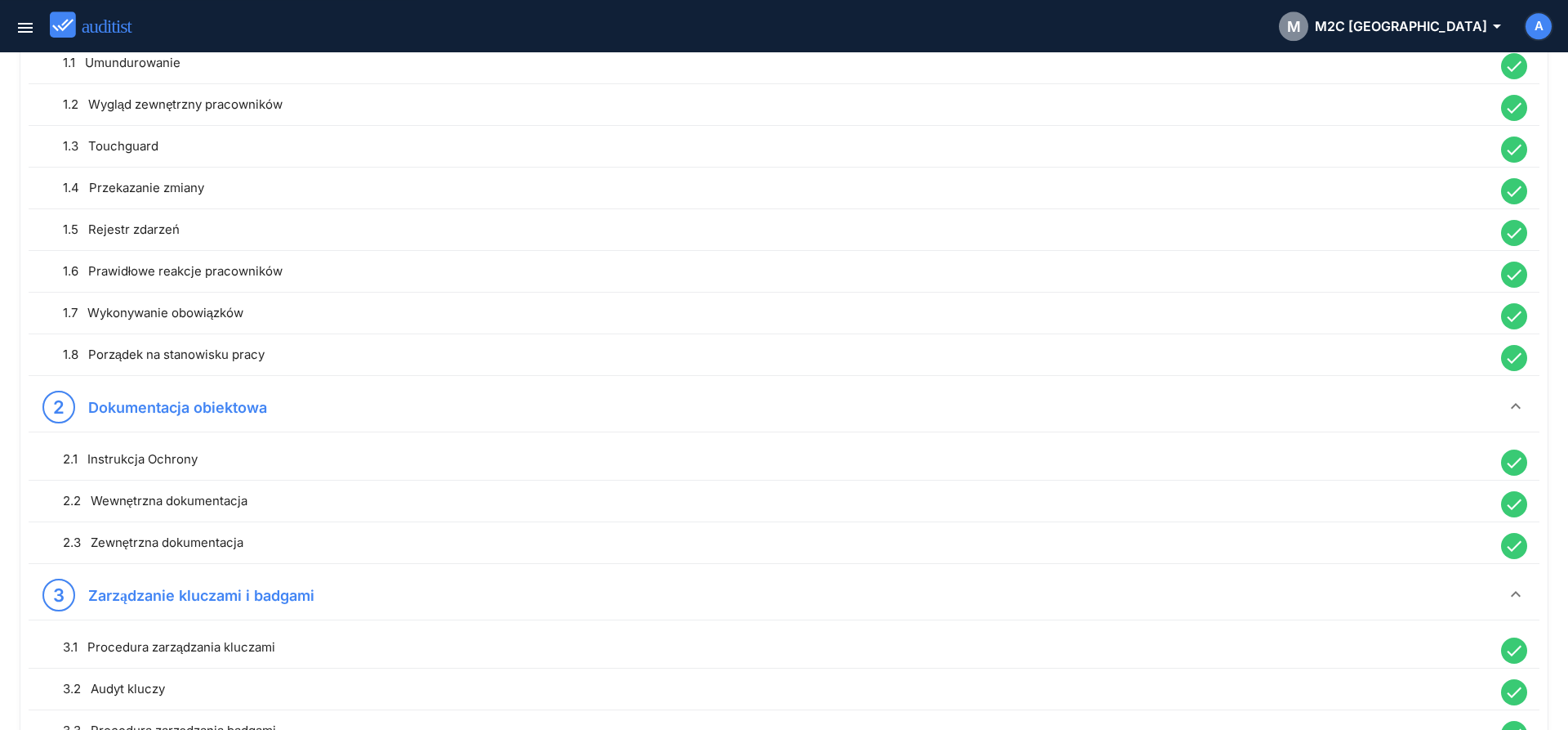
scroll to position [0, 0]
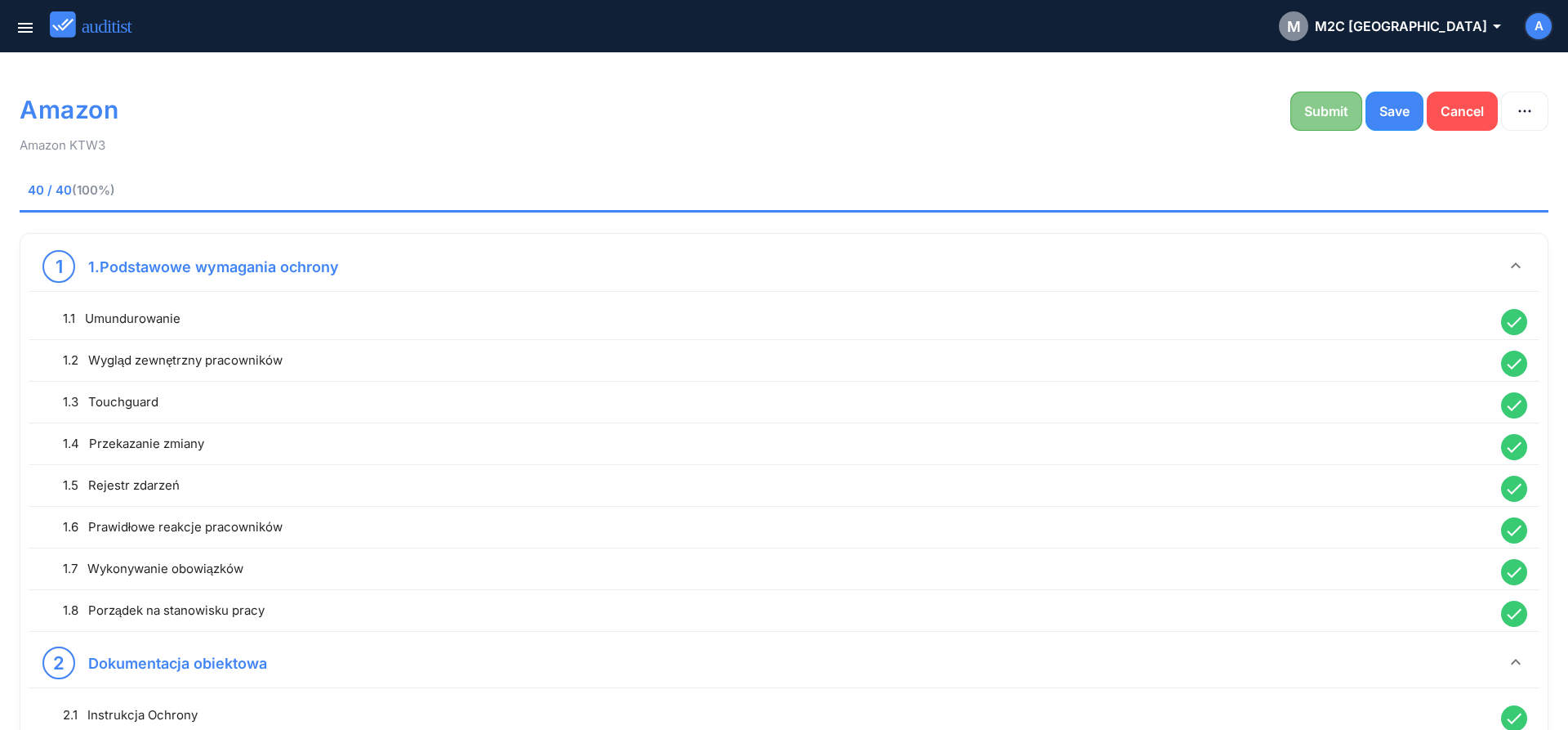
click at [1308, 114] on div "Submit" at bounding box center [1327, 111] width 44 height 19
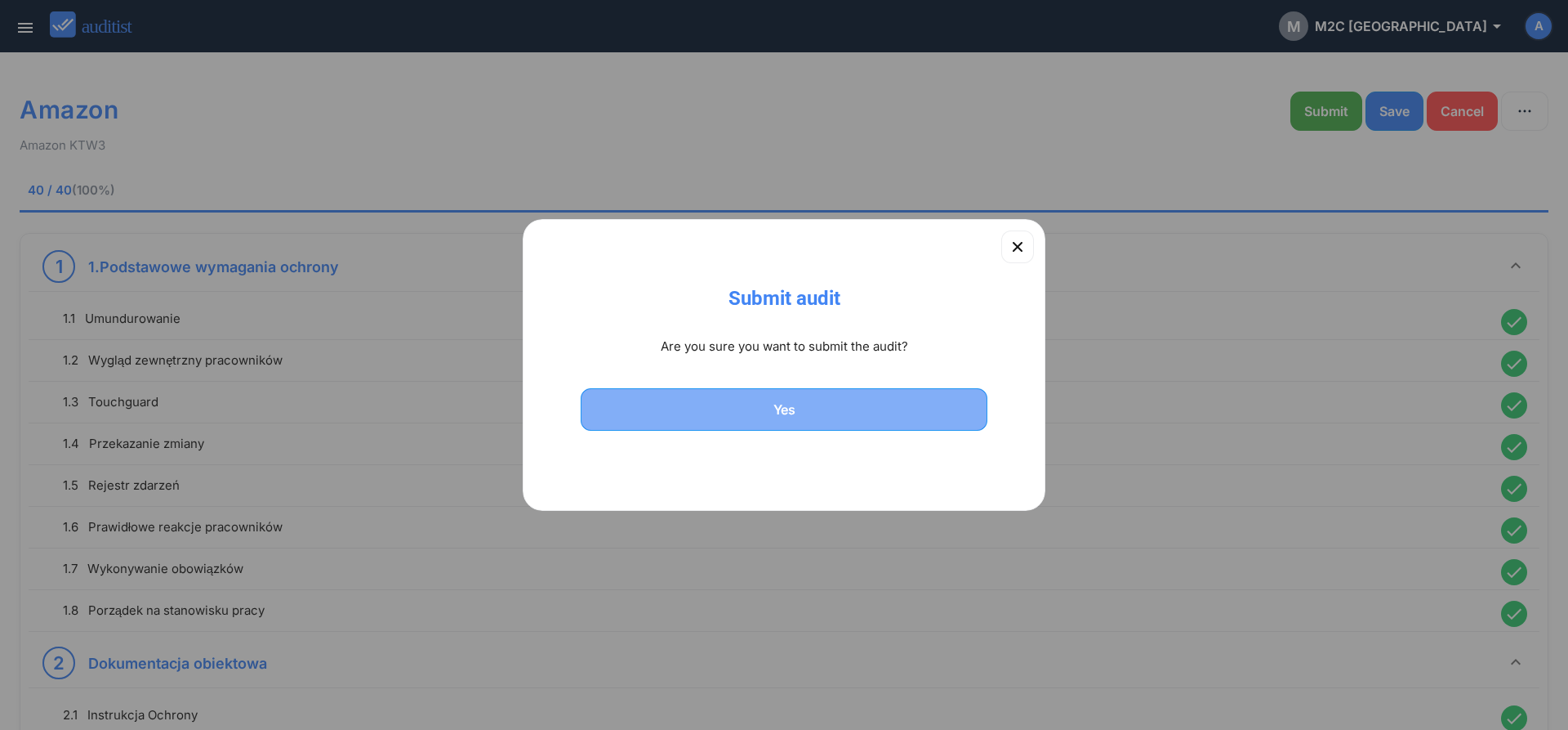
click at [733, 419] on div "Yes" at bounding box center [784, 409] width 364 height 19
